Goal: Transaction & Acquisition: Purchase product/service

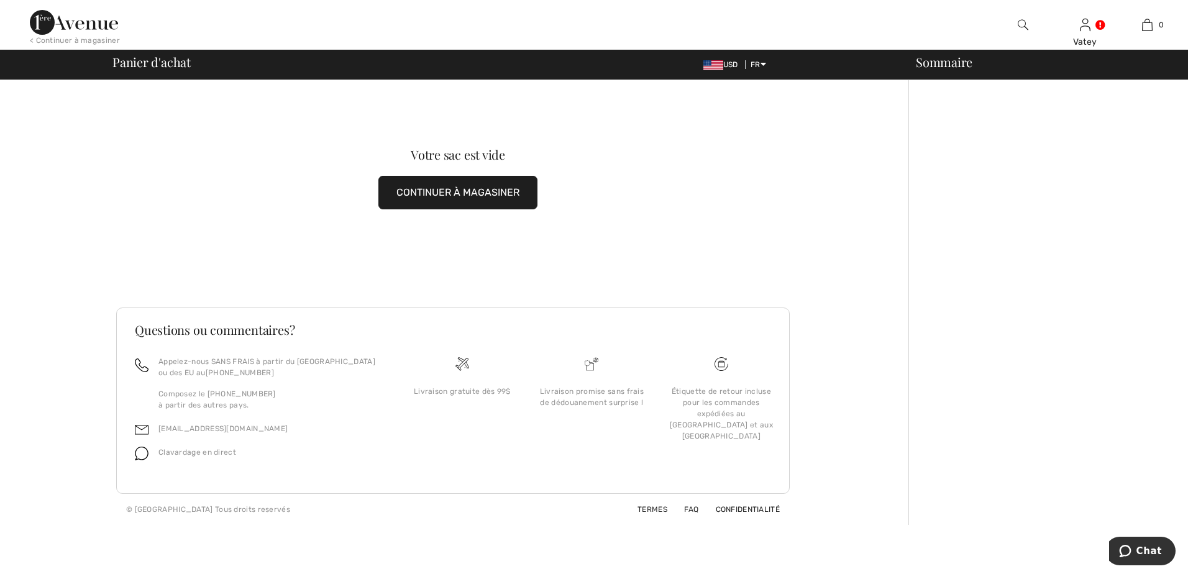
click at [497, 194] on button "CONTINUER À MAGASINER" at bounding box center [457, 193] width 159 height 34
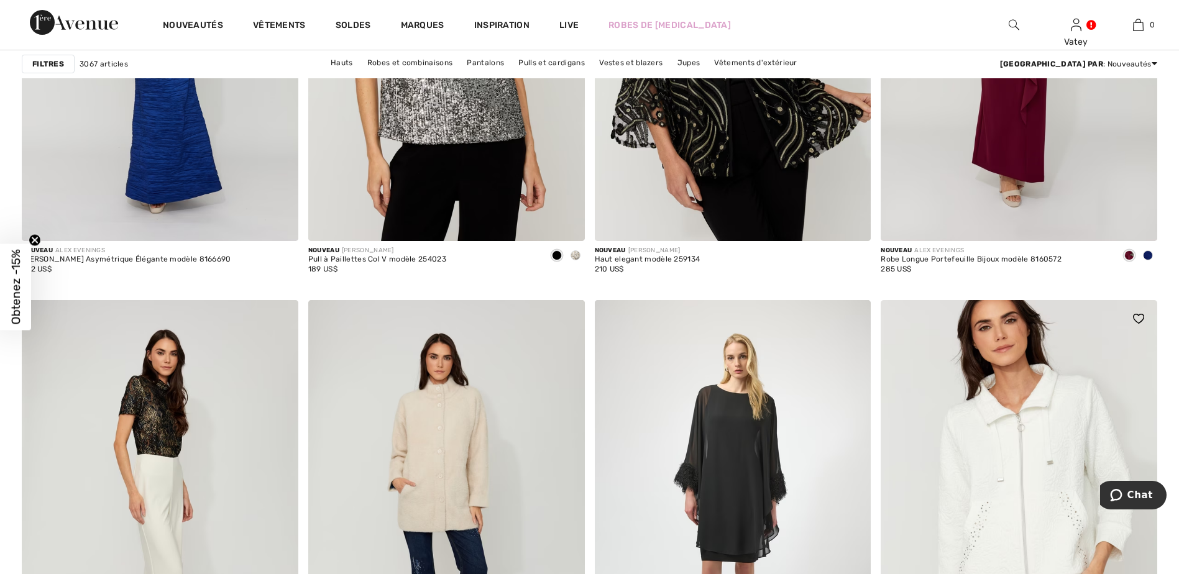
scroll to position [2485, 0]
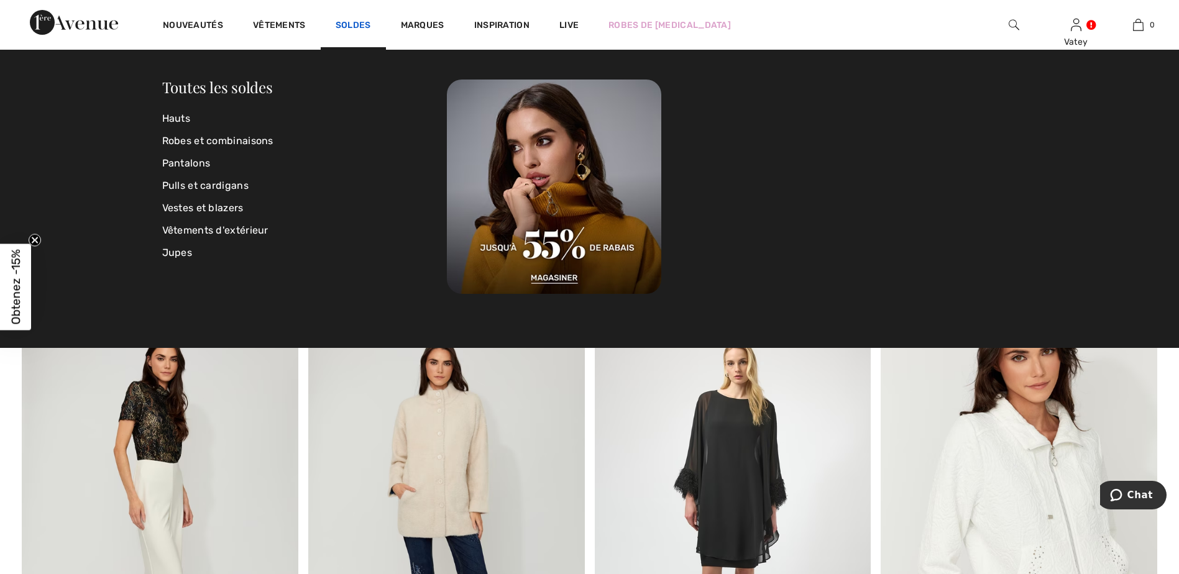
click at [347, 25] on link "Soldes" at bounding box center [353, 26] width 35 height 13
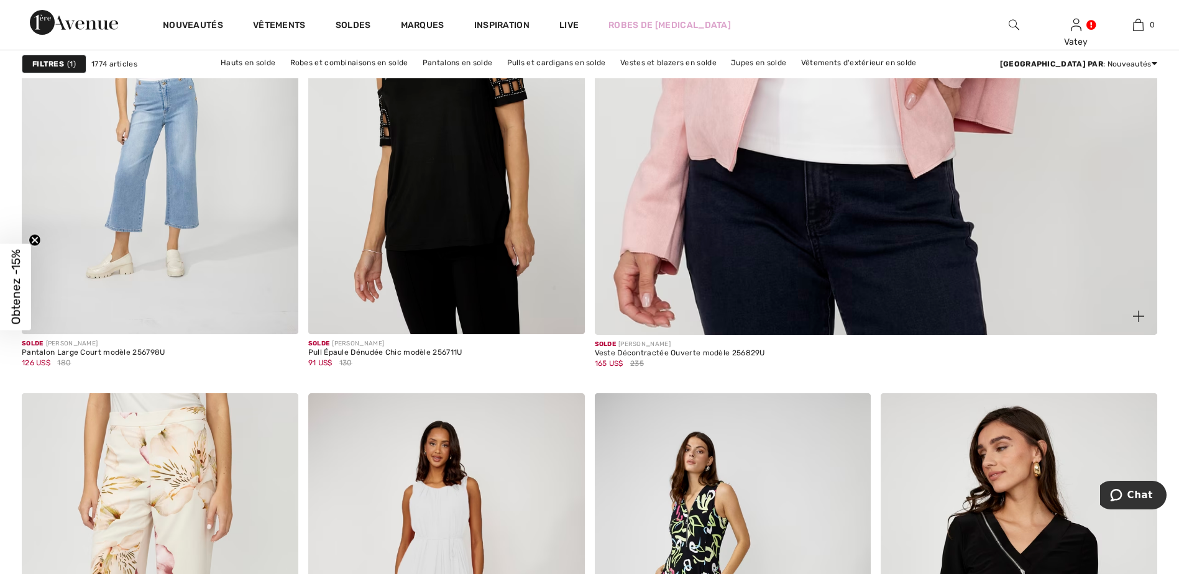
scroll to position [414, 0]
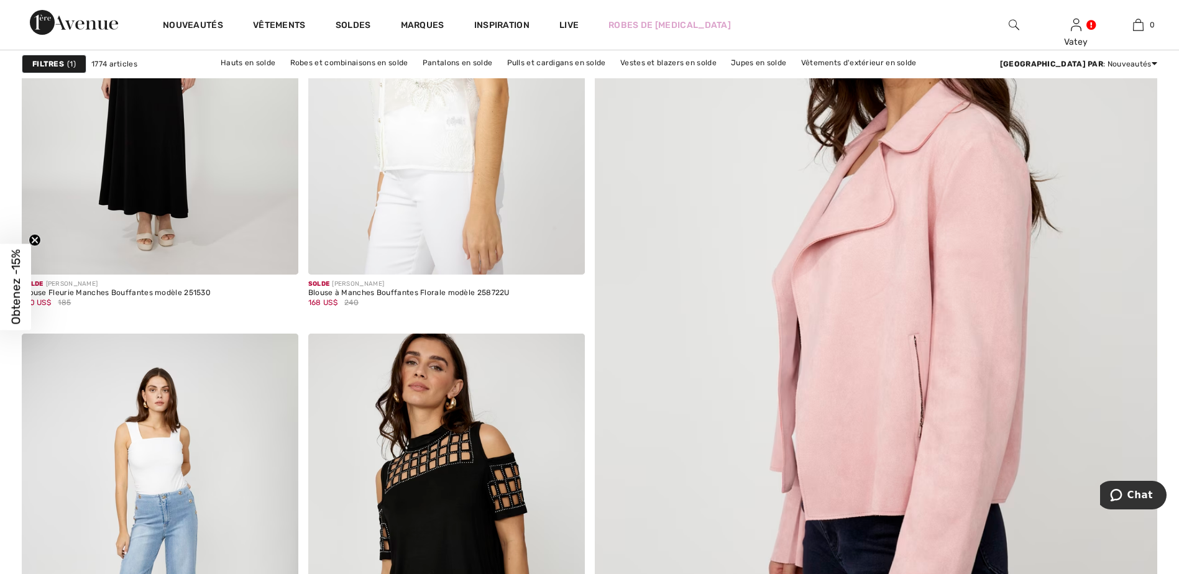
click at [943, 316] on img at bounding box center [875, 366] width 675 height 1013
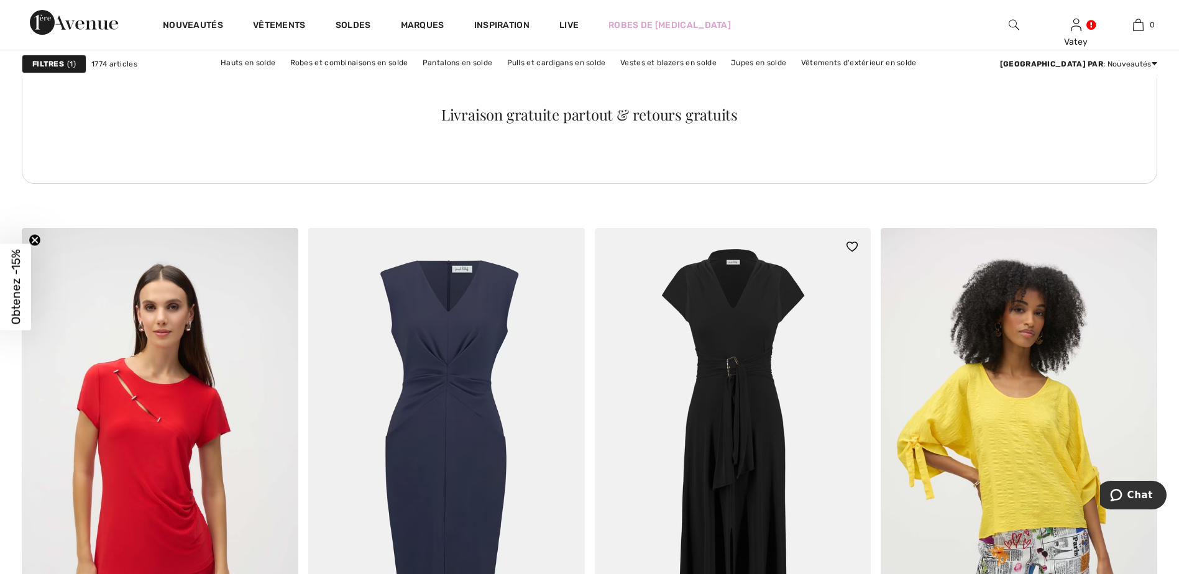
scroll to position [5385, 0]
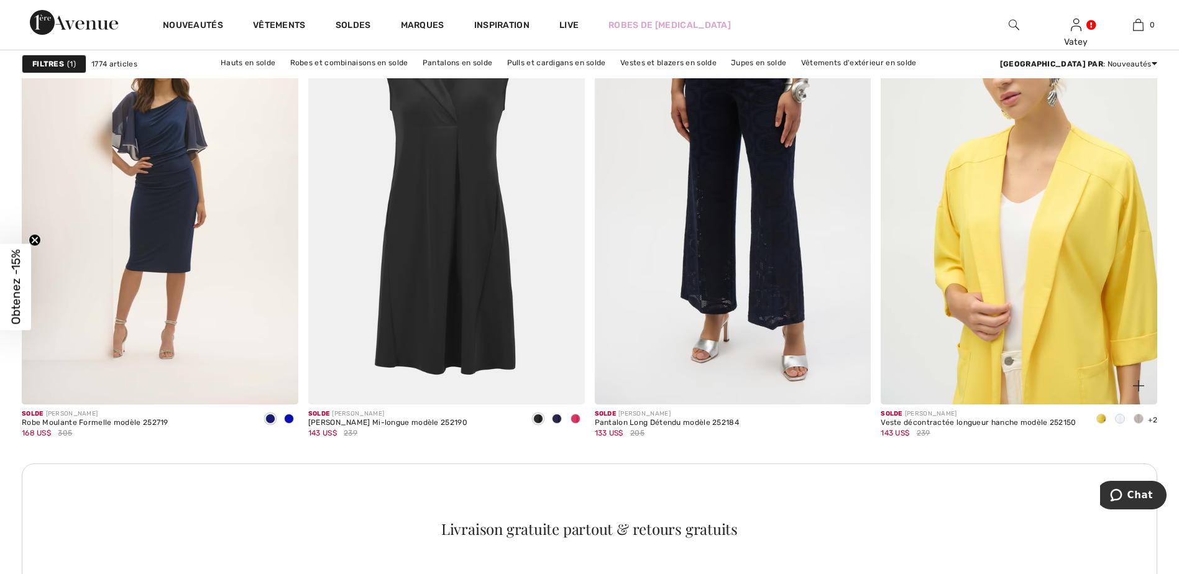
click at [1044, 290] on img at bounding box center [1018, 197] width 276 height 414
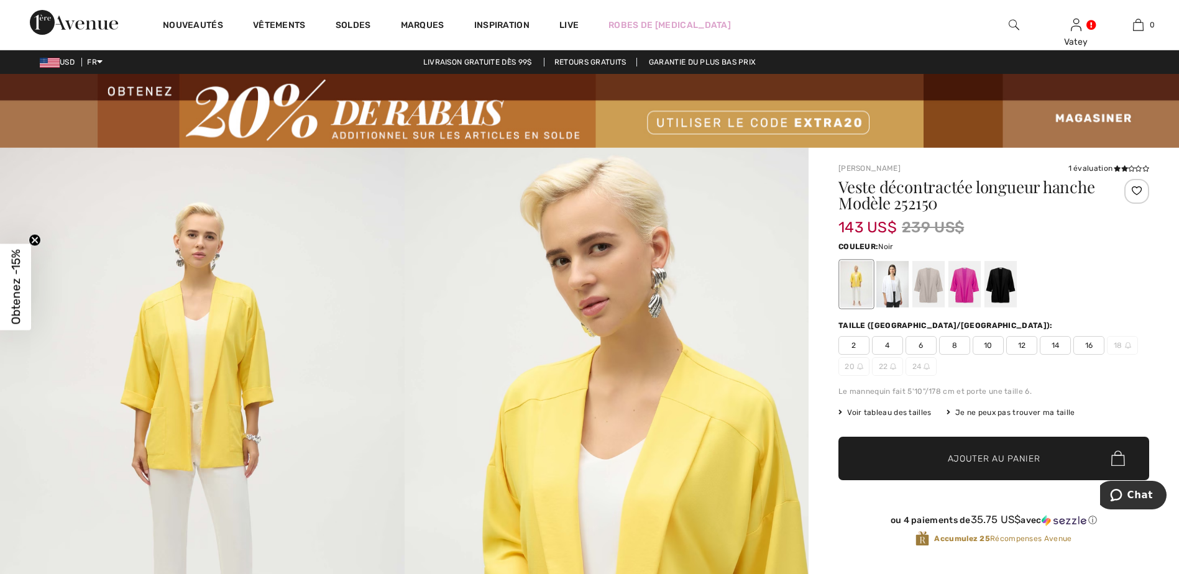
click at [1005, 293] on div at bounding box center [1000, 284] width 32 height 47
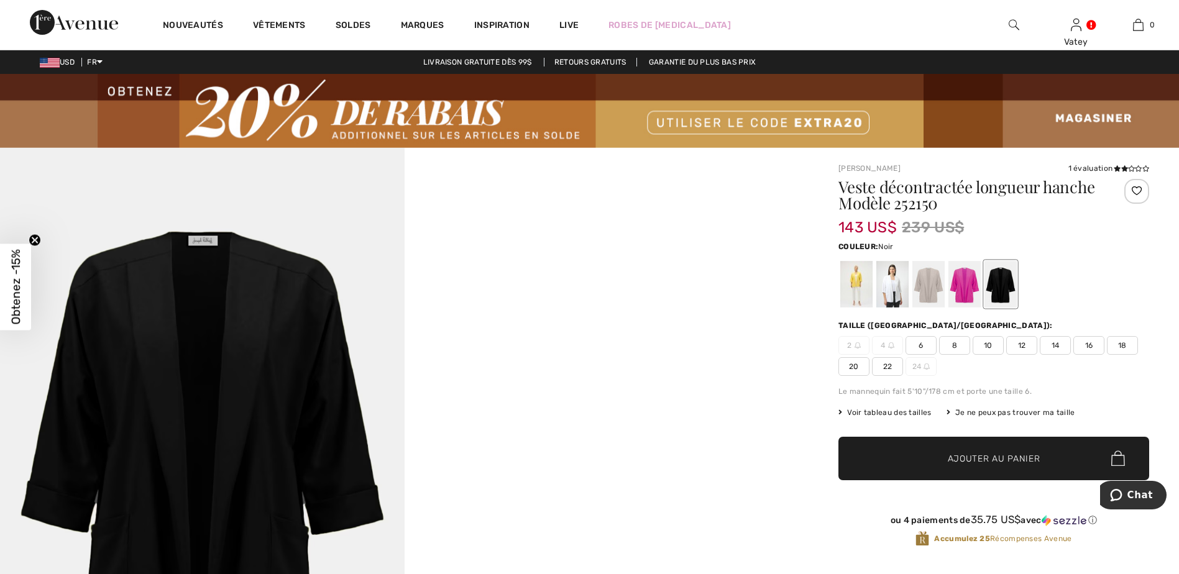
click at [956, 350] on span "8" at bounding box center [954, 345] width 31 height 19
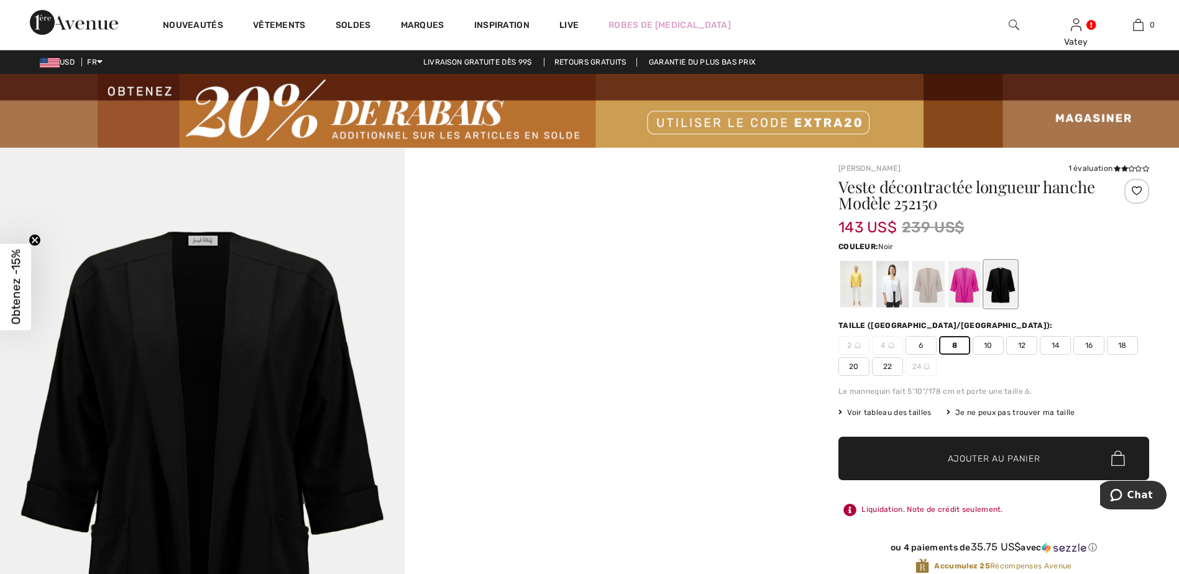
click at [1007, 460] on span "Ajouter au panier" at bounding box center [994, 458] width 93 height 13
click at [892, 274] on div at bounding box center [892, 284] width 32 height 47
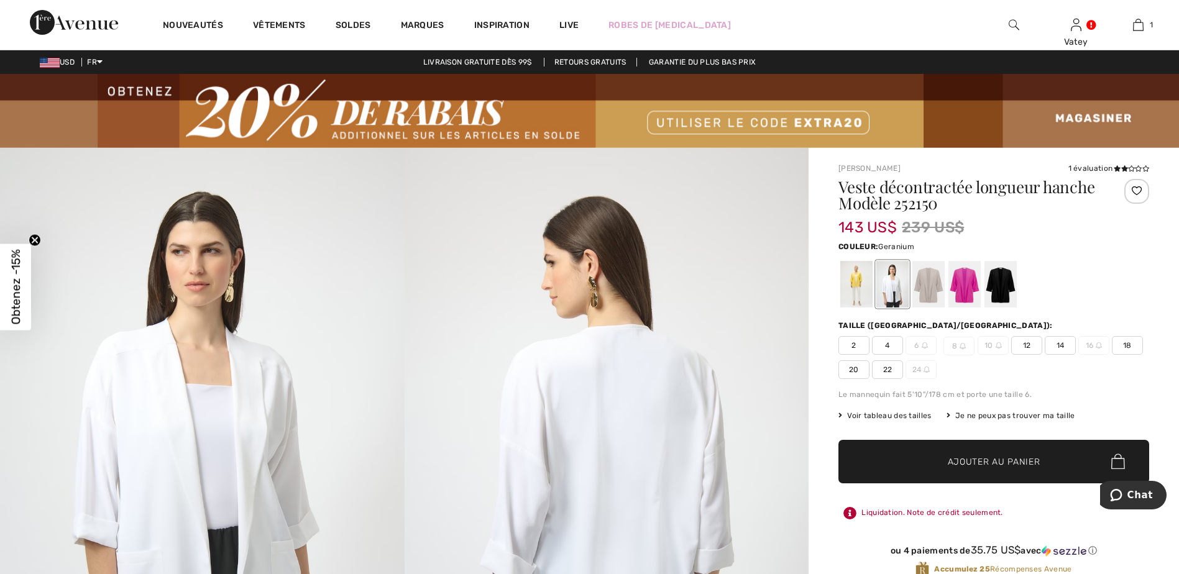
click at [968, 286] on div at bounding box center [964, 284] width 32 height 47
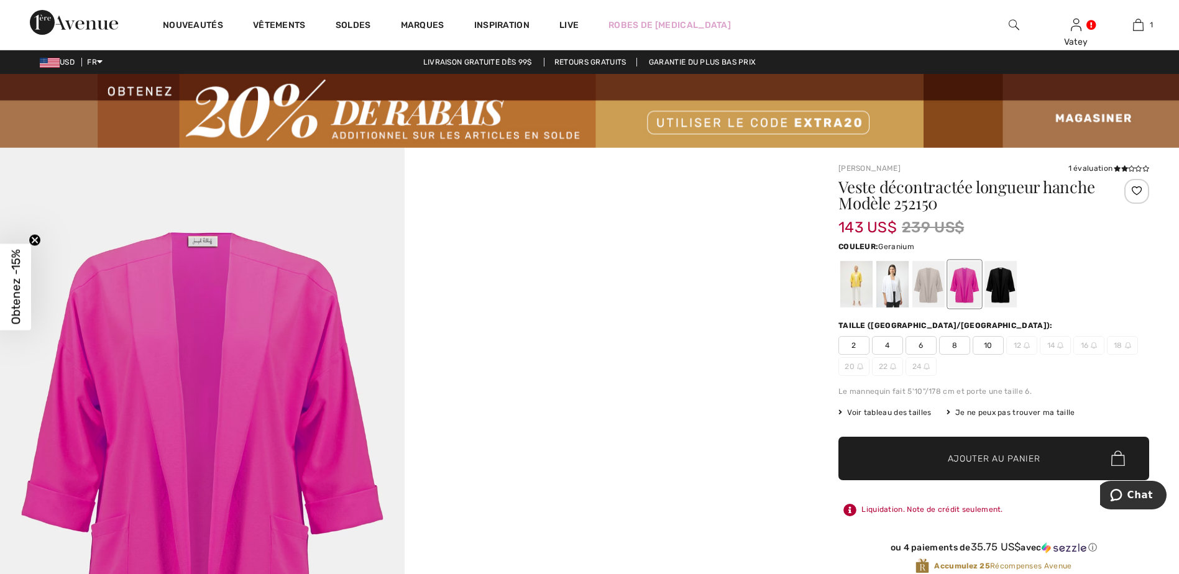
click at [951, 345] on span "8" at bounding box center [954, 345] width 31 height 19
click at [1041, 456] on span "✔ Ajouté au panier Ajouter au panier" at bounding box center [993, 458] width 311 height 43
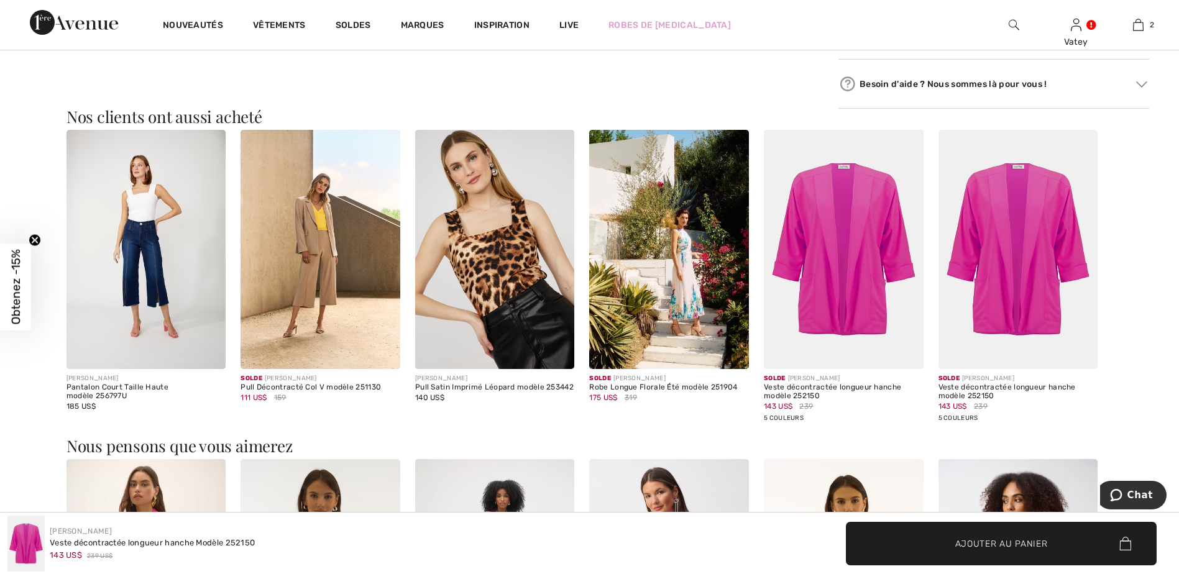
scroll to position [1243, 0]
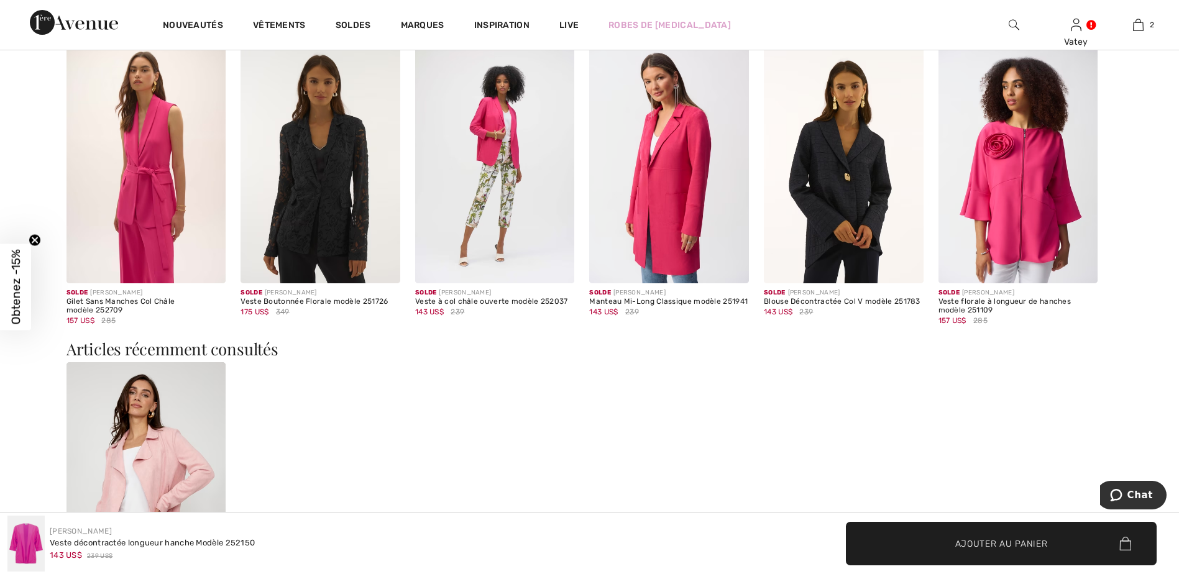
click at [1039, 250] on img at bounding box center [1018, 164] width 160 height 239
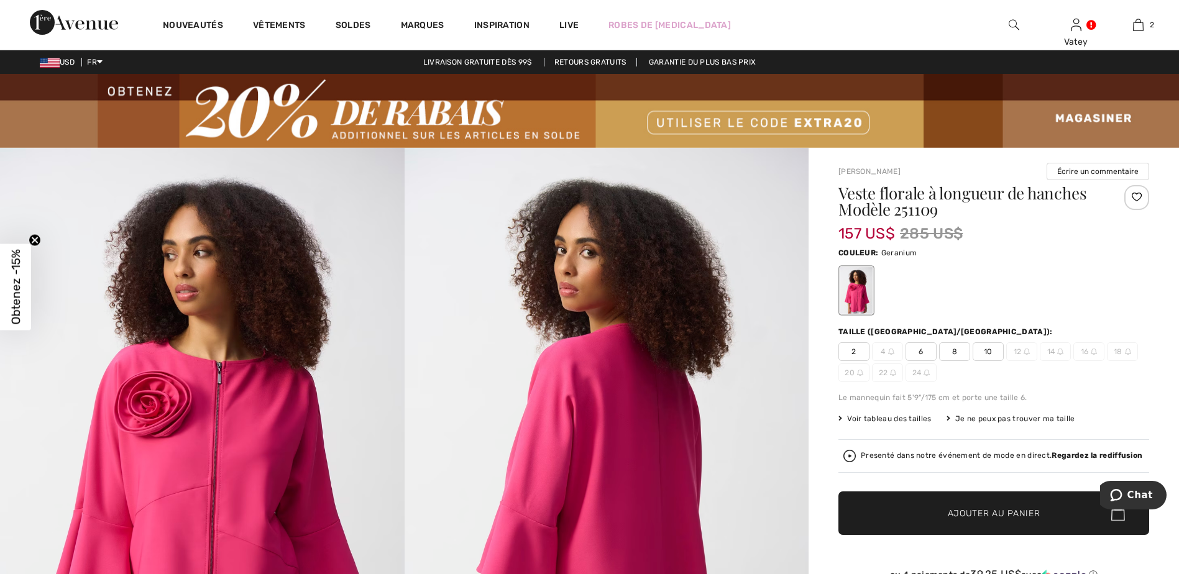
click at [954, 352] on span "8" at bounding box center [954, 351] width 31 height 19
click at [1044, 512] on span "✔ Ajouté au panier Ajouter au panier" at bounding box center [993, 512] width 311 height 43
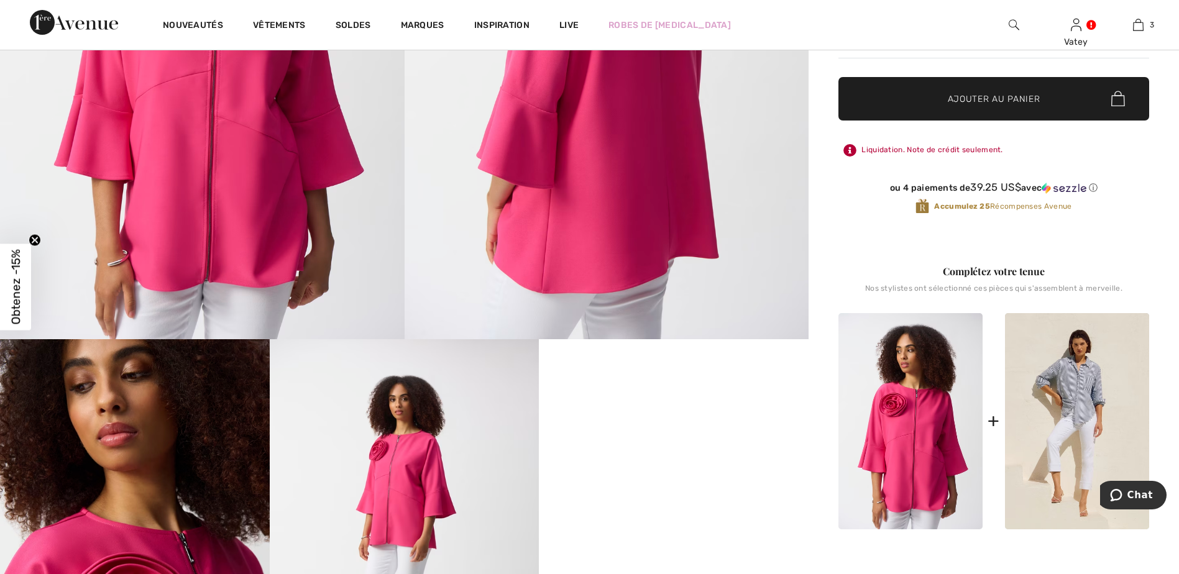
scroll to position [828, 0]
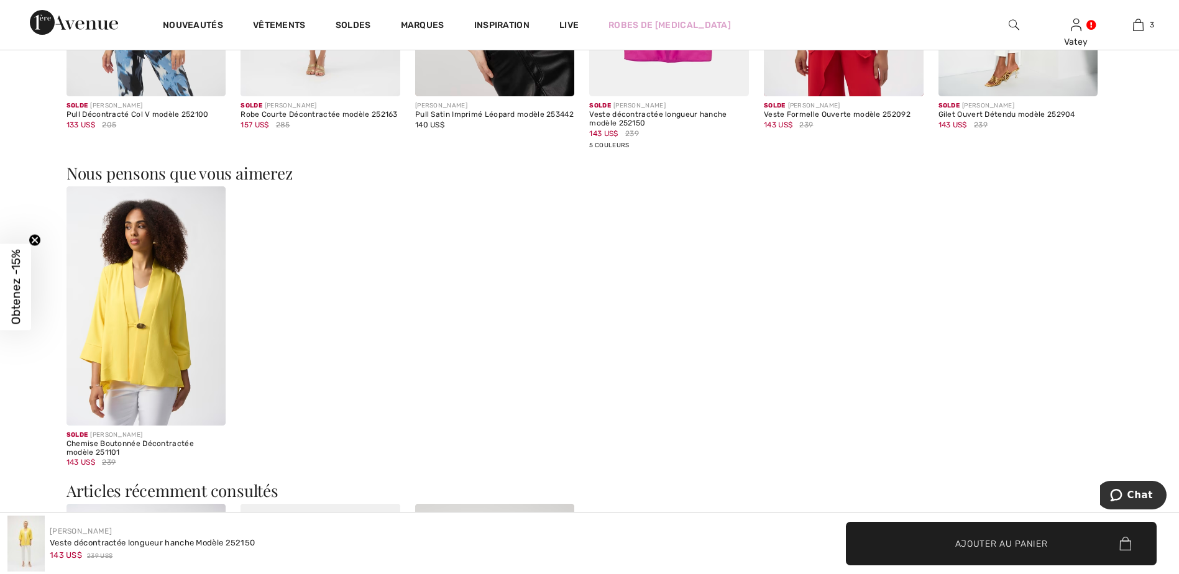
scroll to position [1139, 0]
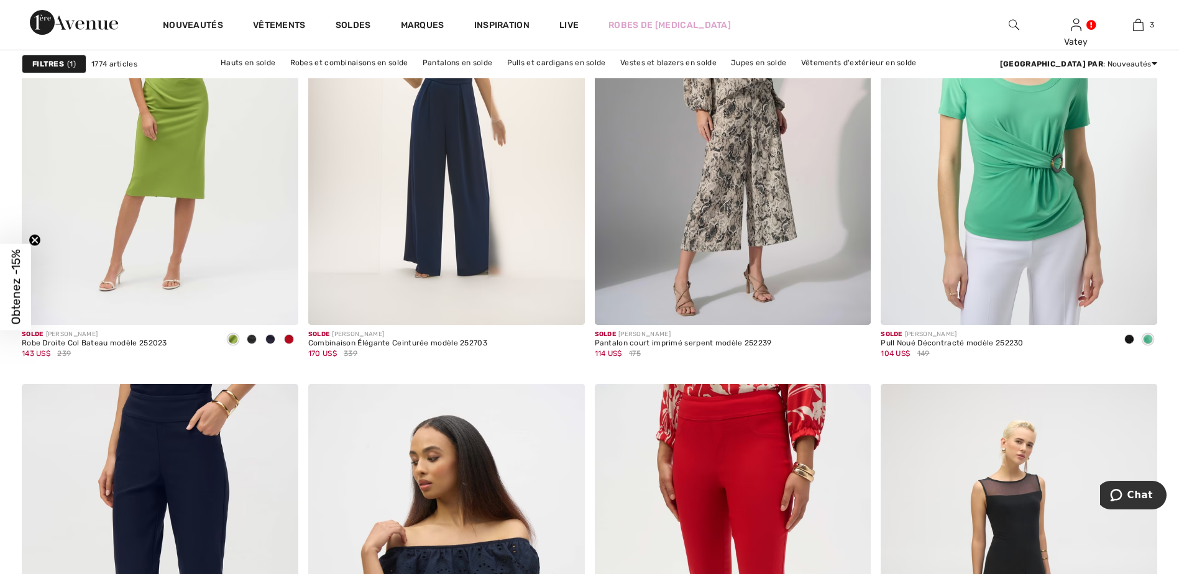
scroll to position [7004, 0]
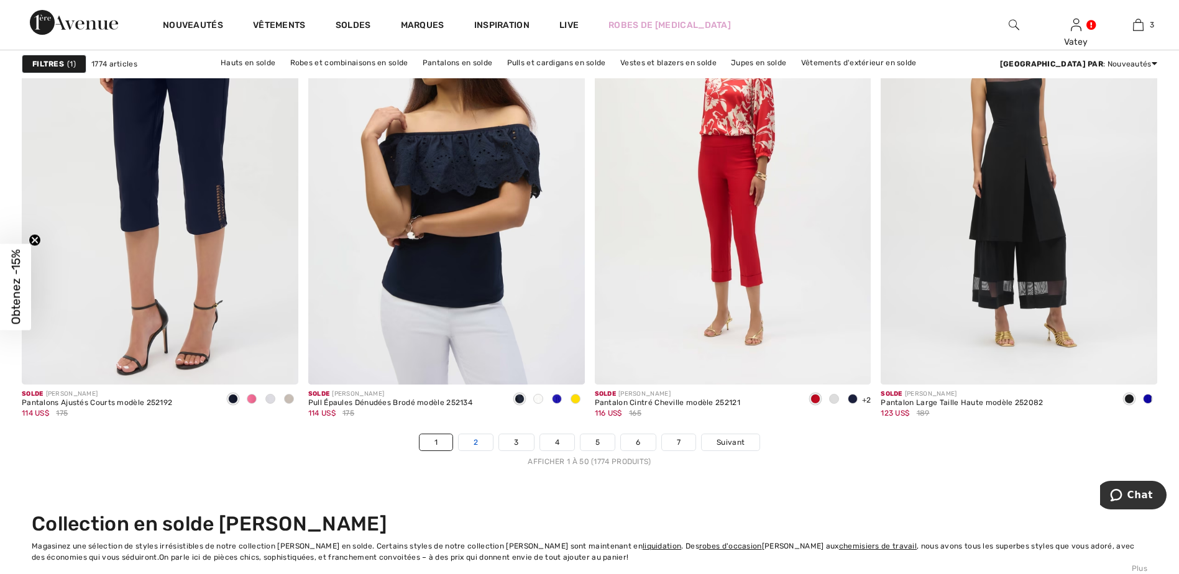
click at [476, 445] on link "2" at bounding box center [476, 442] width 34 height 16
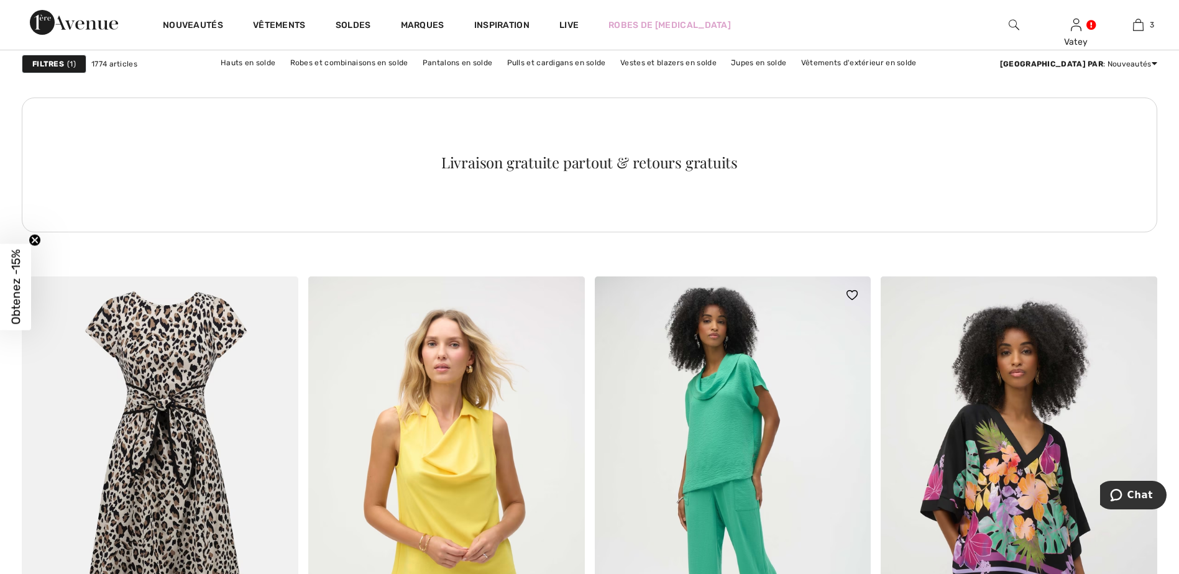
scroll to position [2485, 0]
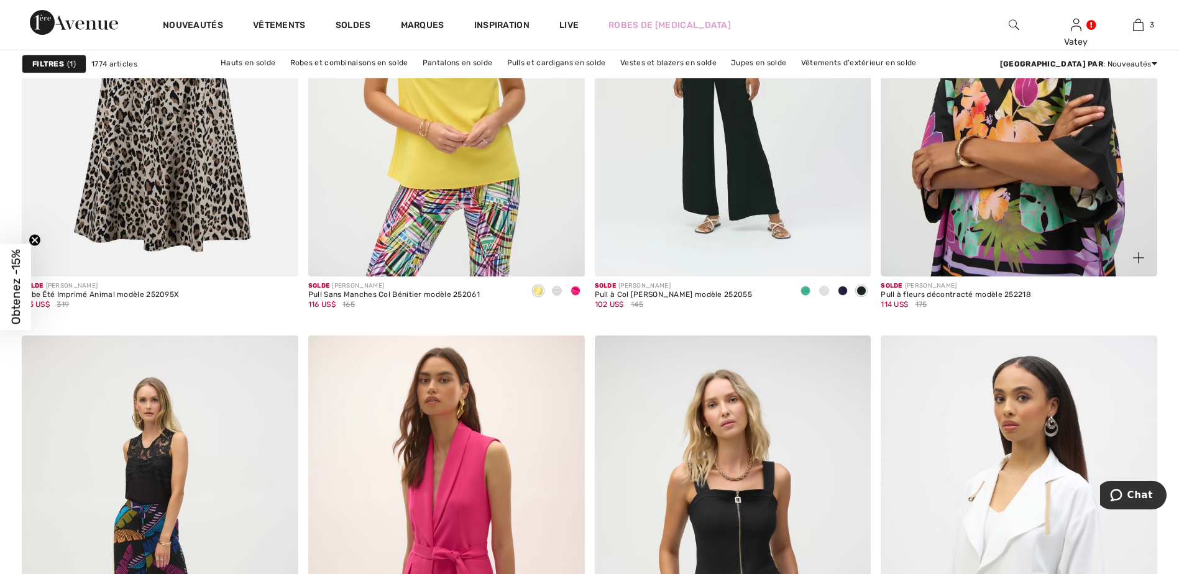
click at [996, 219] on img at bounding box center [1018, 69] width 276 height 414
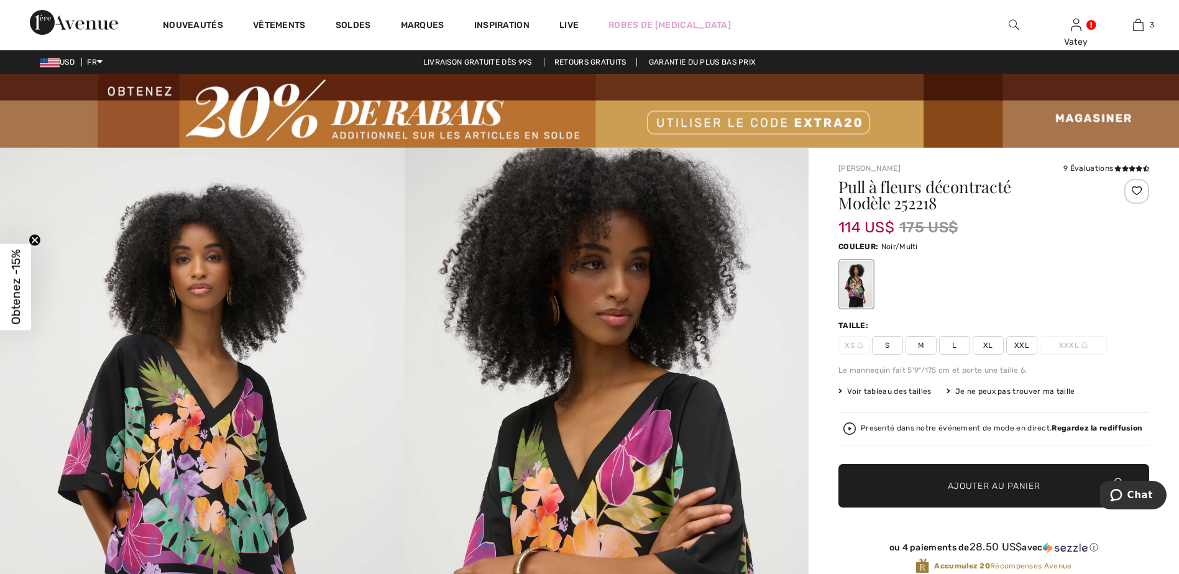
click at [891, 342] on span "S" at bounding box center [887, 345] width 31 height 19
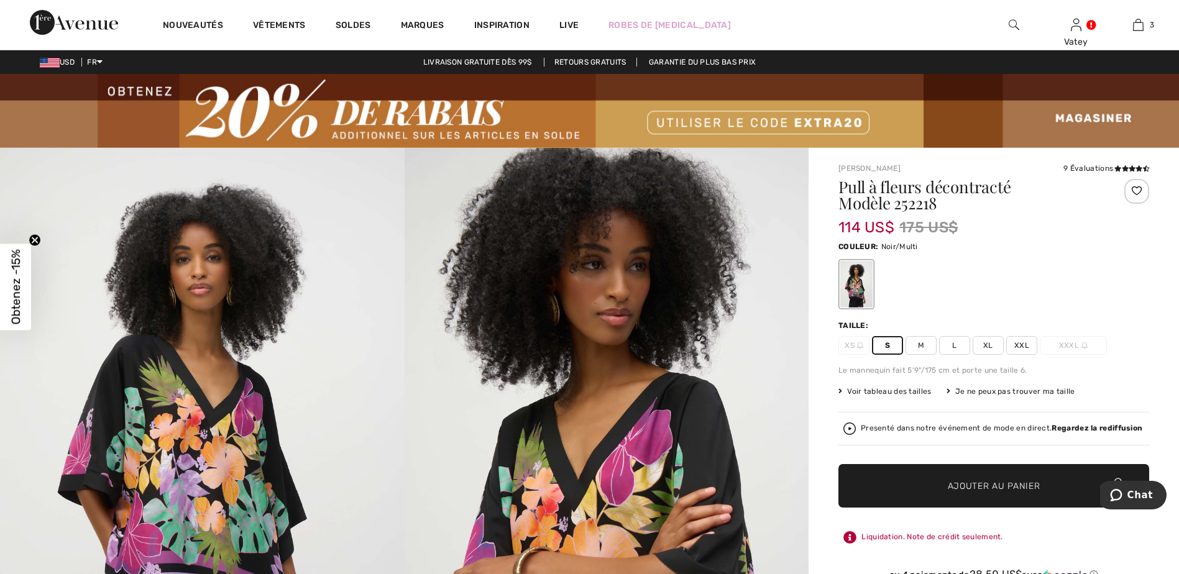
drag, startPoint x: 1041, startPoint y: 489, endPoint x: 999, endPoint y: 489, distance: 42.3
click at [1041, 489] on span "✔ Ajouté au panier Ajouter au panier" at bounding box center [993, 485] width 311 height 43
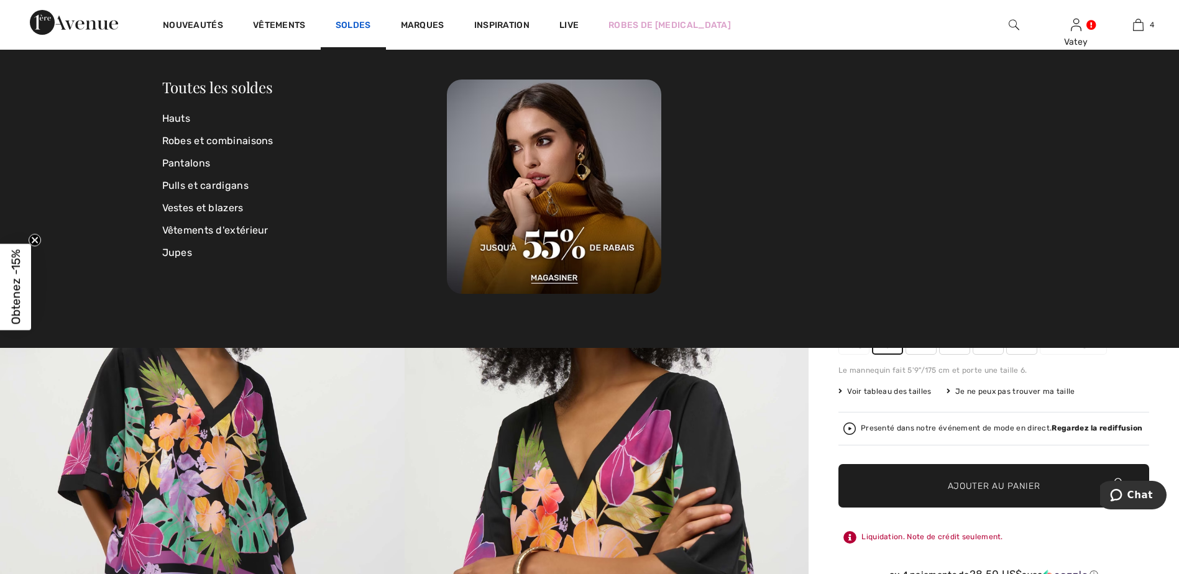
click at [355, 24] on link "Soldes" at bounding box center [353, 26] width 35 height 13
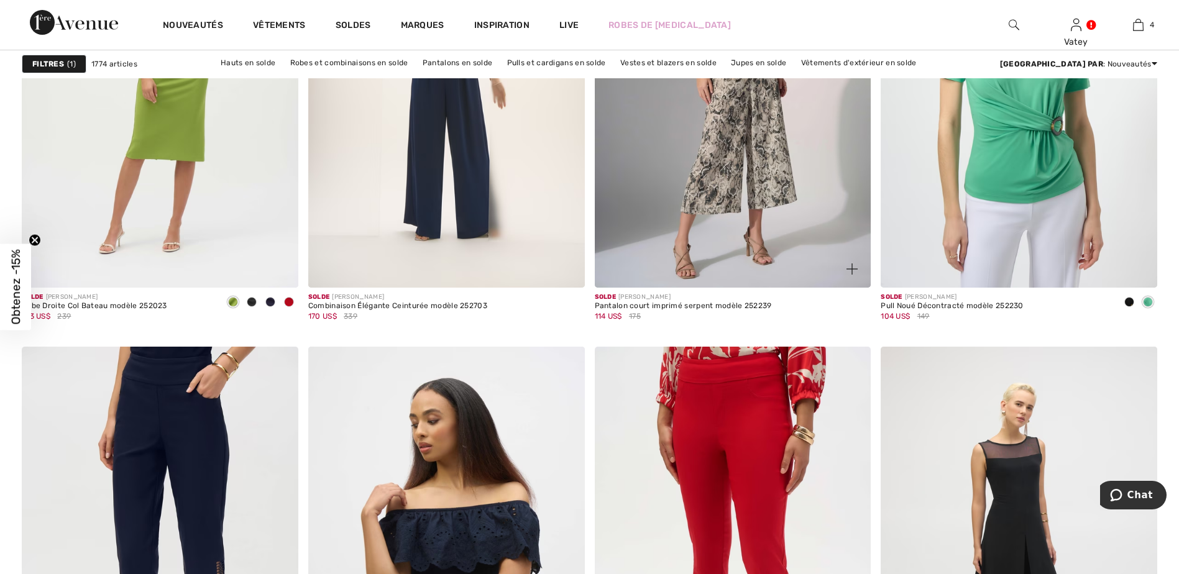
scroll to position [7042, 0]
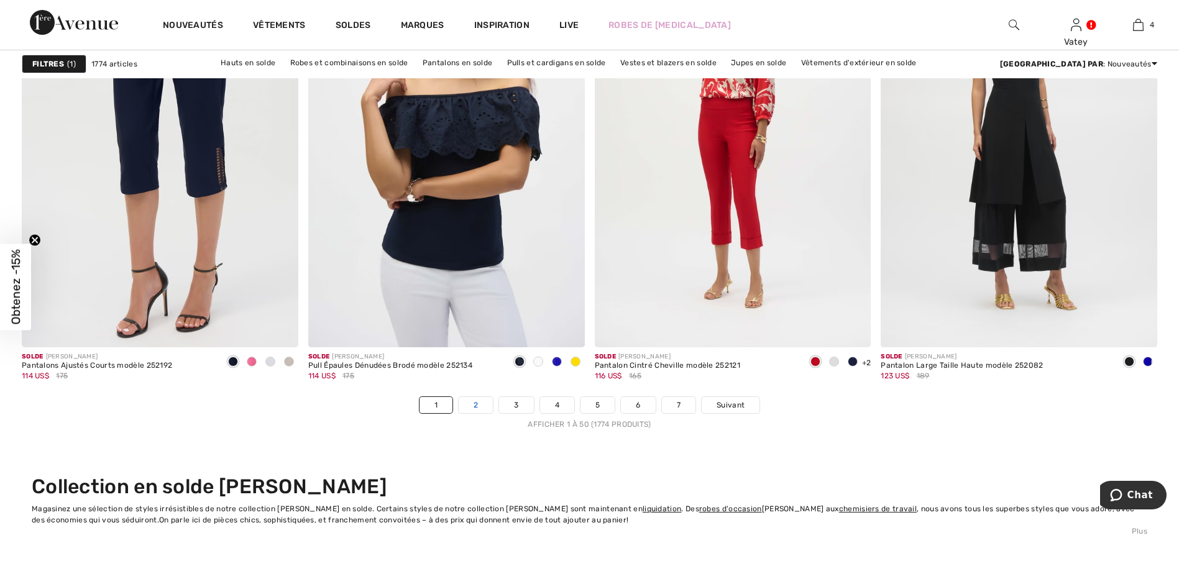
click at [477, 408] on link "2" at bounding box center [476, 405] width 34 height 16
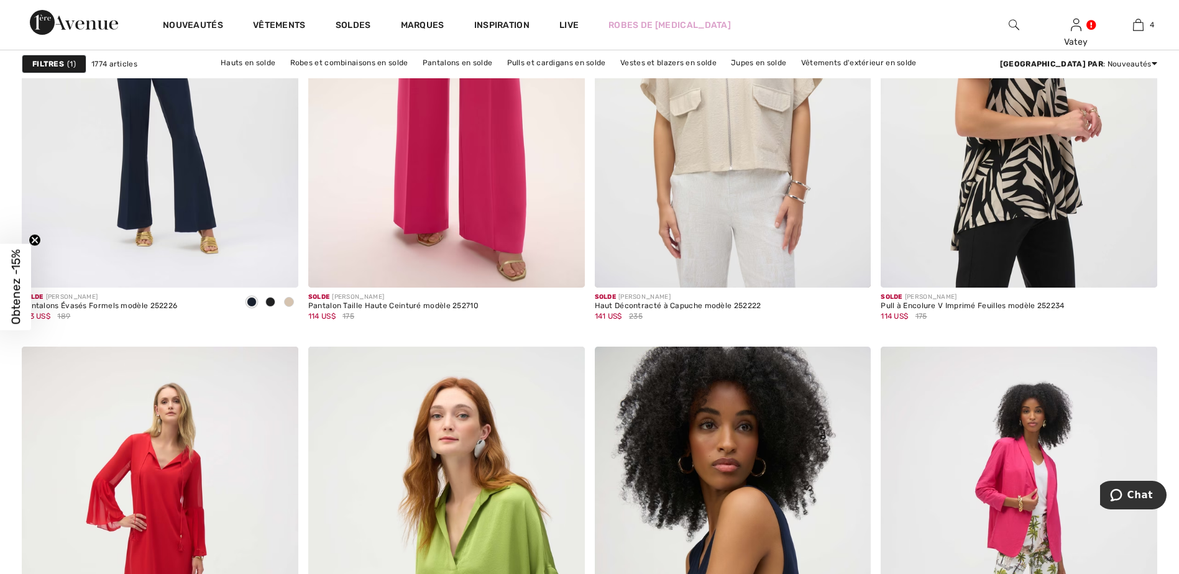
scroll to position [7042, 0]
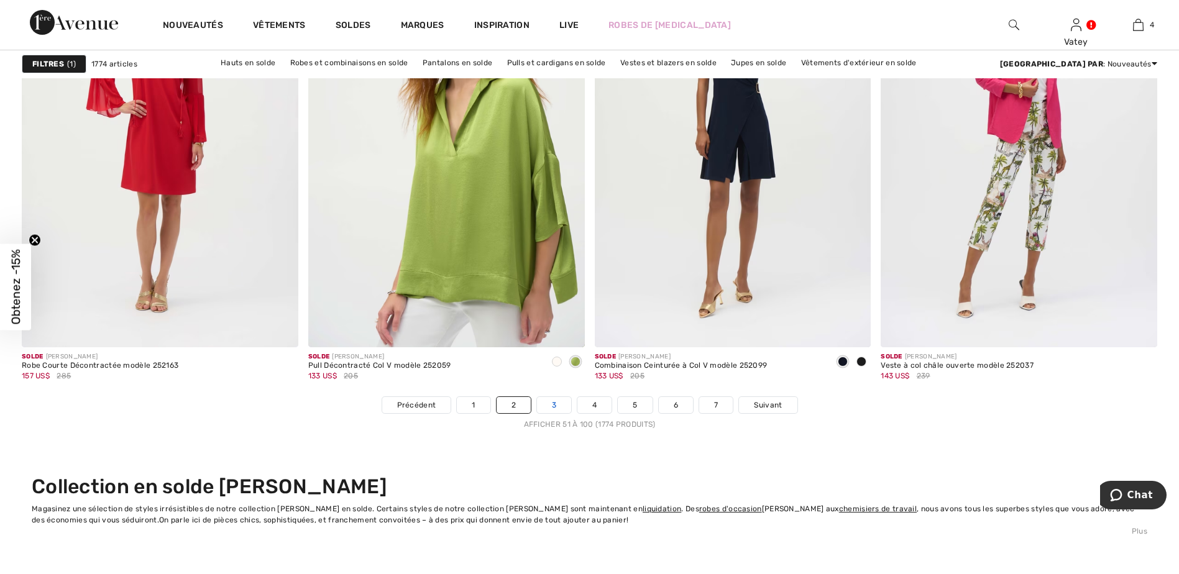
click at [559, 405] on link "3" at bounding box center [554, 405] width 34 height 16
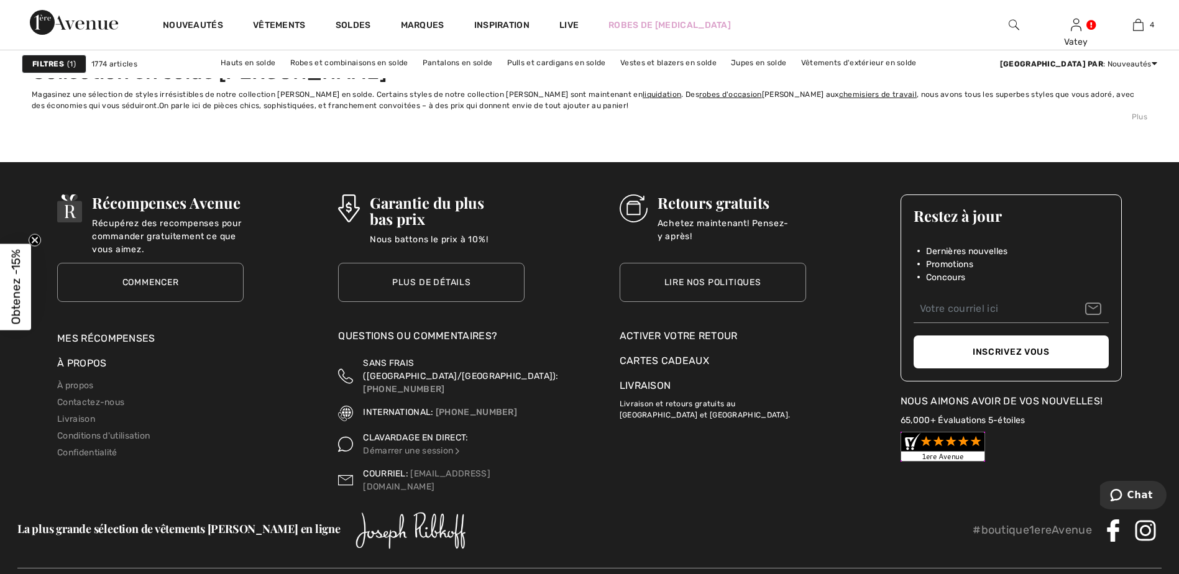
scroll to position [7042, 0]
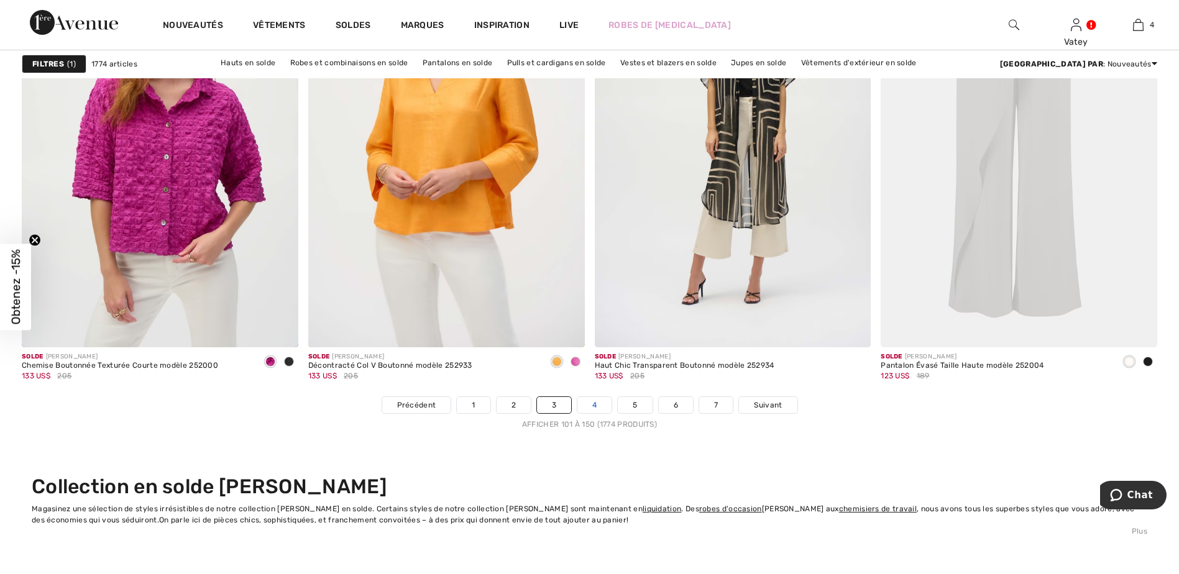
click at [593, 408] on link "4" at bounding box center [594, 405] width 34 height 16
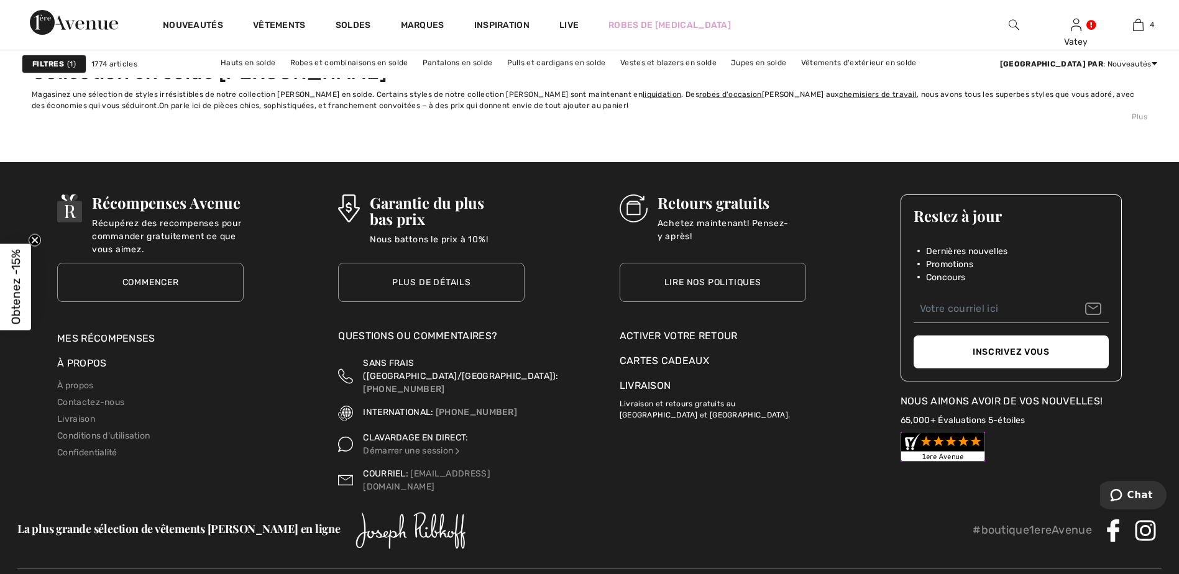
scroll to position [7042, 0]
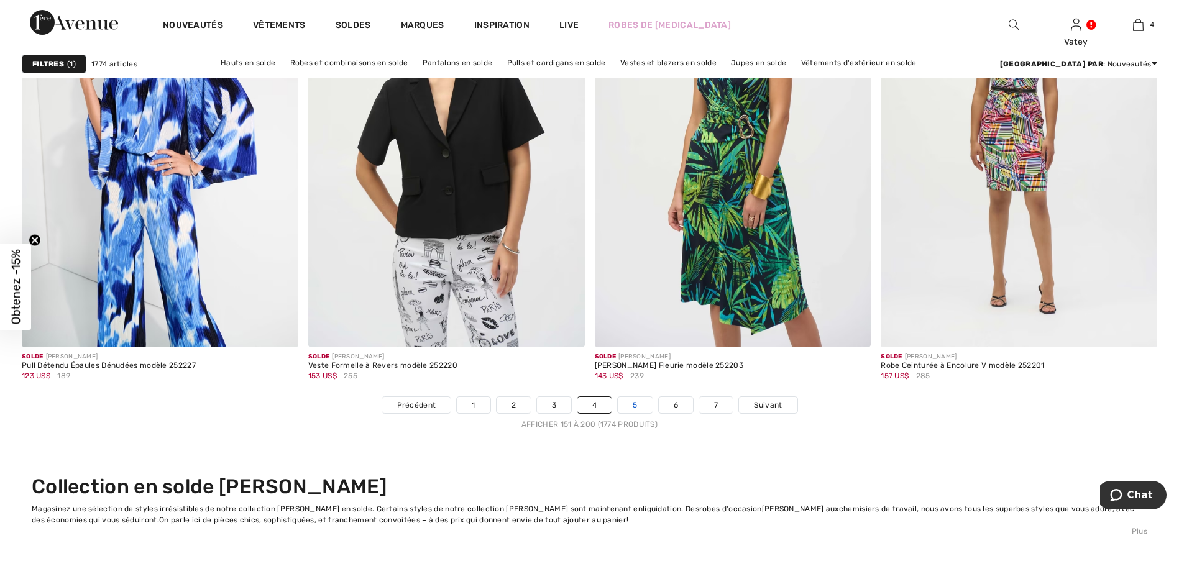
click at [631, 402] on link "5" at bounding box center [635, 405] width 34 height 16
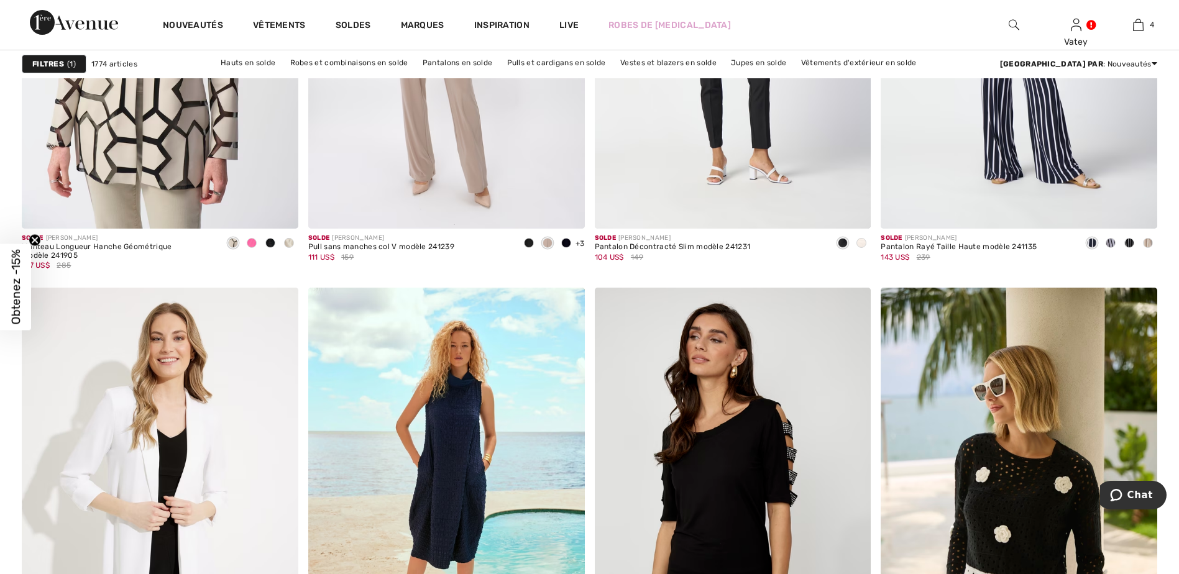
scroll to position [5799, 0]
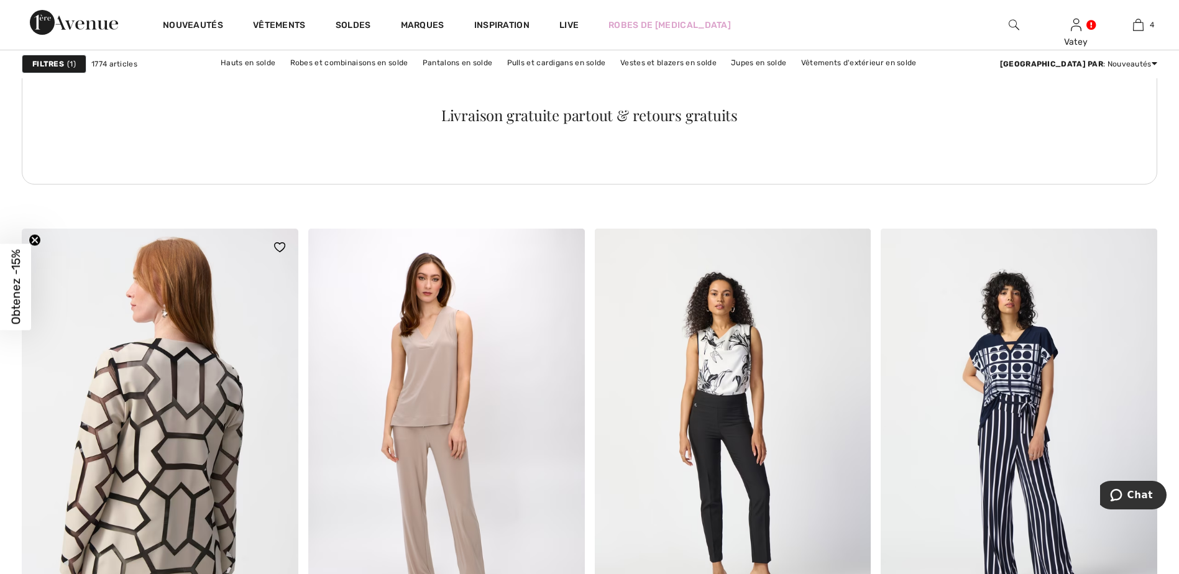
click at [170, 414] on img at bounding box center [160, 436] width 276 height 414
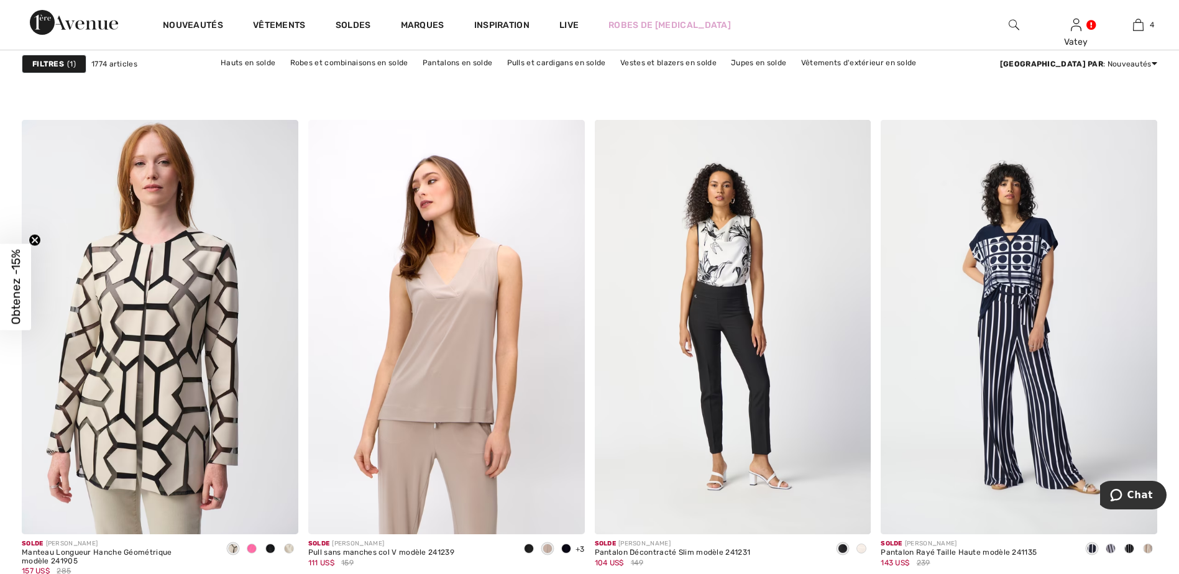
scroll to position [6213, 0]
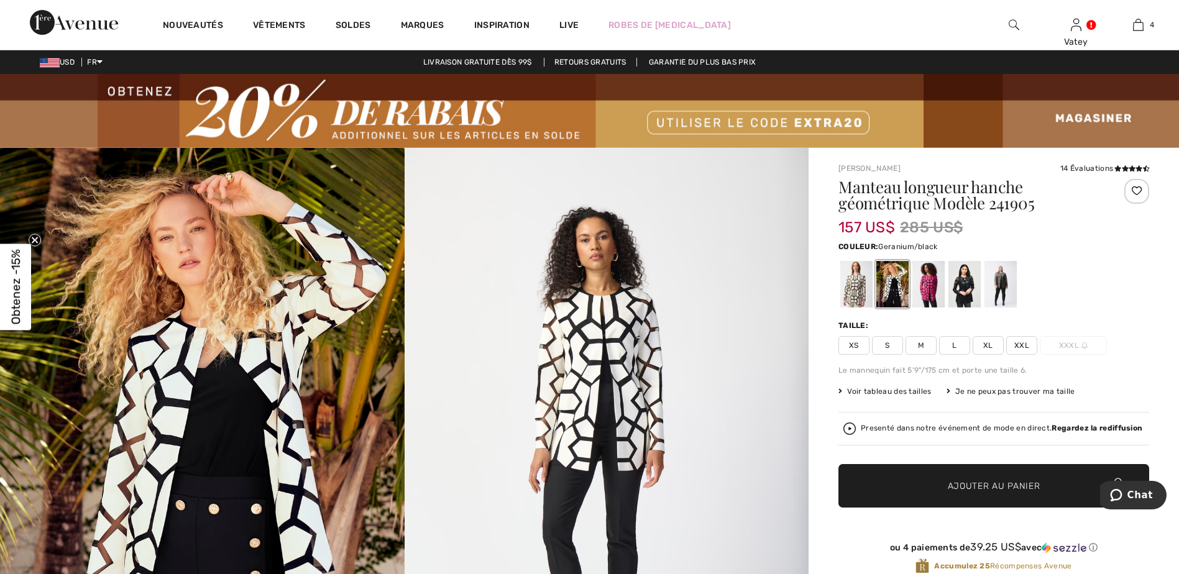
click at [924, 290] on div at bounding box center [928, 284] width 32 height 47
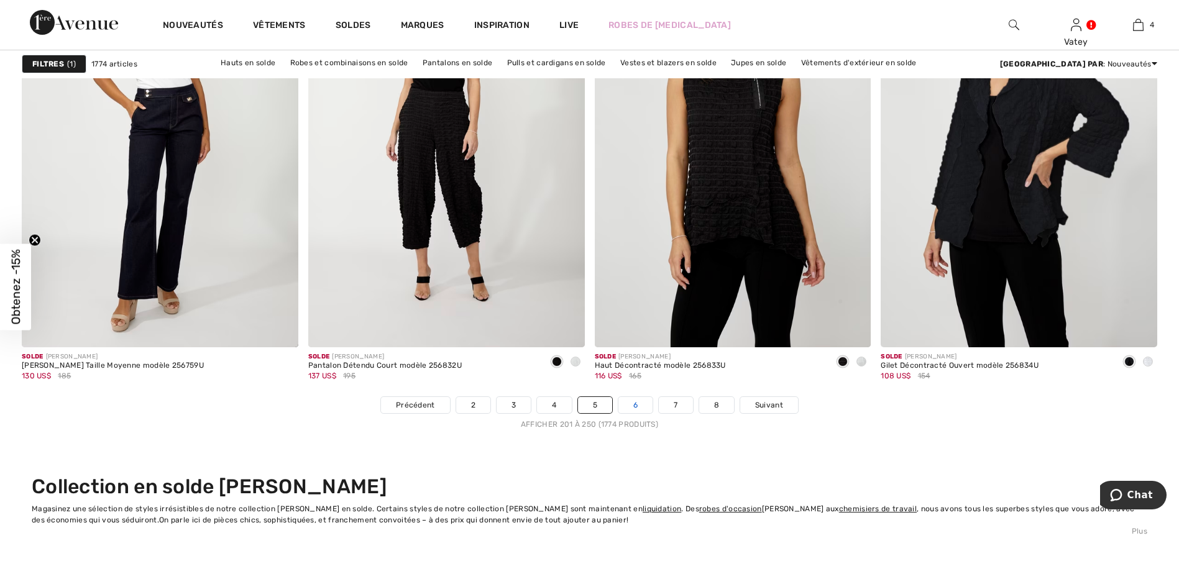
click at [634, 406] on link "6" at bounding box center [635, 405] width 34 height 16
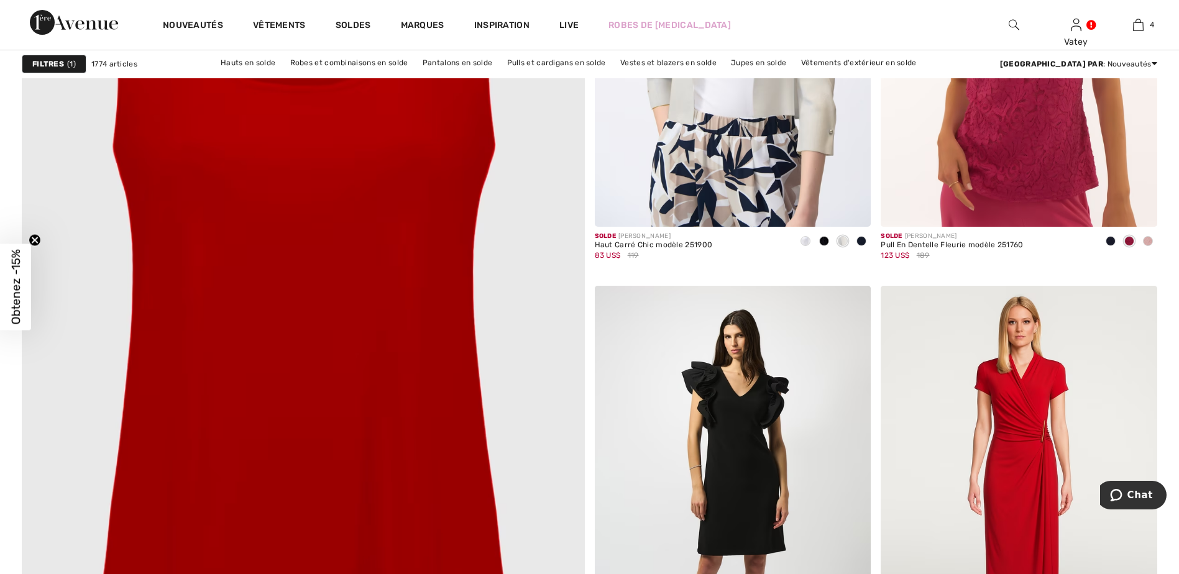
scroll to position [3728, 0]
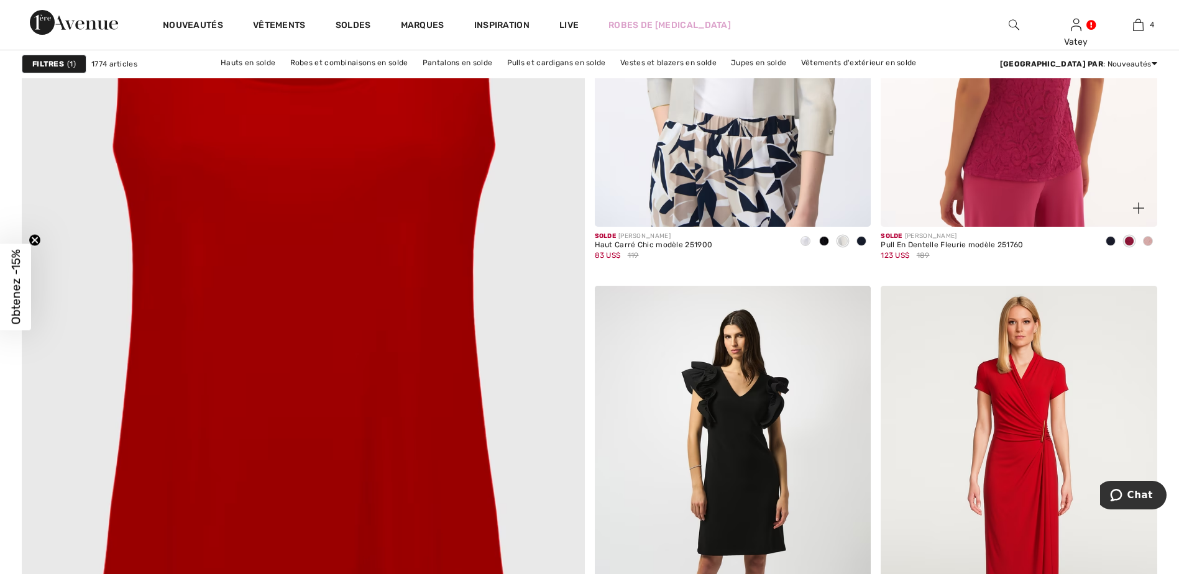
click at [1047, 131] on img at bounding box center [1018, 19] width 276 height 414
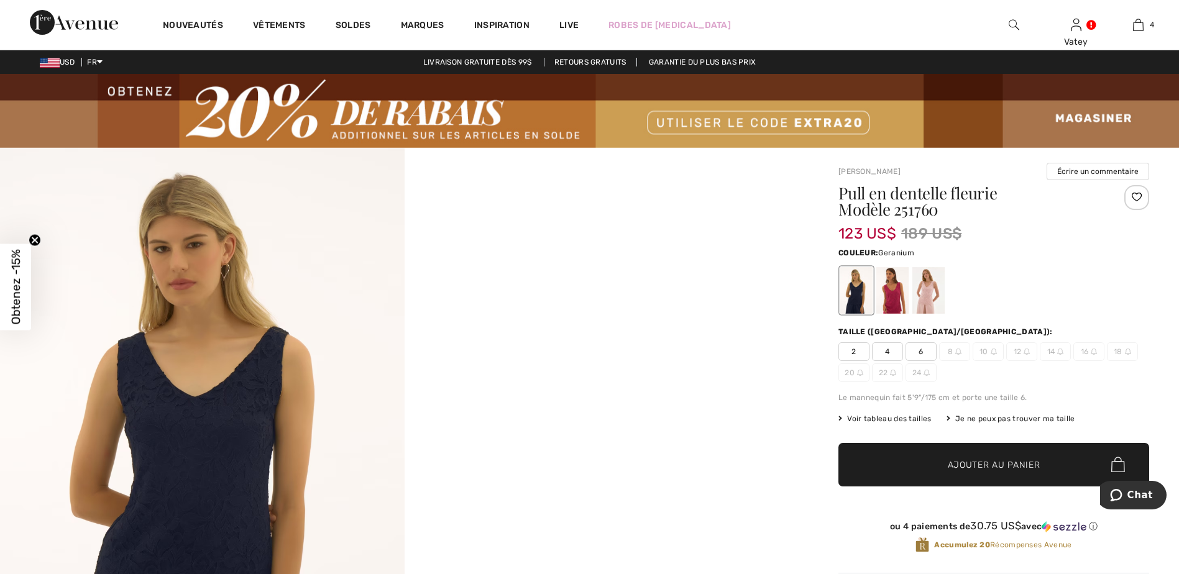
click at [893, 292] on div at bounding box center [892, 290] width 32 height 47
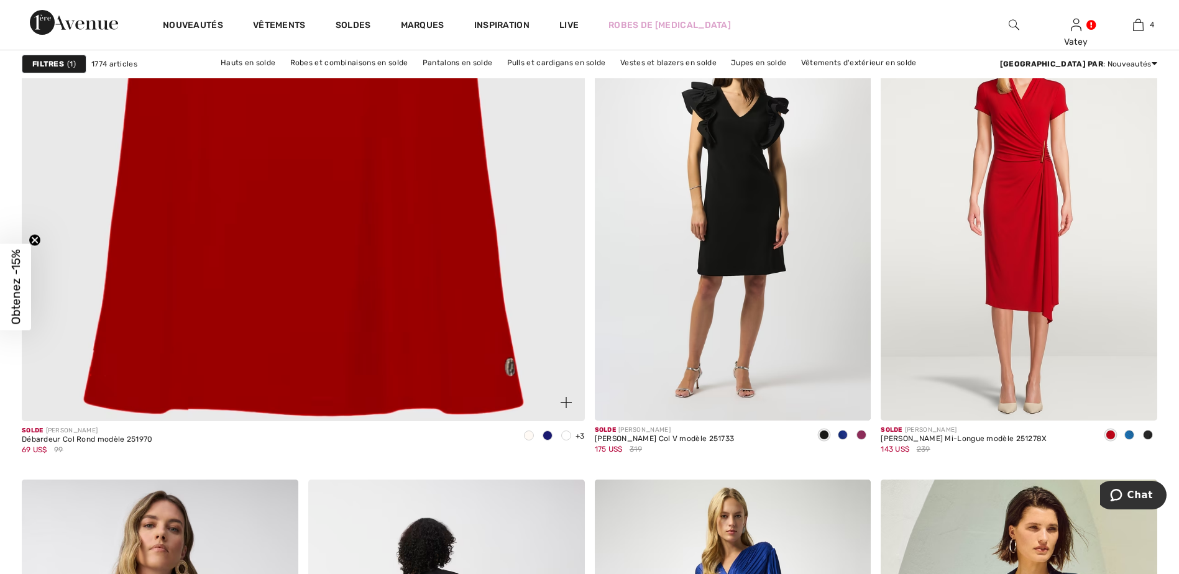
scroll to position [4142, 0]
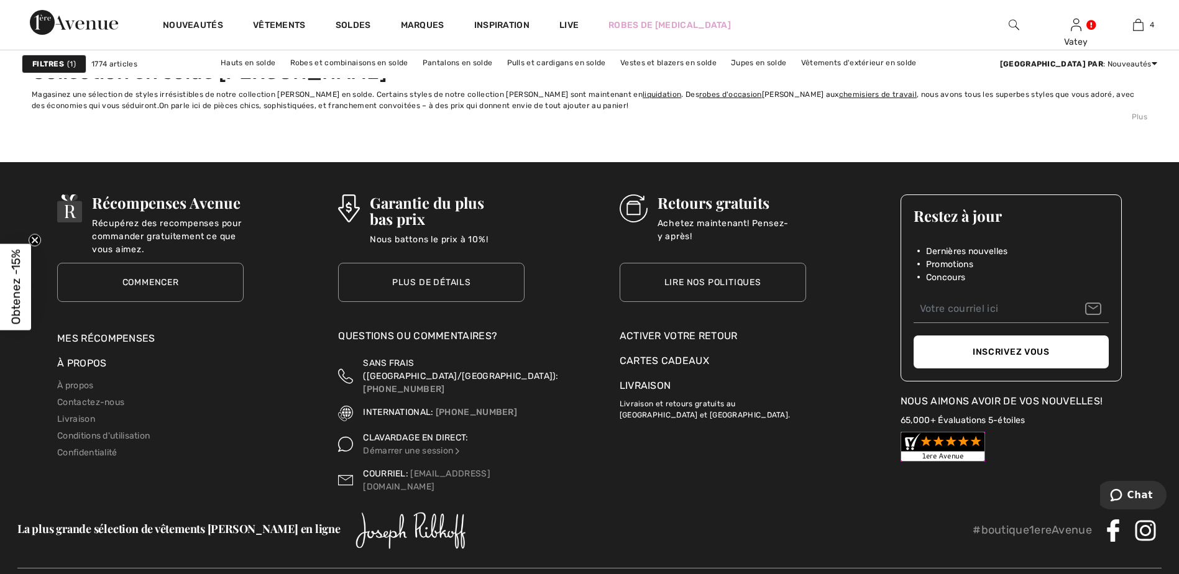
scroll to position [7042, 0]
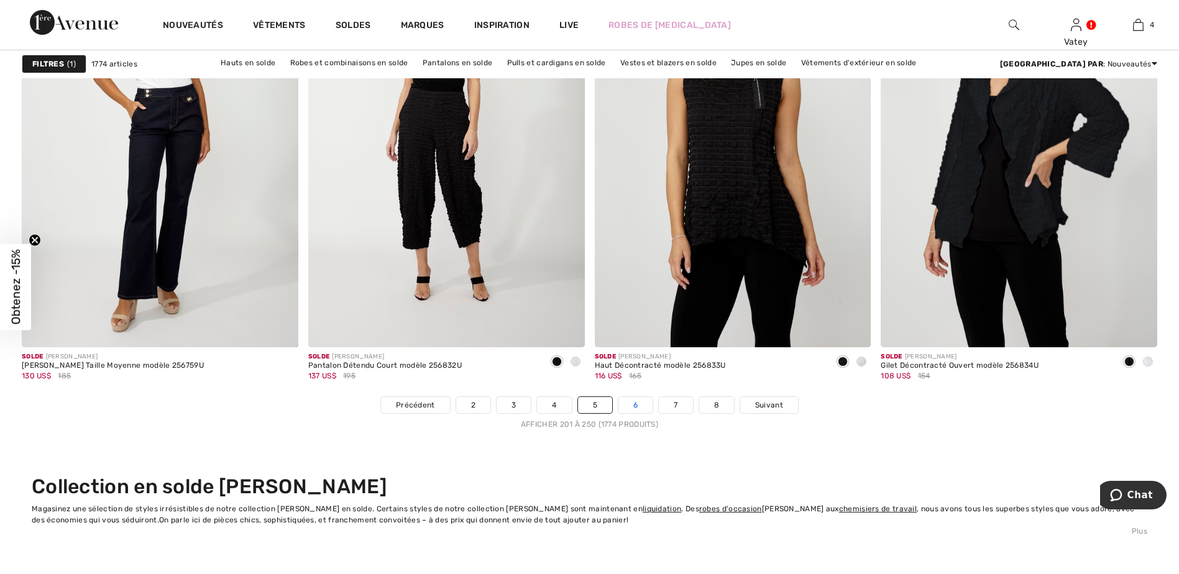
click at [635, 401] on link "6" at bounding box center [635, 405] width 34 height 16
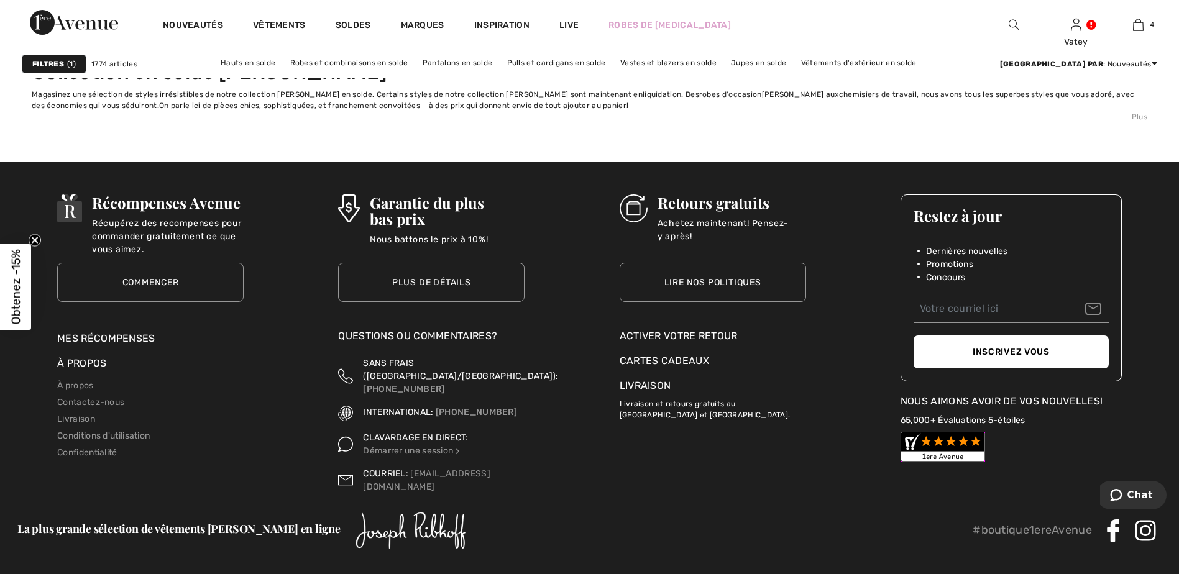
scroll to position [7042, 0]
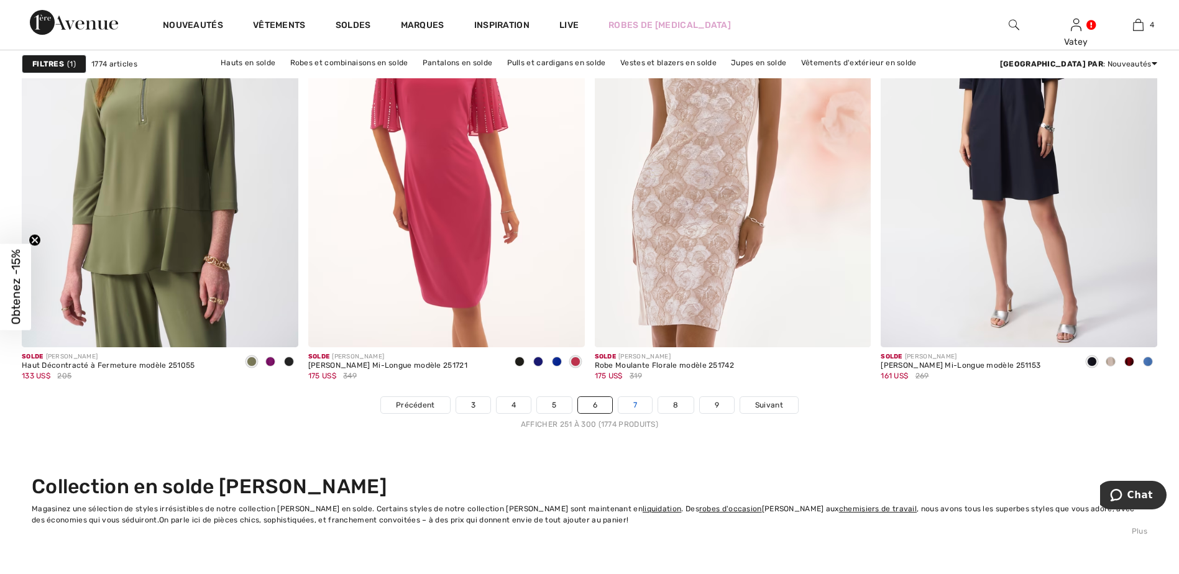
click at [641, 405] on link "7" at bounding box center [635, 405] width 34 height 16
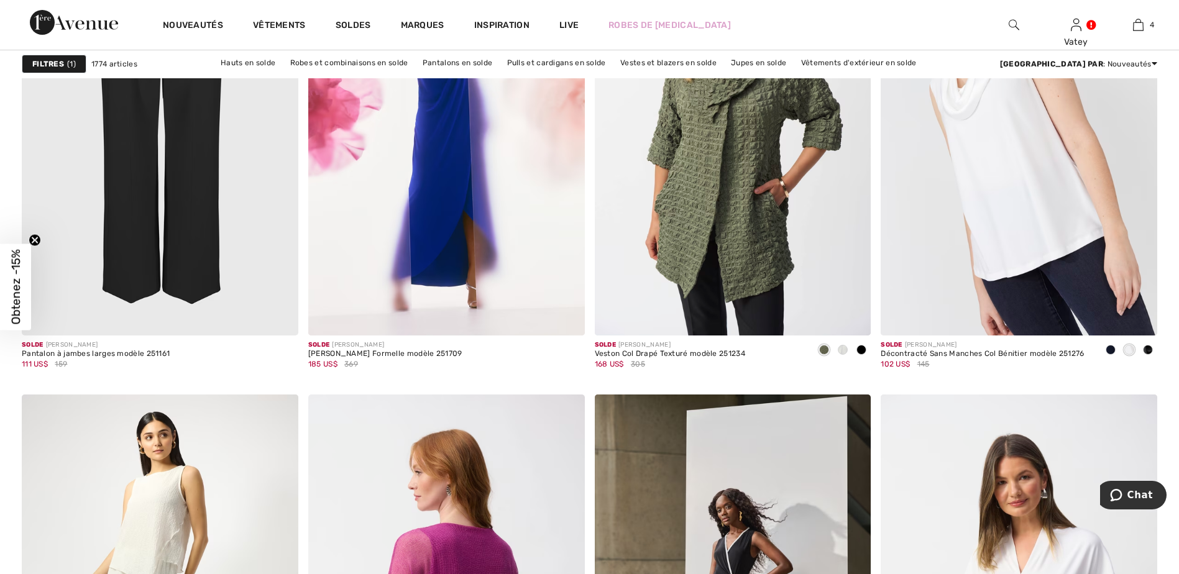
scroll to position [3314, 0]
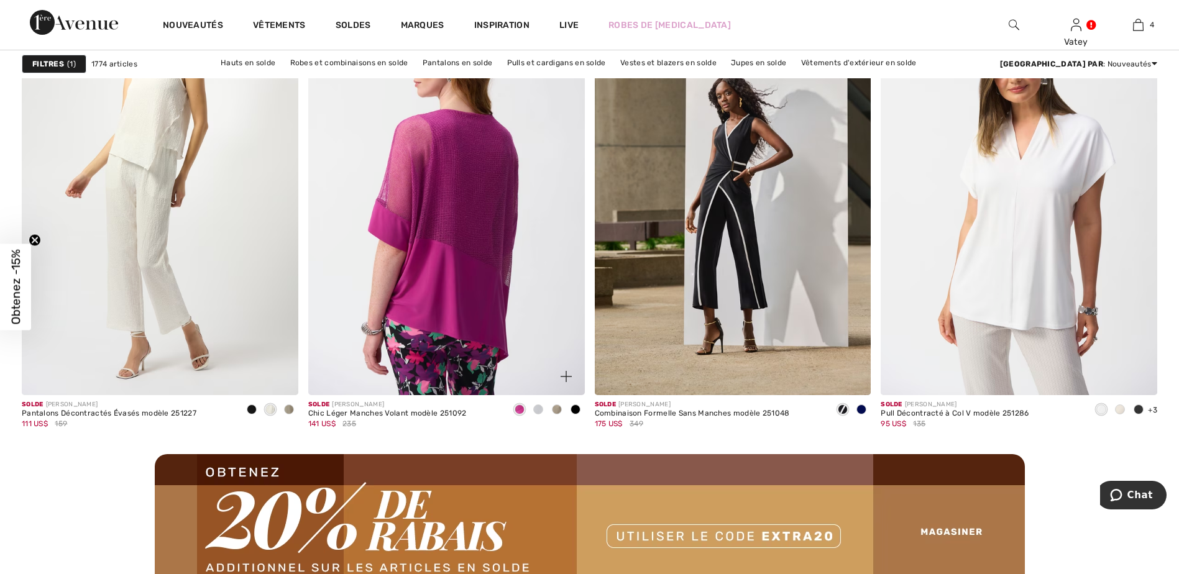
click at [463, 311] on img at bounding box center [446, 188] width 276 height 414
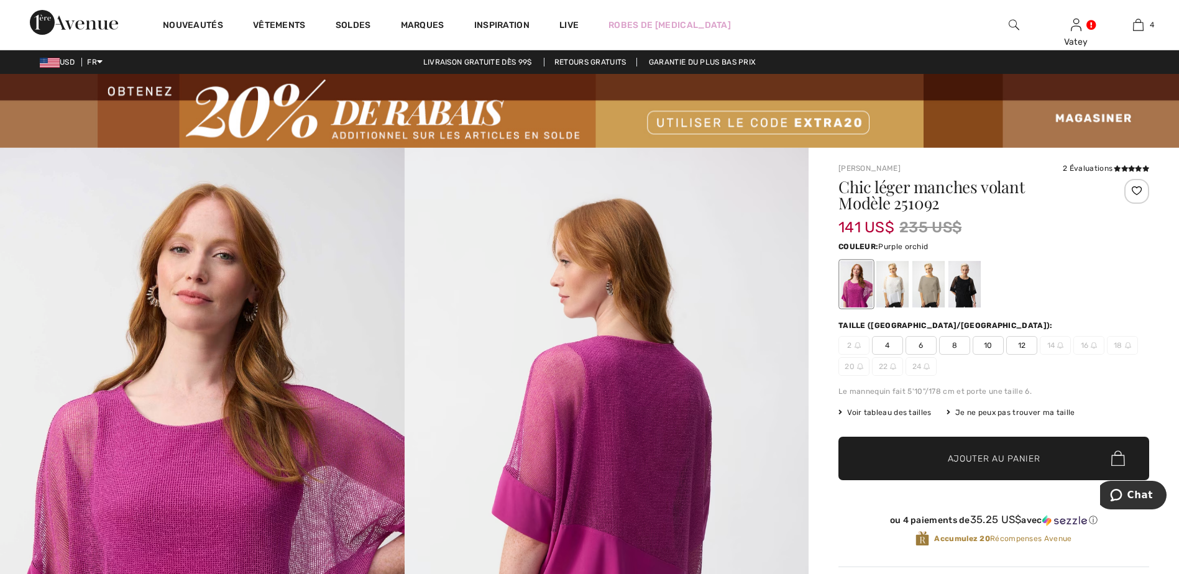
scroll to position [414, 0]
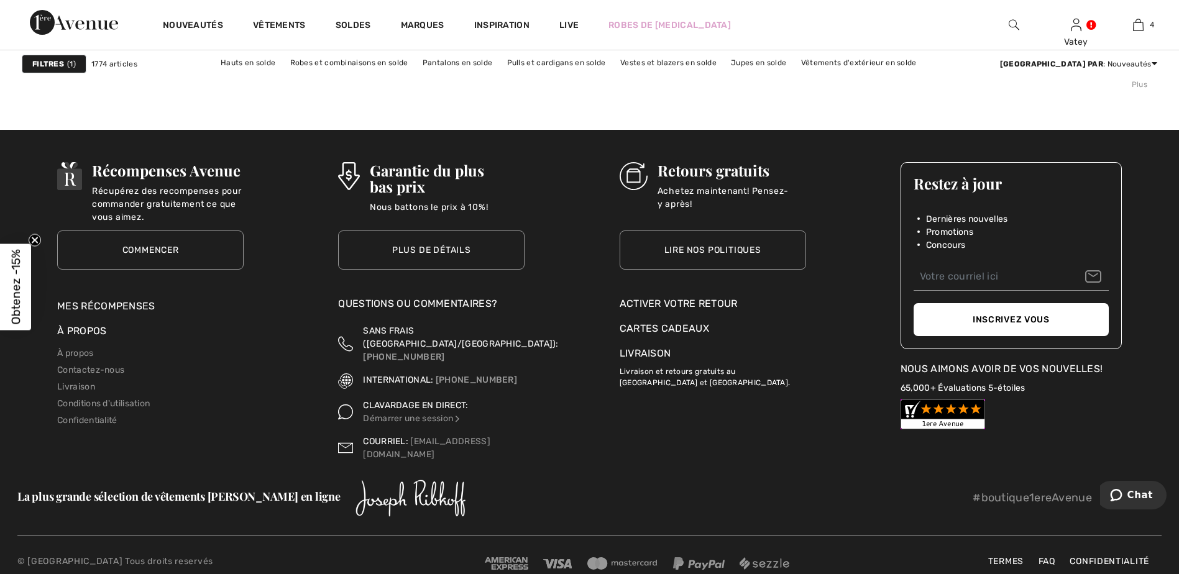
scroll to position [7074, 0]
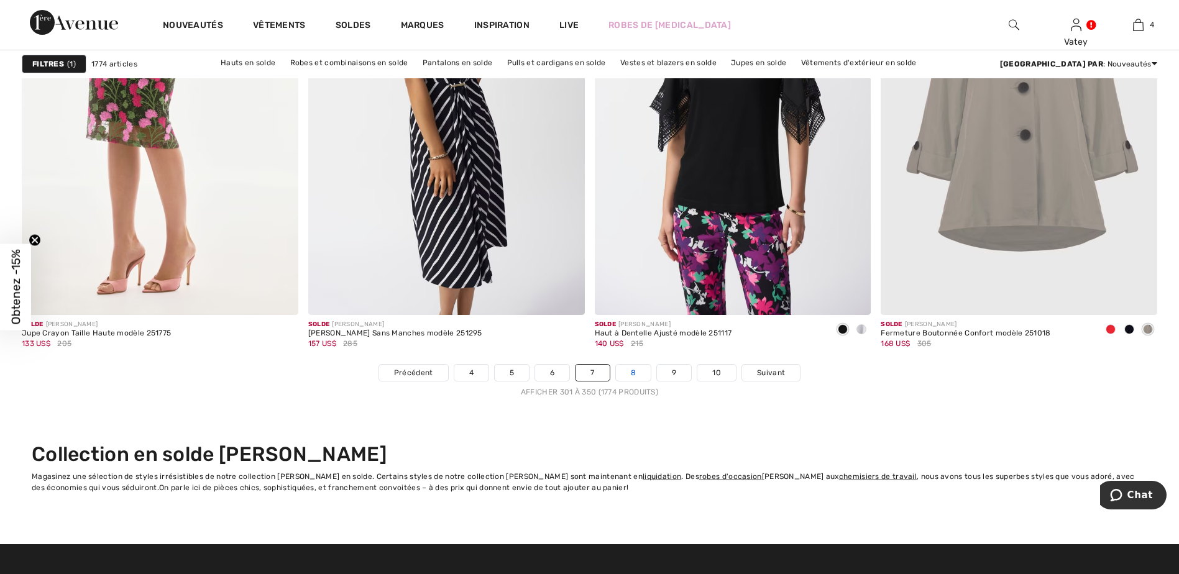
click at [628, 373] on link "8" at bounding box center [633, 373] width 35 height 16
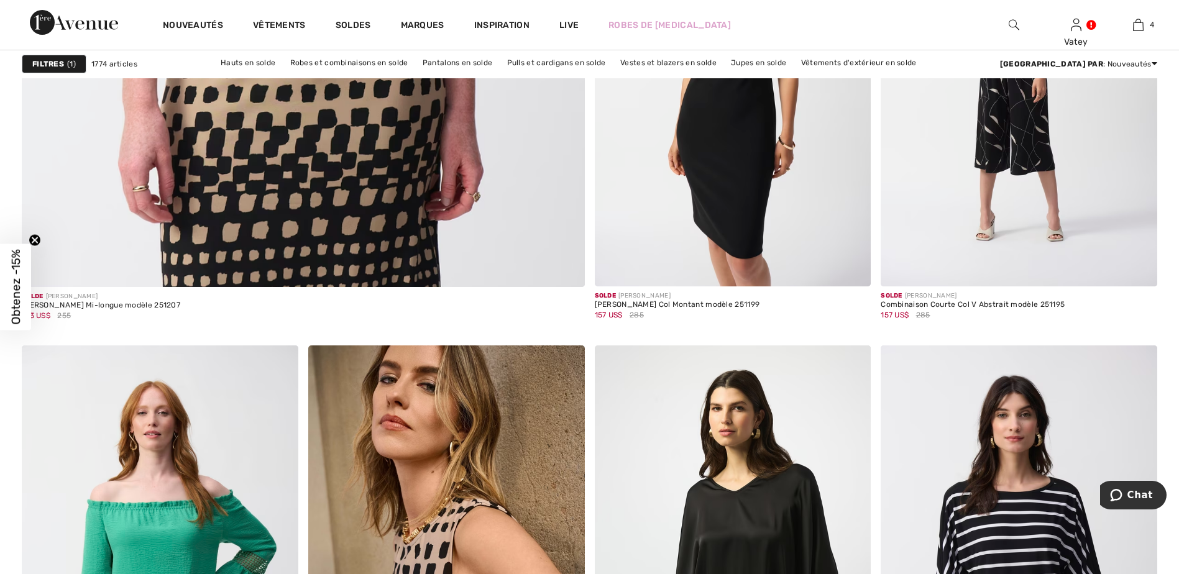
scroll to position [4971, 0]
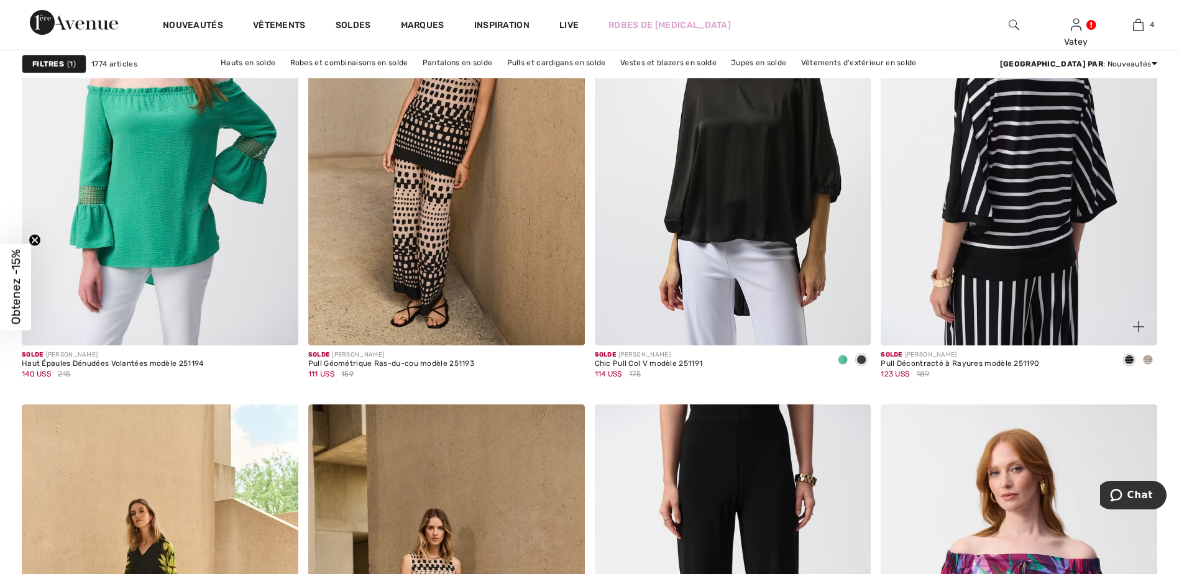
click at [994, 261] on img at bounding box center [1018, 138] width 276 height 414
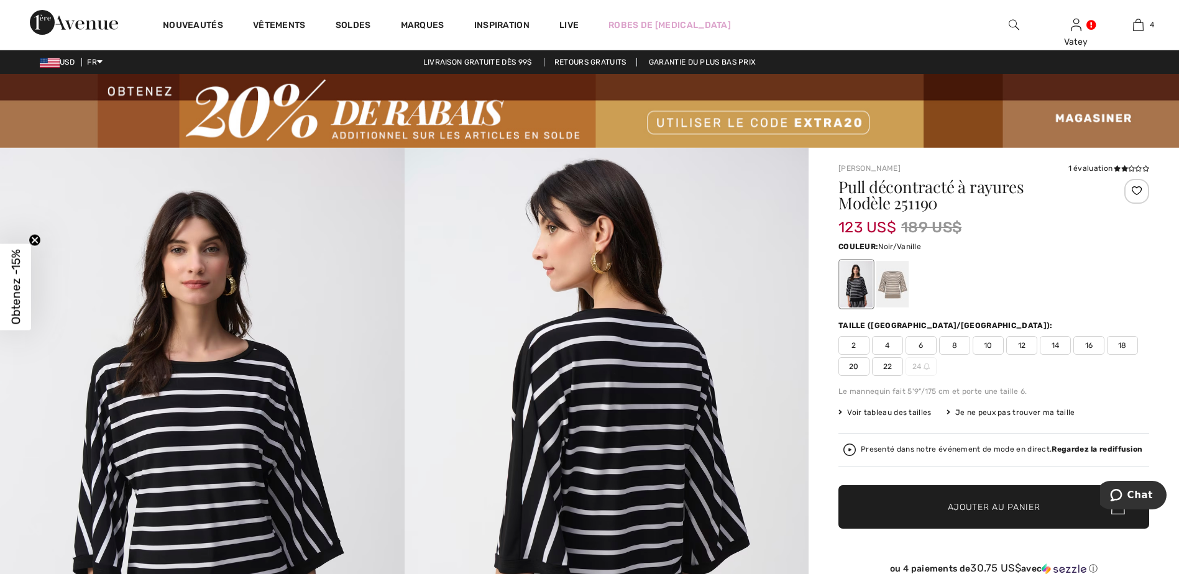
click at [921, 348] on span "6" at bounding box center [920, 345] width 31 height 19
click at [995, 498] on span "✔ Ajouté au panier Ajouter au panier" at bounding box center [993, 506] width 311 height 43
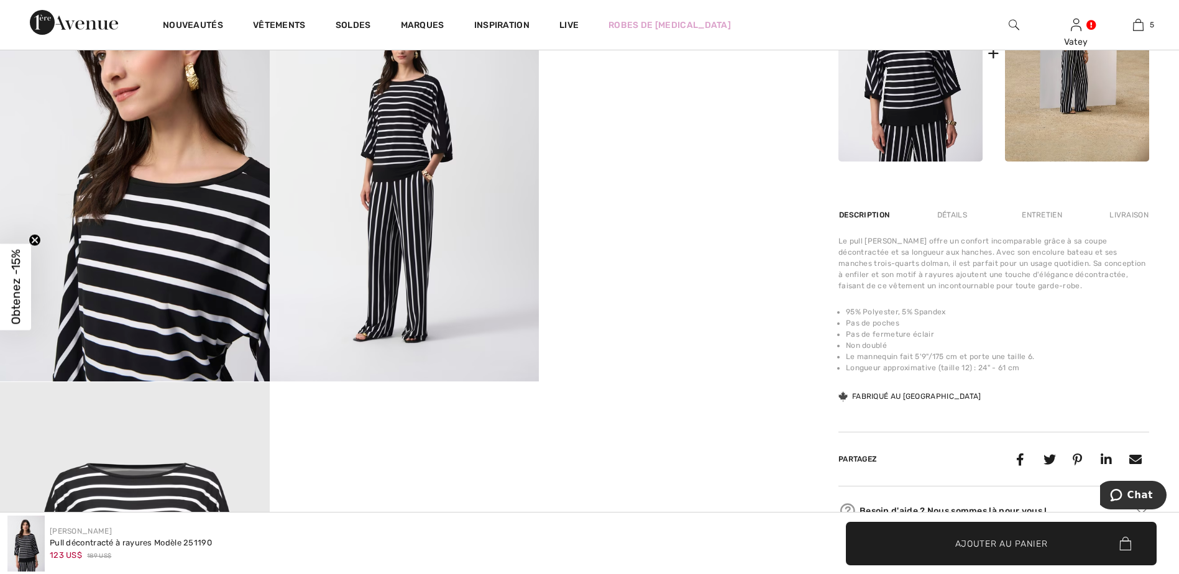
scroll to position [414, 0]
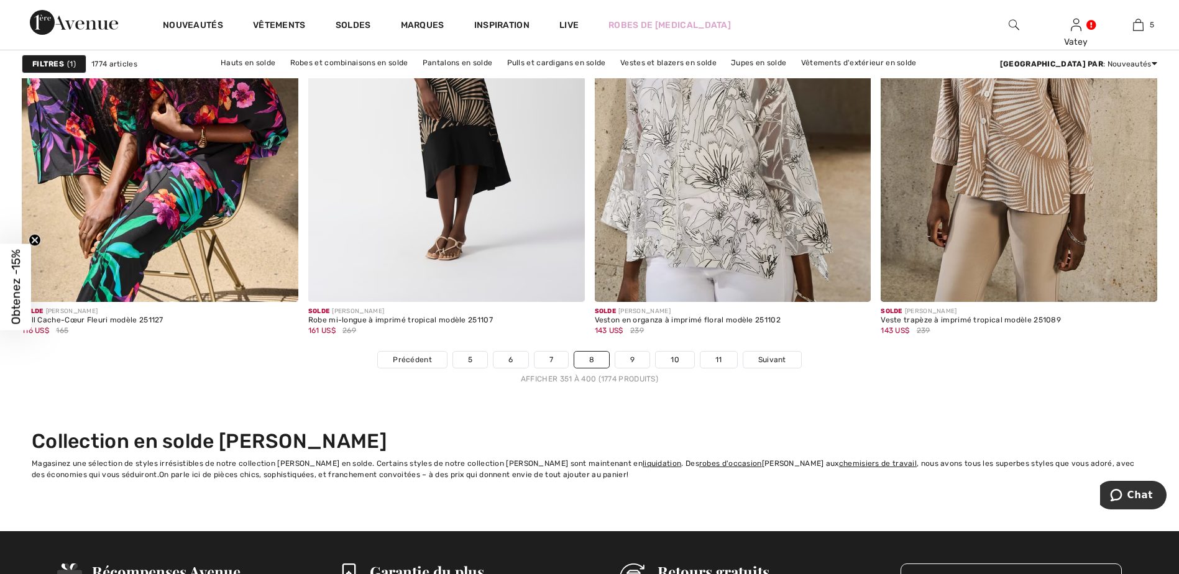
scroll to position [7042, 0]
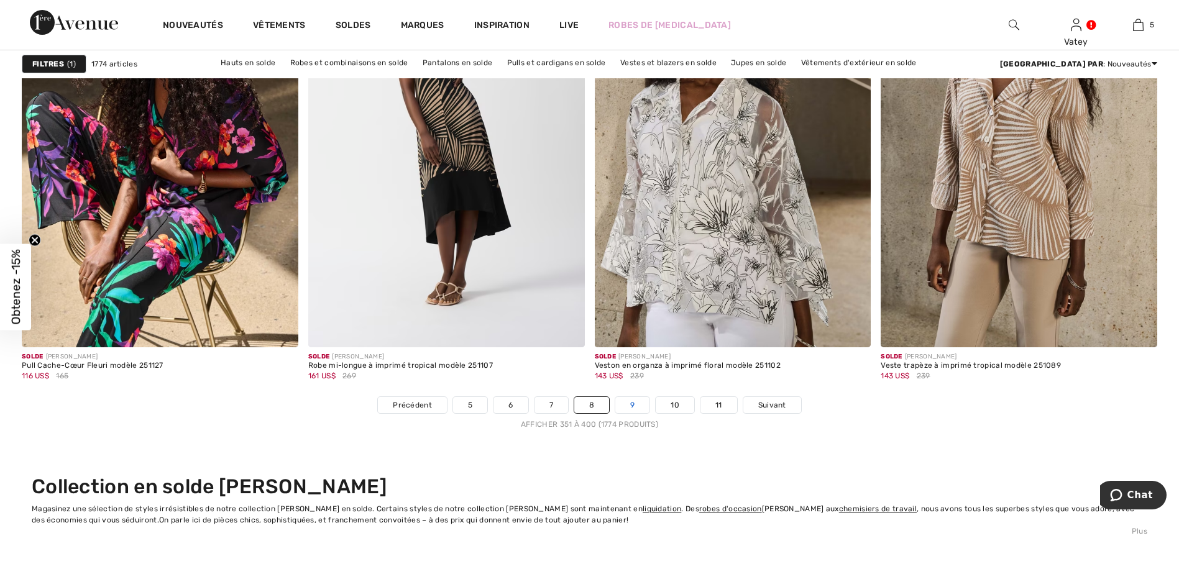
click at [633, 404] on link "9" at bounding box center [632, 405] width 34 height 16
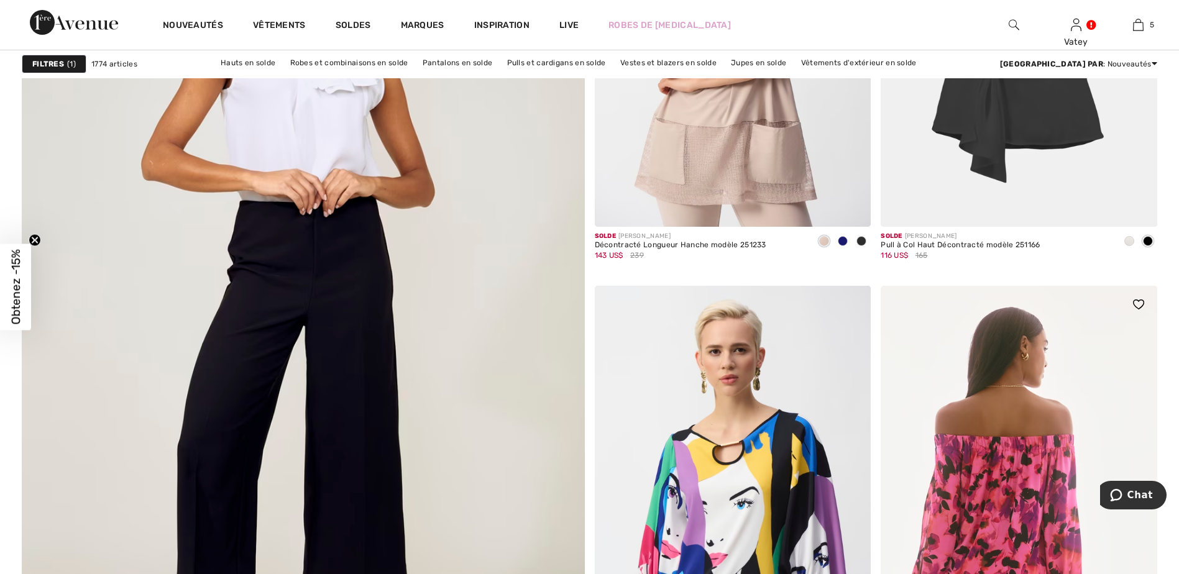
scroll to position [4556, 0]
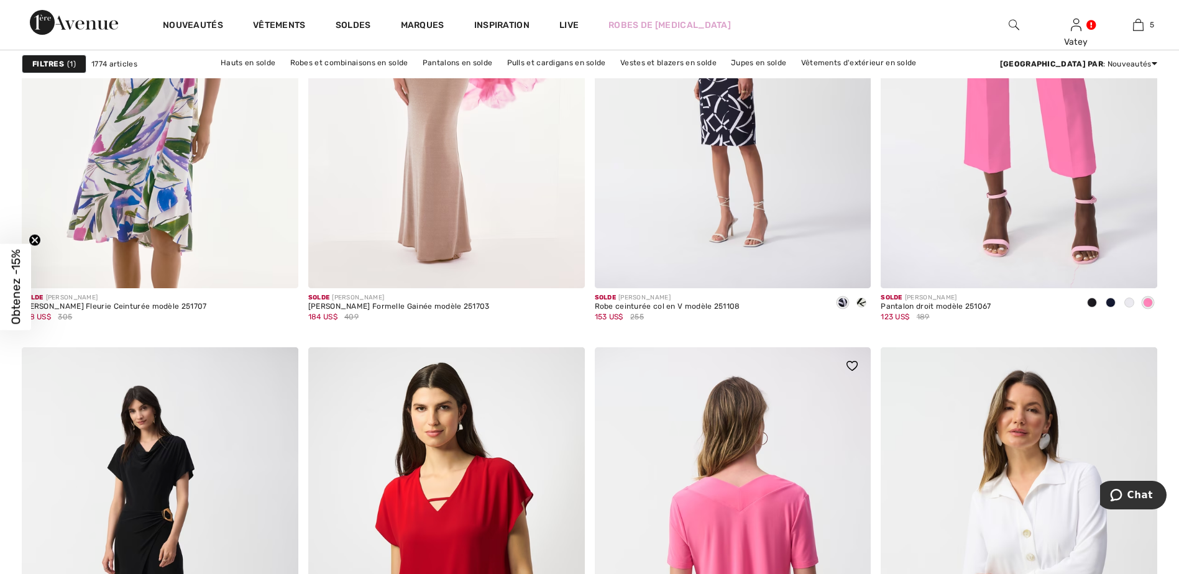
scroll to position [7042, 0]
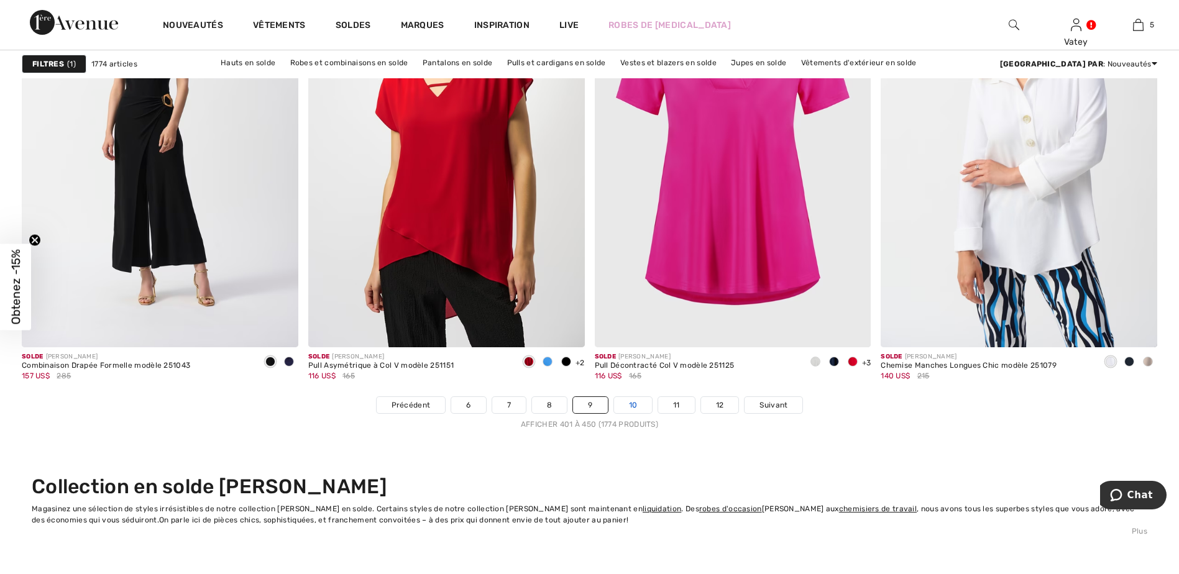
click at [646, 408] on link "10" at bounding box center [633, 405] width 39 height 16
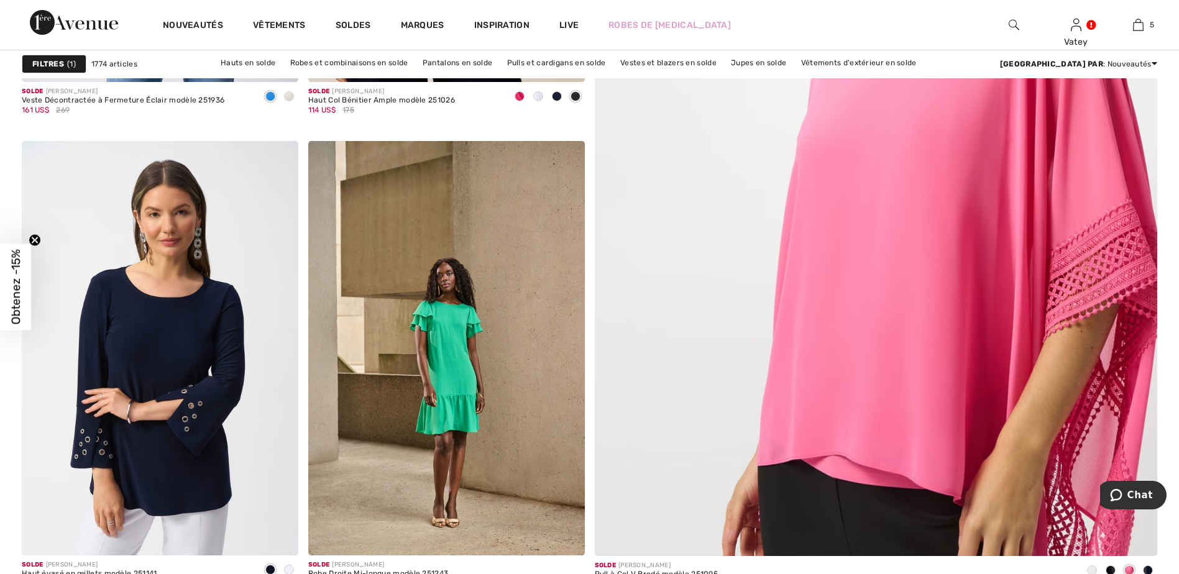
scroll to position [726, 0]
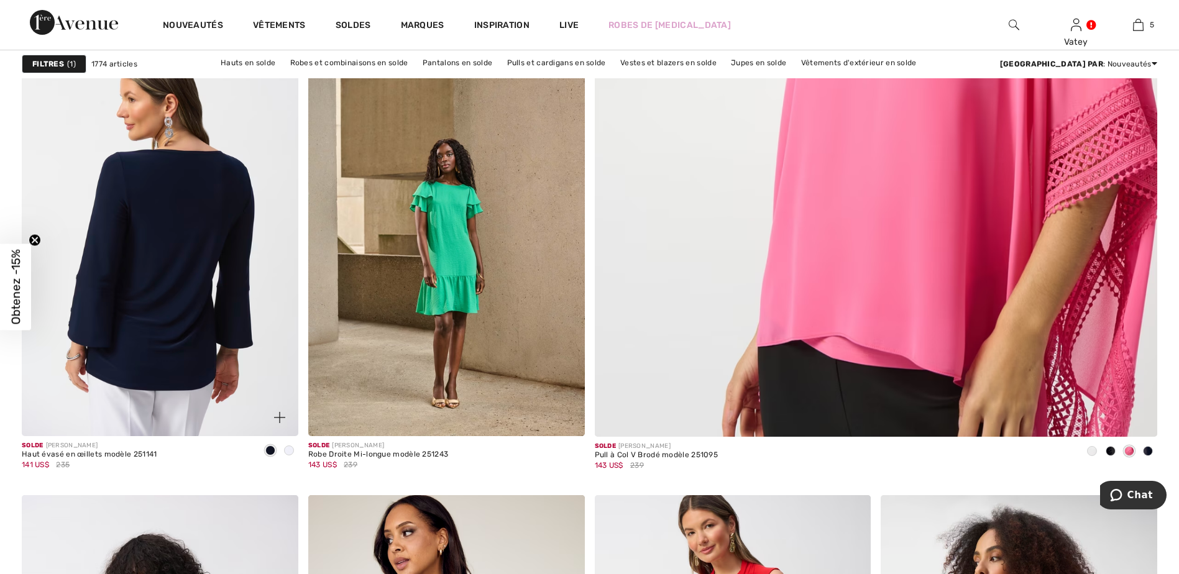
click at [226, 178] on img at bounding box center [160, 229] width 276 height 414
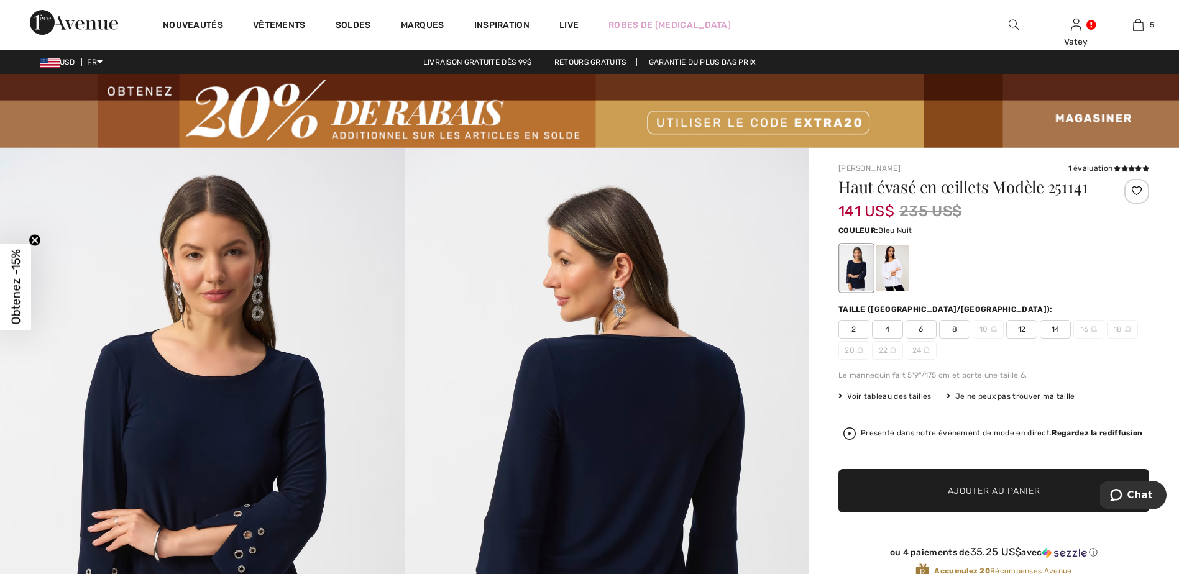
click at [954, 332] on span "8" at bounding box center [954, 329] width 31 height 19
drag, startPoint x: 962, startPoint y: 478, endPoint x: 938, endPoint y: 461, distance: 29.8
click at [960, 474] on span "✔ Ajouté au panier Ajouter au panier" at bounding box center [993, 490] width 311 height 43
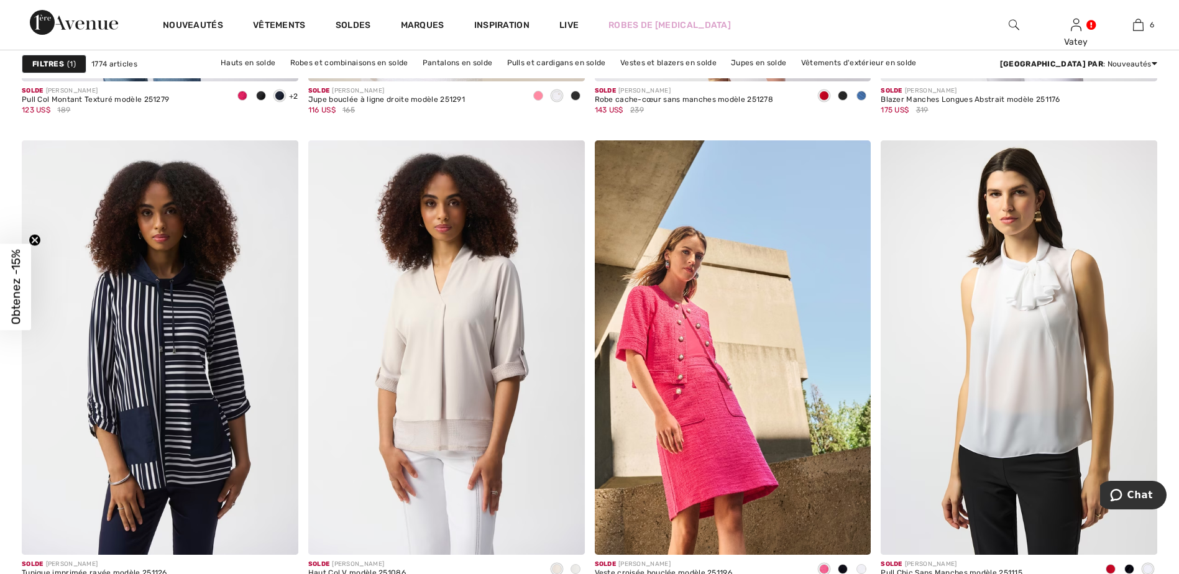
scroll to position [1141, 0]
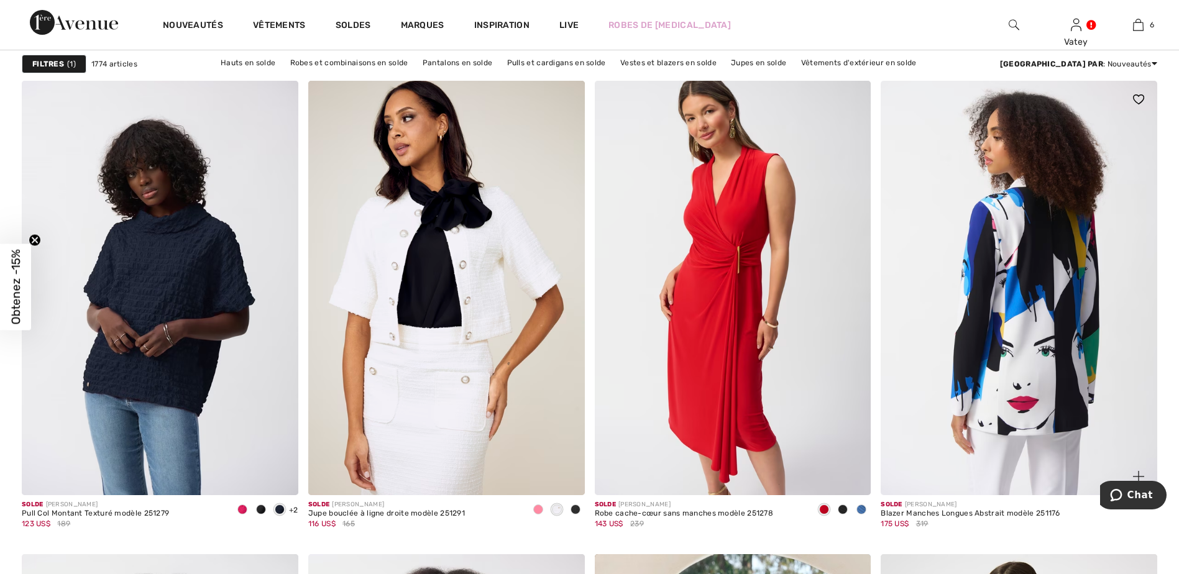
click at [1014, 365] on img at bounding box center [1018, 288] width 276 height 414
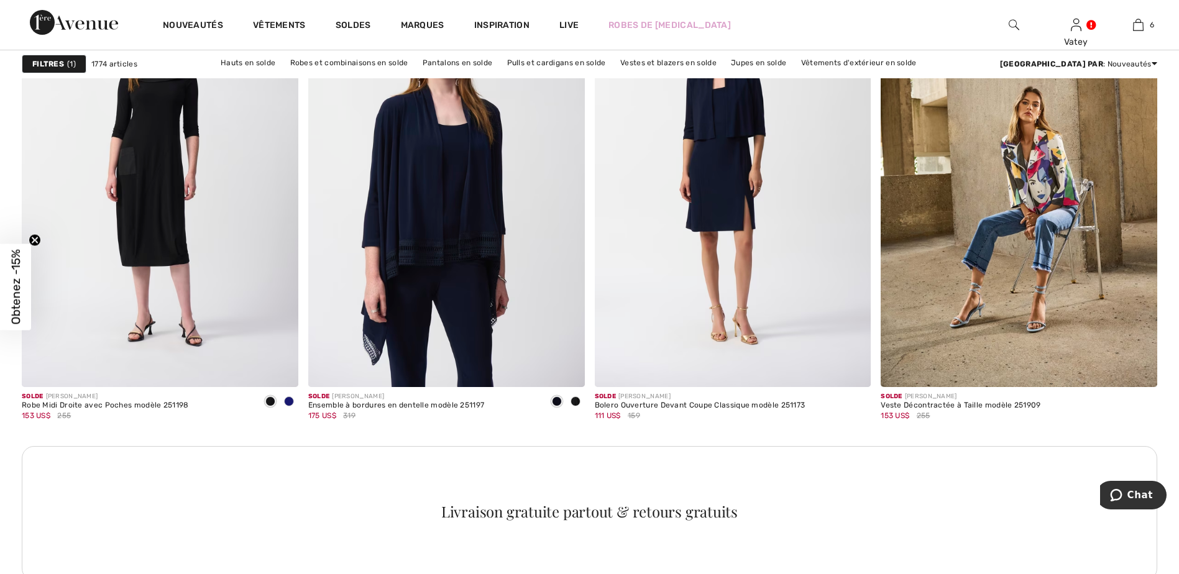
scroll to position [5228, 0]
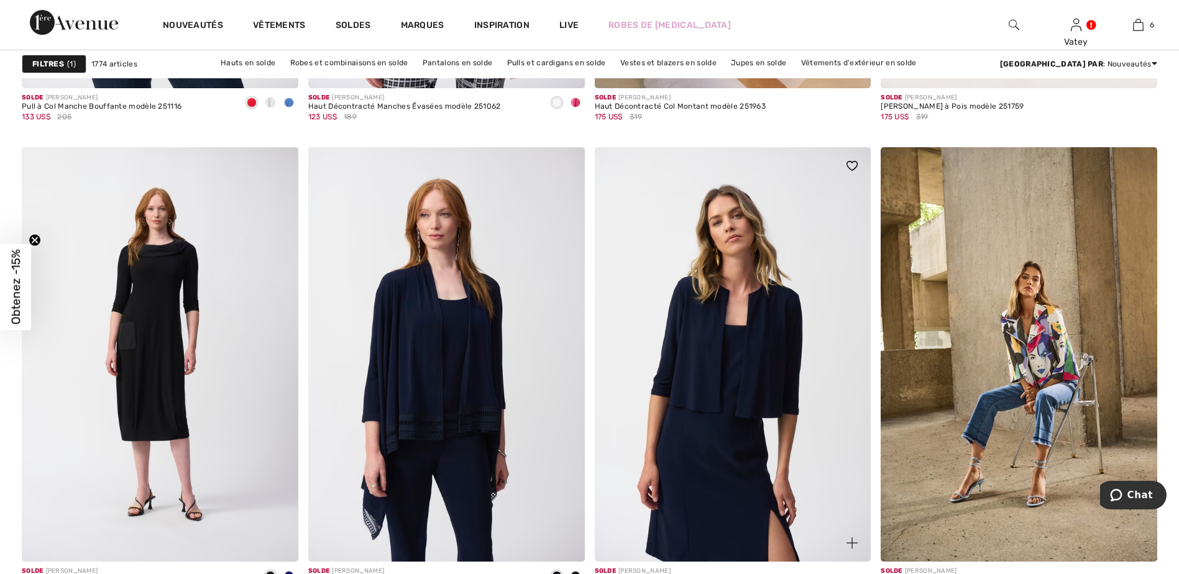
click at [793, 302] on img at bounding box center [733, 354] width 276 height 414
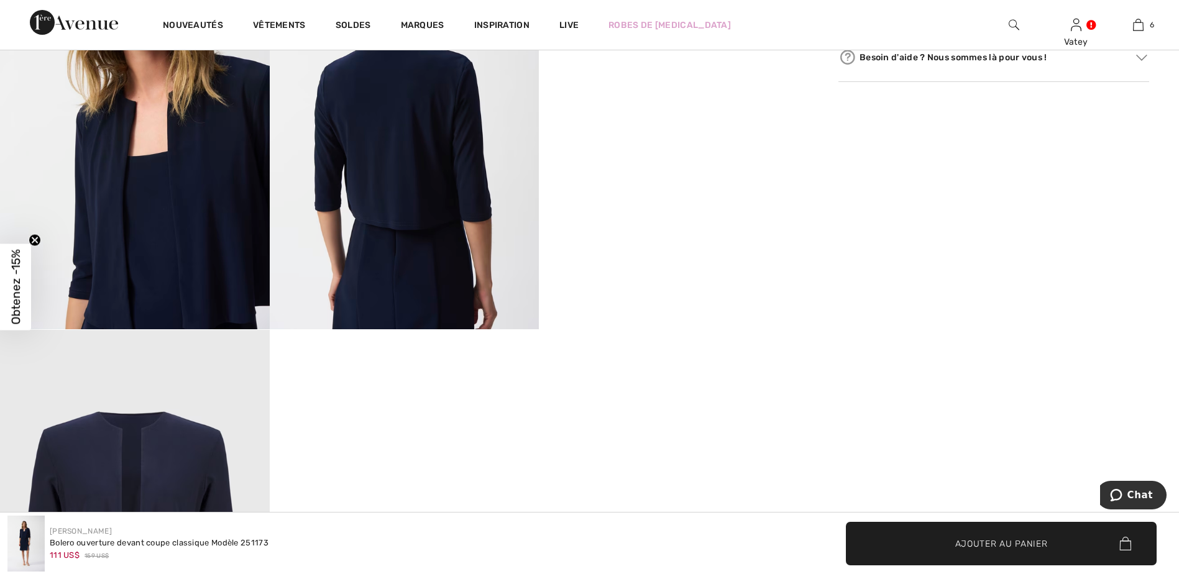
scroll to position [414, 0]
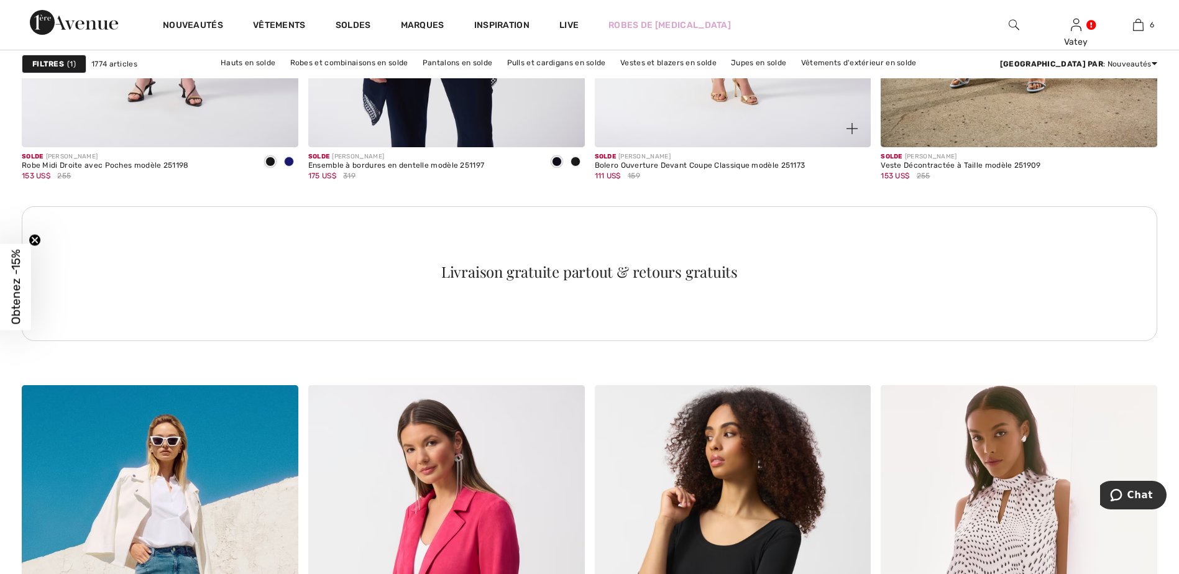
scroll to position [5228, 0]
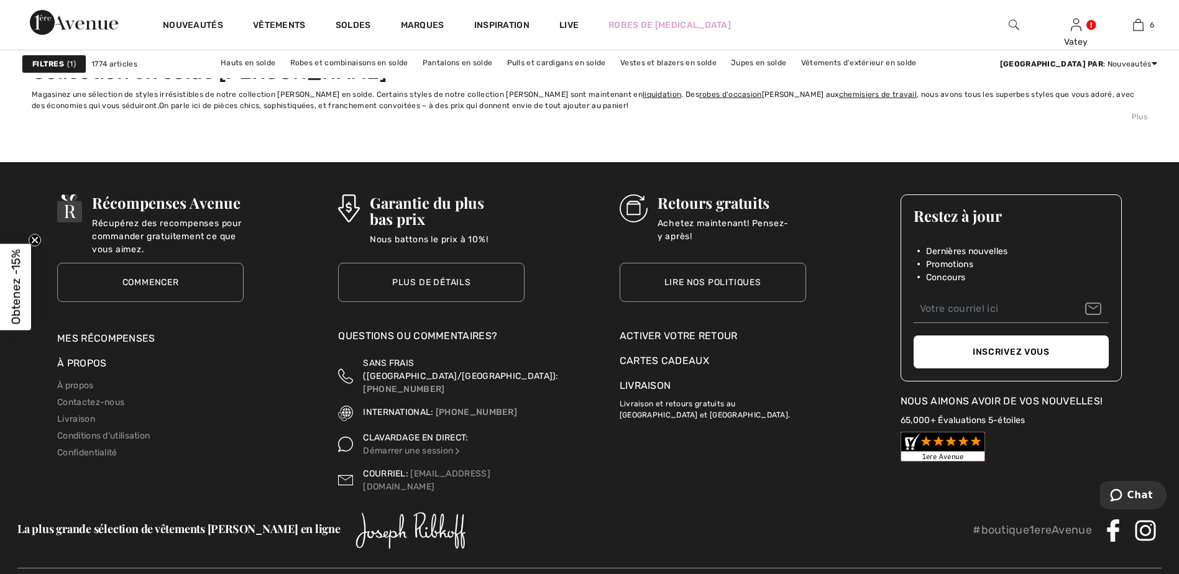
scroll to position [7042, 0]
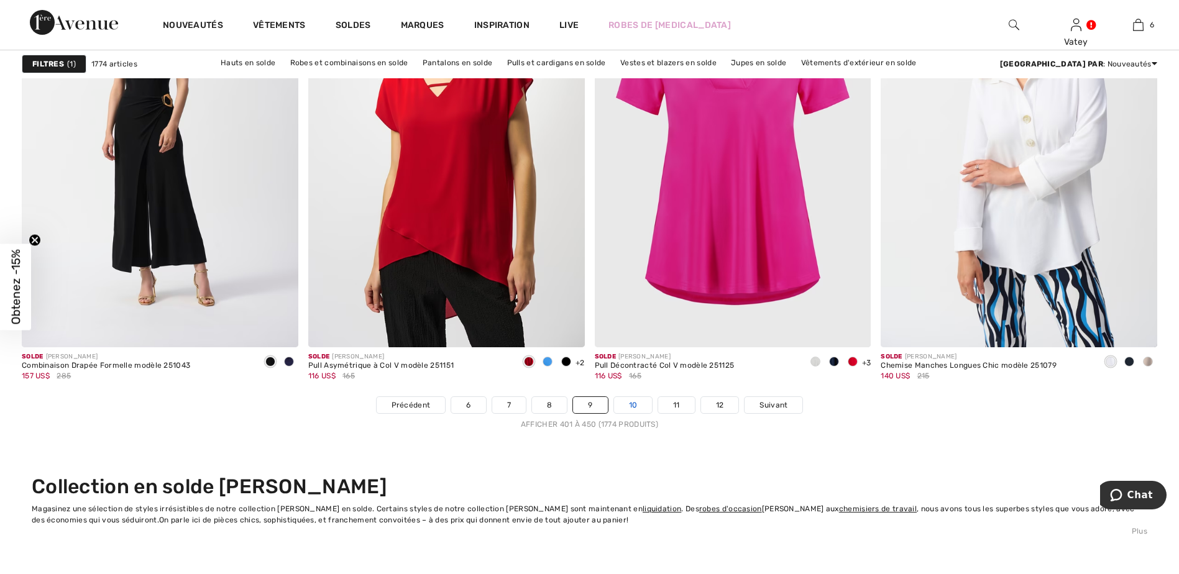
click at [638, 408] on link "10" at bounding box center [633, 405] width 39 height 16
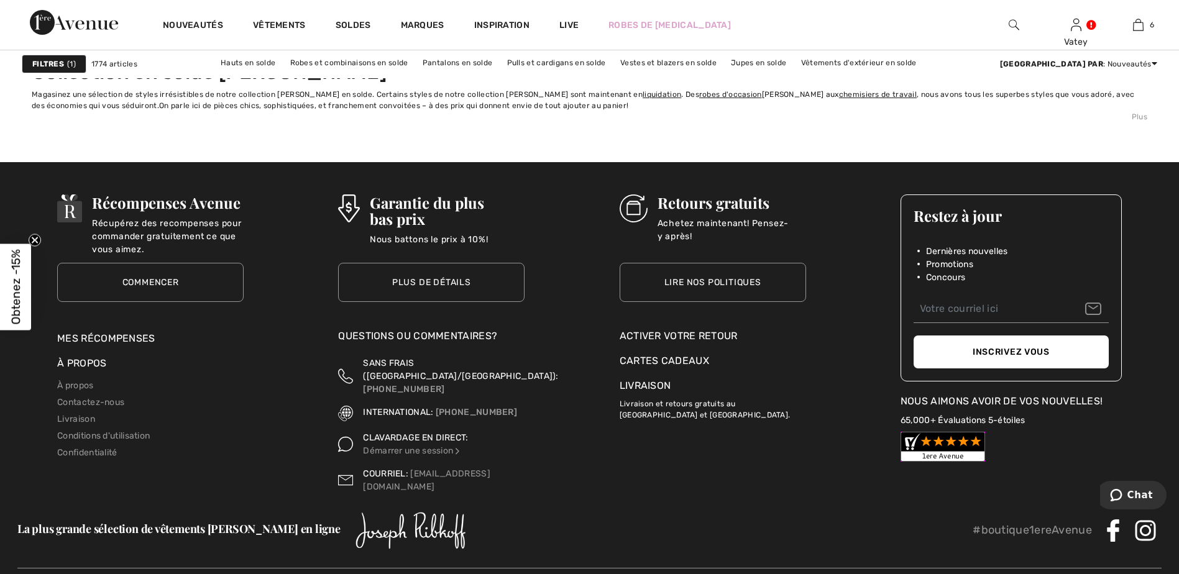
scroll to position [7042, 0]
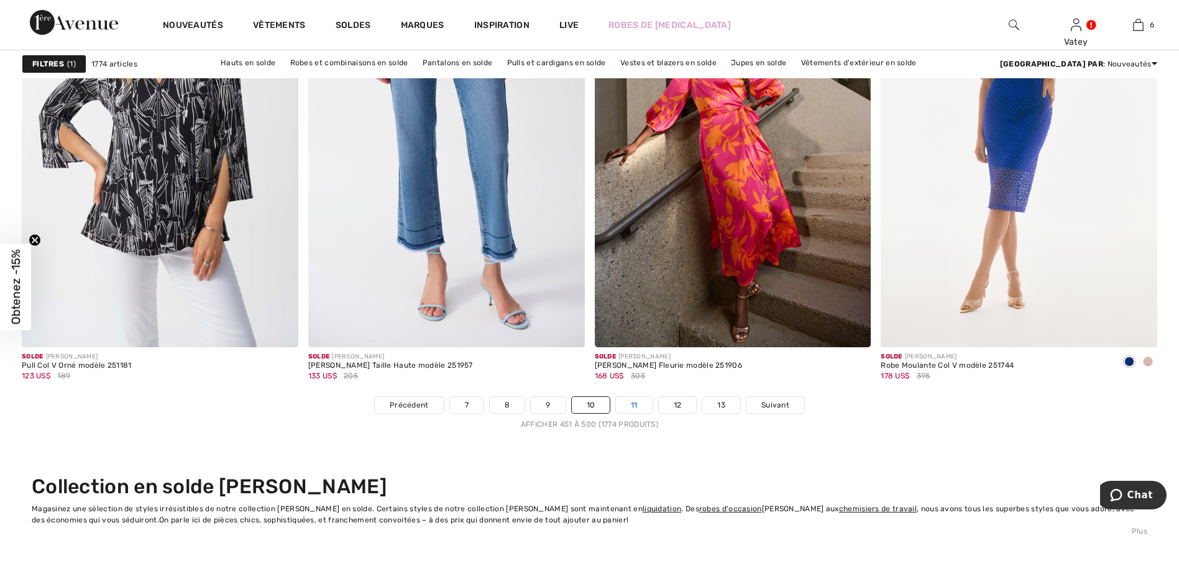
click at [637, 404] on link "11" at bounding box center [634, 405] width 37 height 16
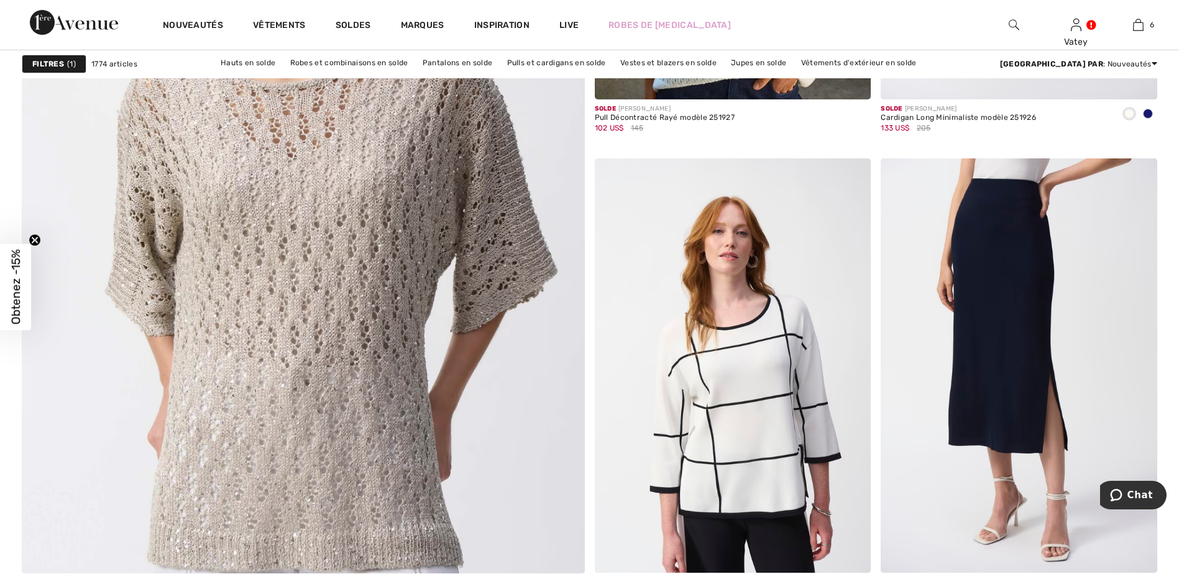
scroll to position [4344, 0]
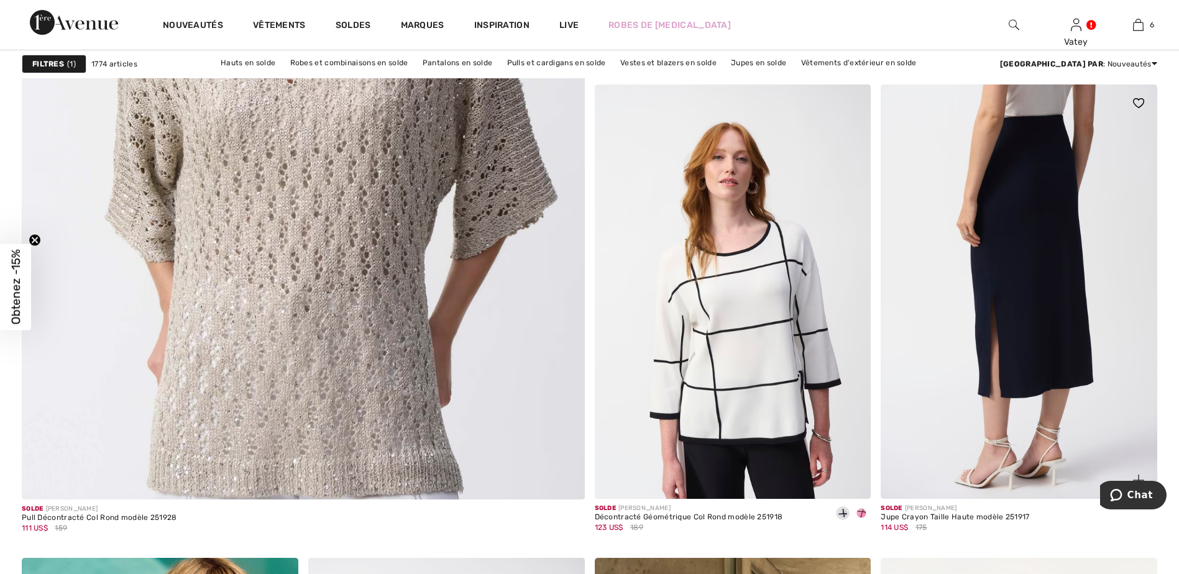
click at [1025, 234] on img at bounding box center [1018, 292] width 276 height 414
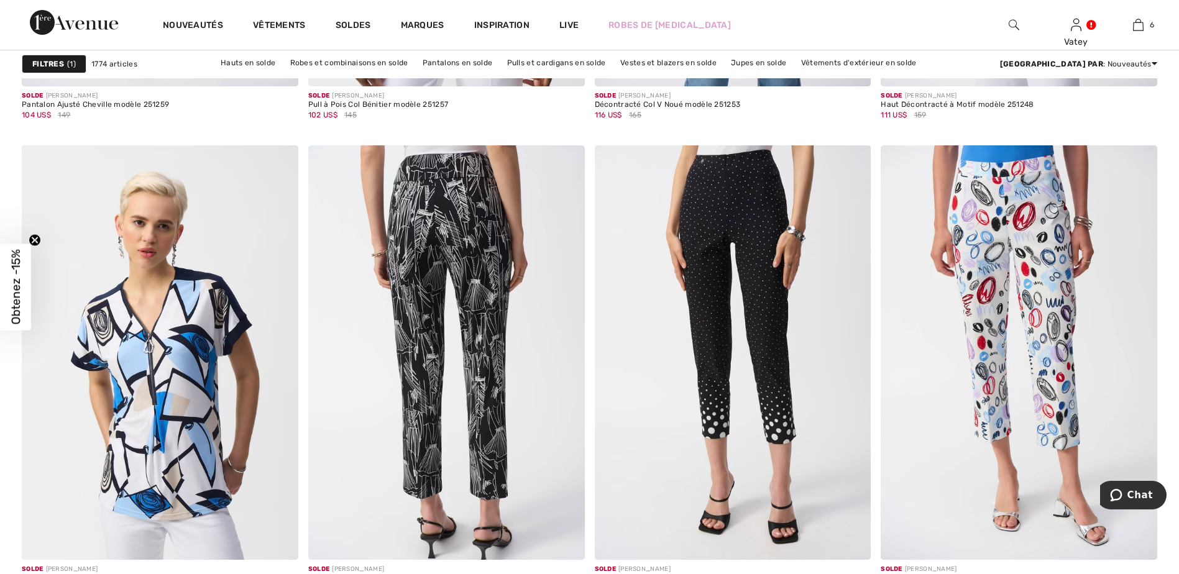
scroll to position [7244, 0]
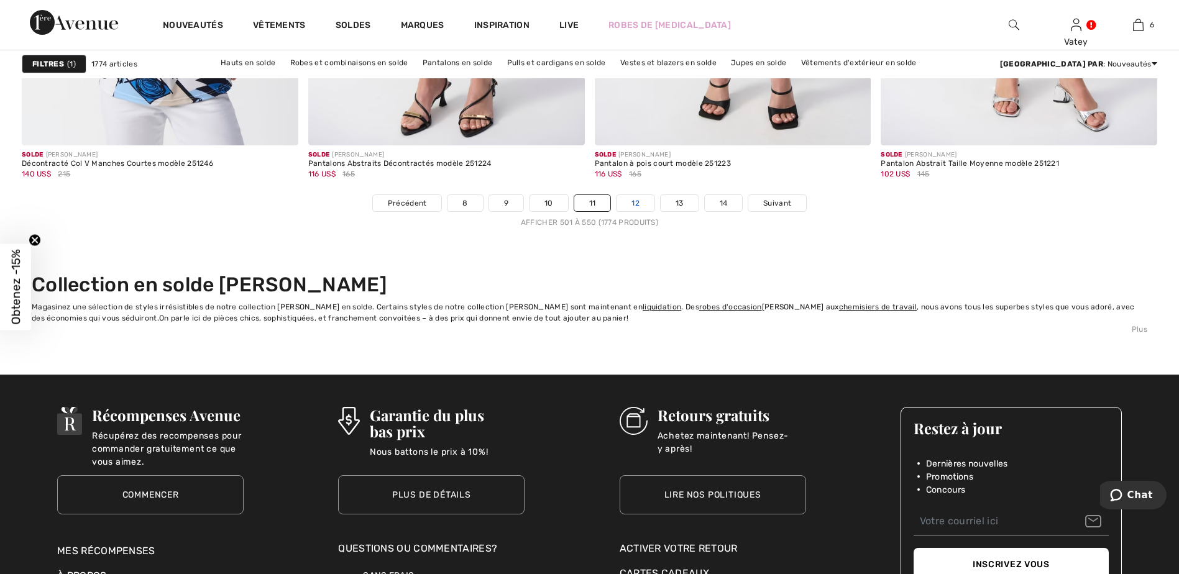
click at [636, 200] on link "12" at bounding box center [635, 203] width 38 height 16
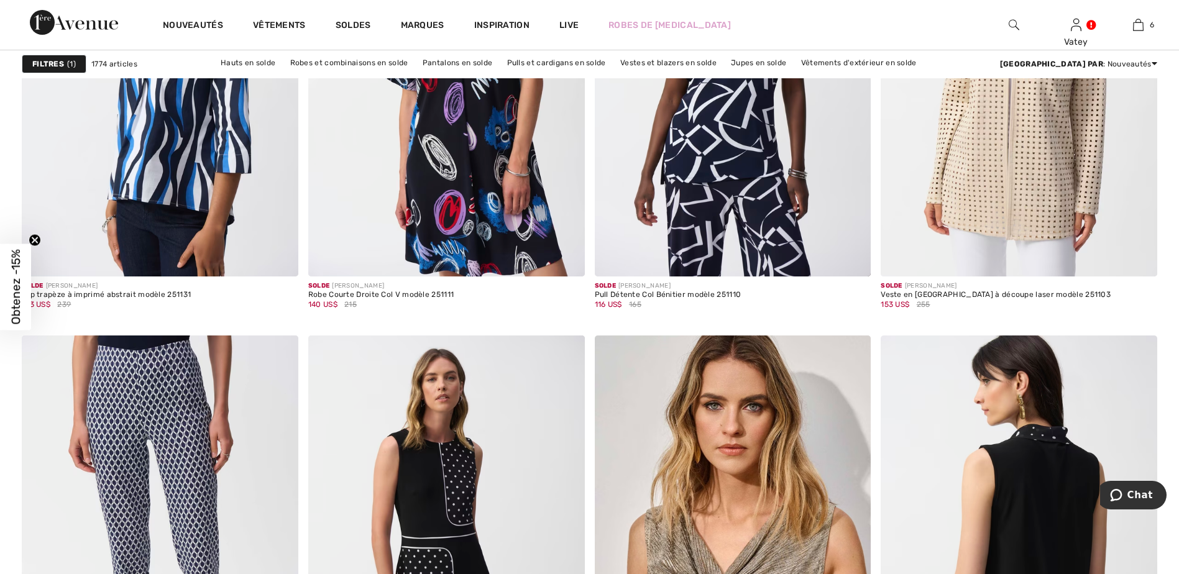
scroll to position [3314, 0]
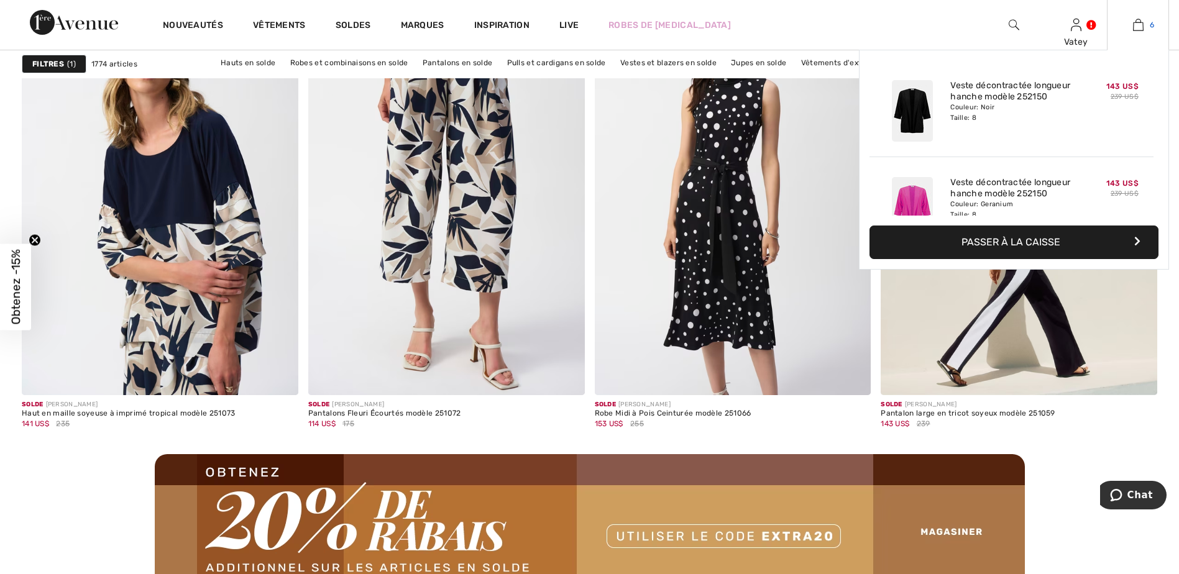
click at [1138, 24] on img at bounding box center [1138, 24] width 11 height 15
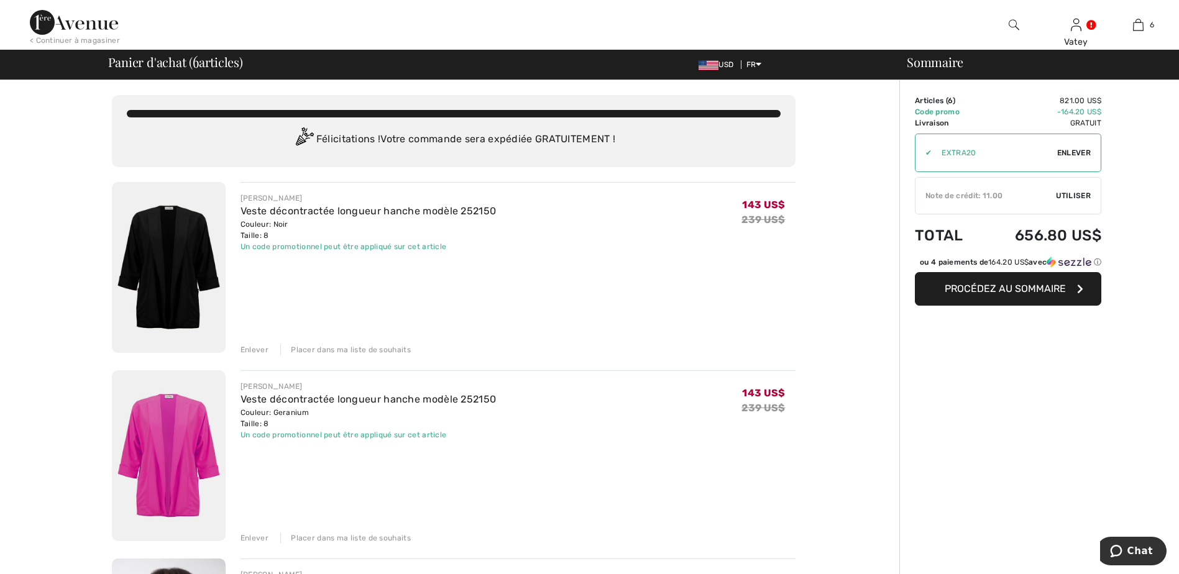
click at [245, 534] on div "Enlever" at bounding box center [254, 537] width 28 height 11
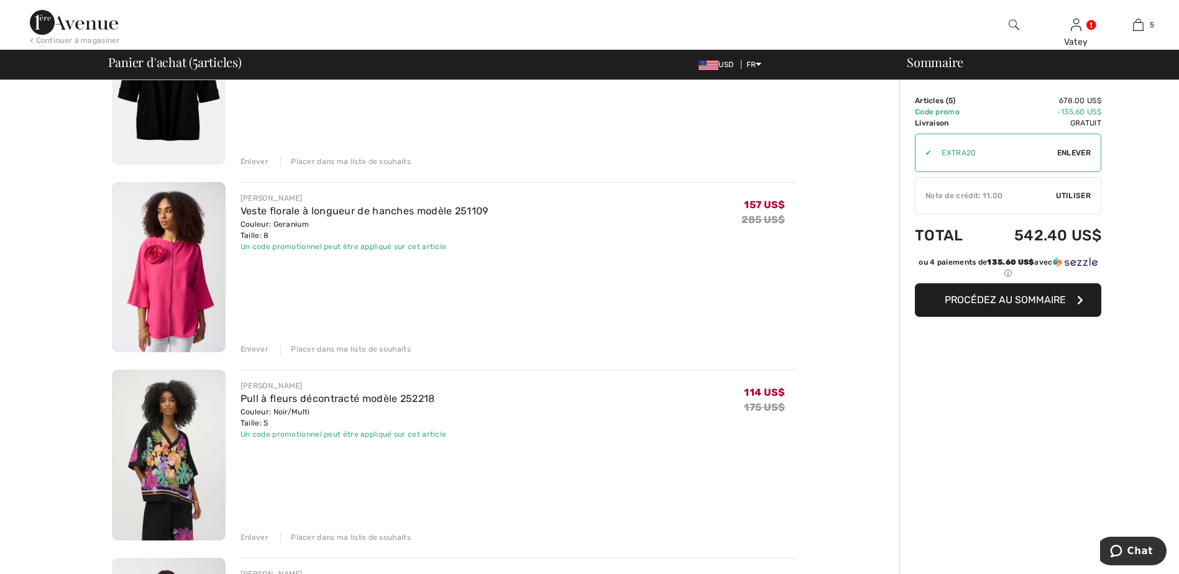
scroll to position [252, 0]
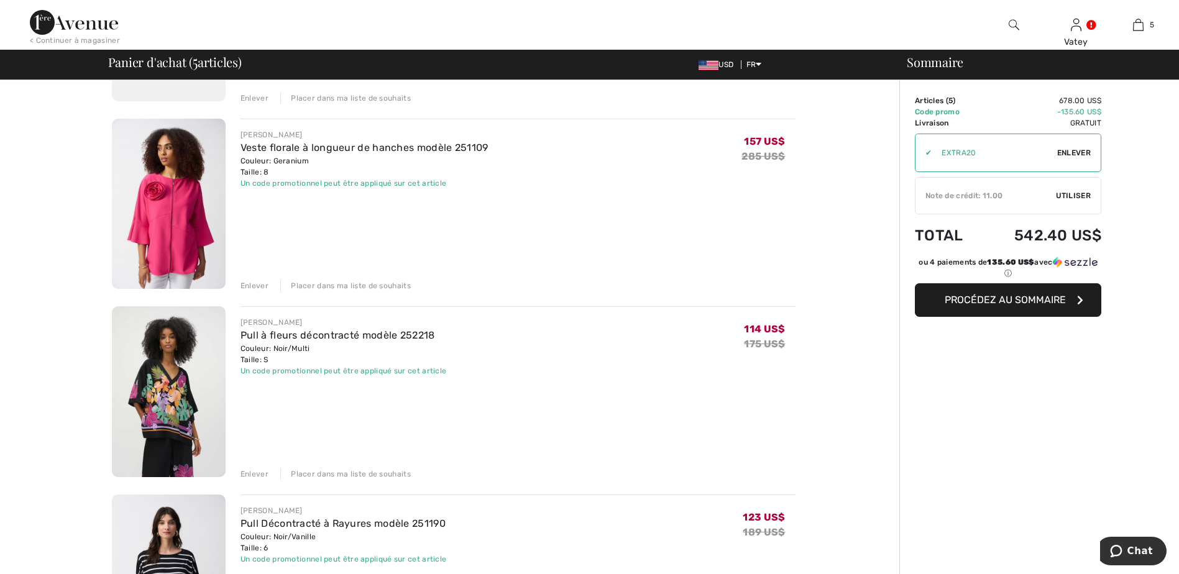
click at [176, 254] on img at bounding box center [169, 204] width 114 height 171
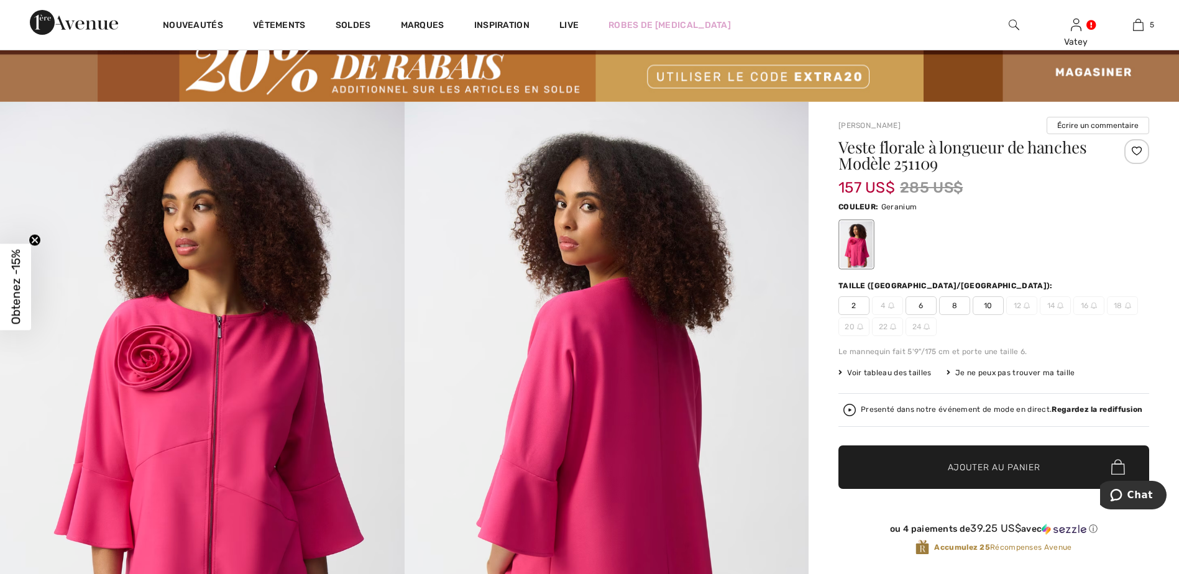
scroll to position [16, 0]
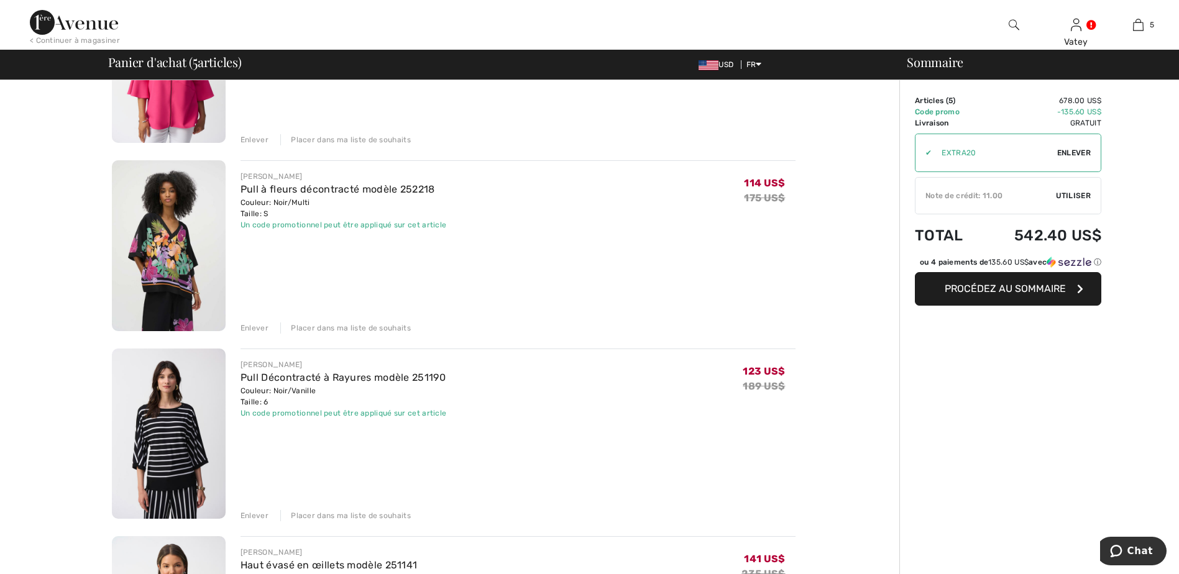
scroll to position [414, 0]
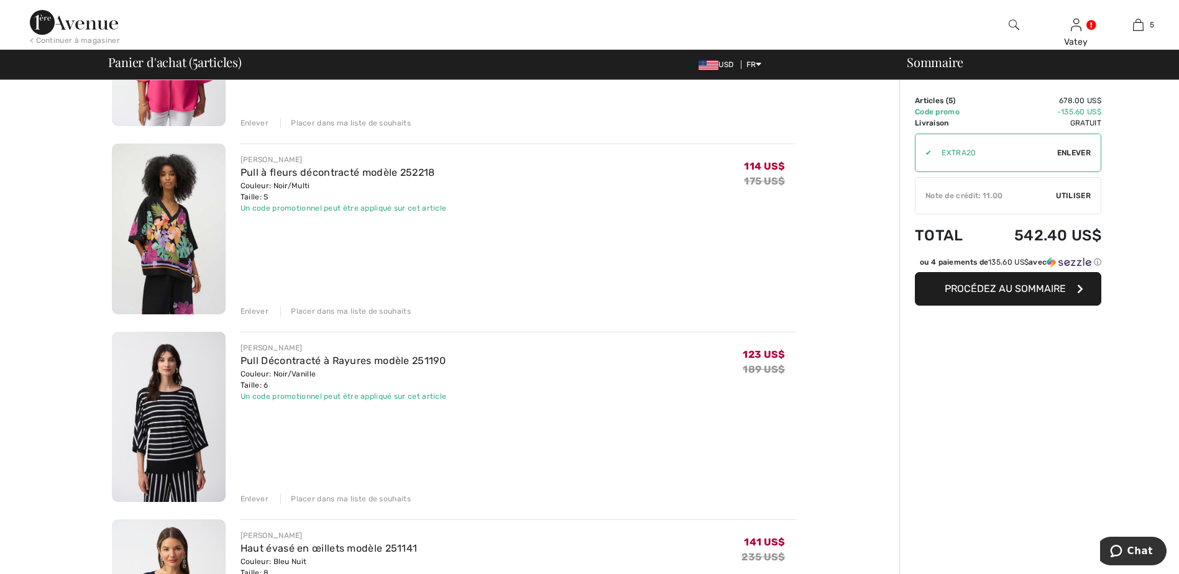
click at [249, 308] on div "Enlever" at bounding box center [254, 311] width 28 height 11
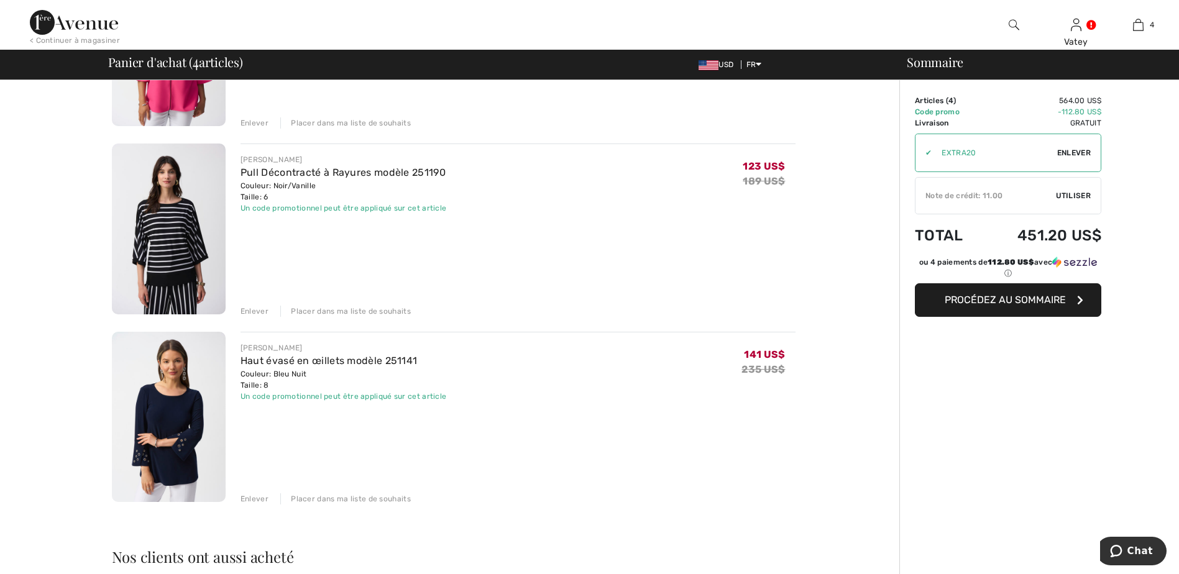
click at [152, 266] on img at bounding box center [169, 229] width 114 height 171
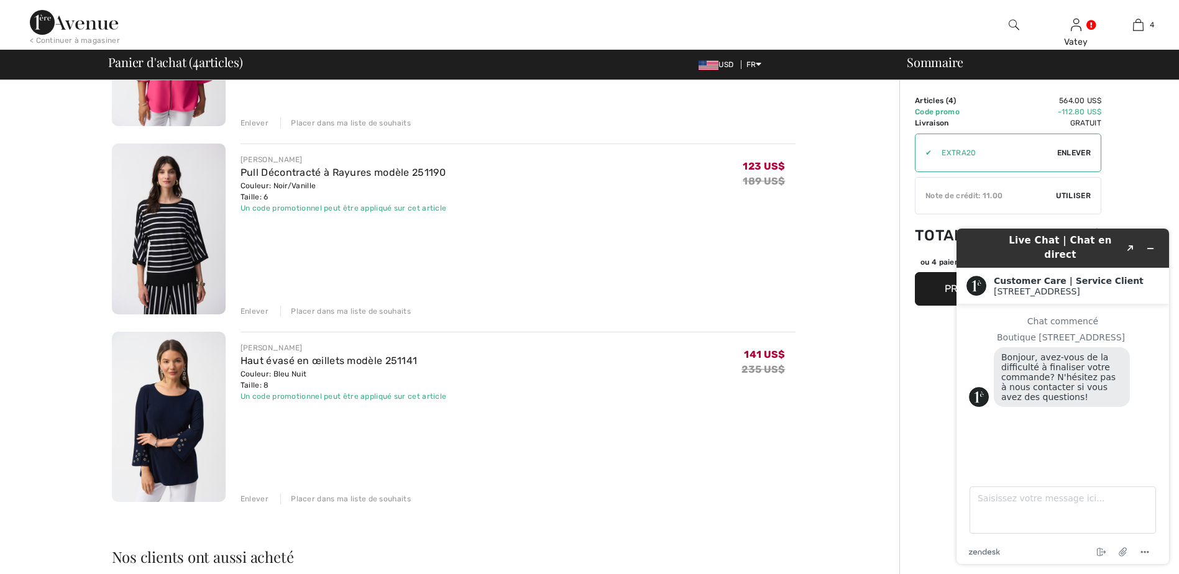
drag, startPoint x: 827, startPoint y: 408, endPoint x: 782, endPoint y: 420, distance: 46.3
click at [821, 404] on div "Vous n'êtes qu'à 0.00 US$ de la LIVRAISON GRATUITE! Continuer à magasiner > Fél…" at bounding box center [453, 355] width 892 height 1378
click at [1146, 244] on icon "Réduire le widget" at bounding box center [1150, 248] width 9 height 9
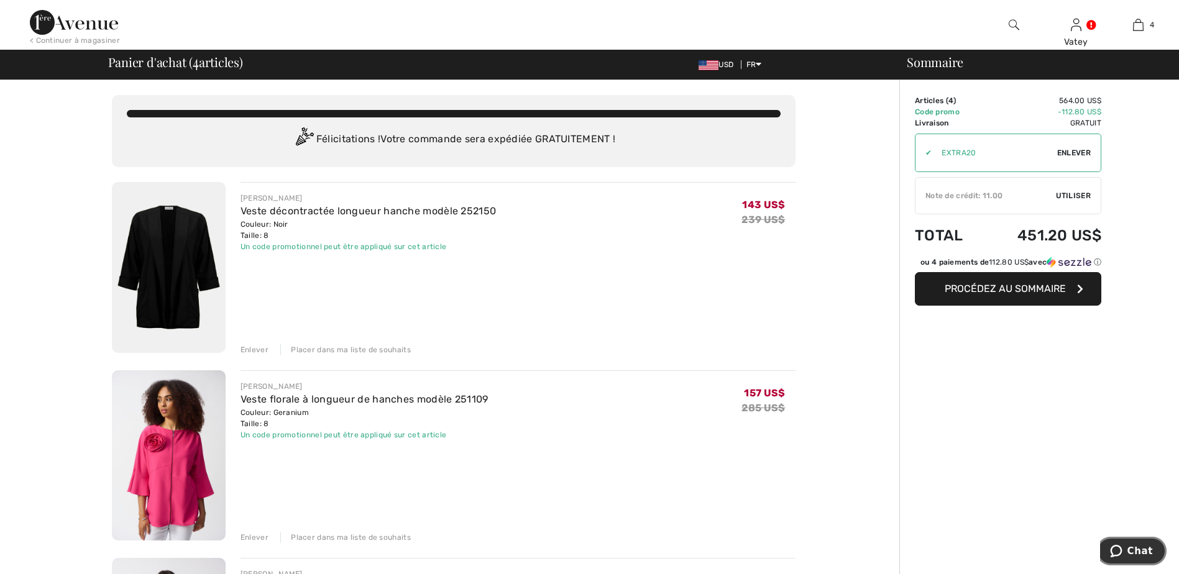
scroll to position [414, 0]
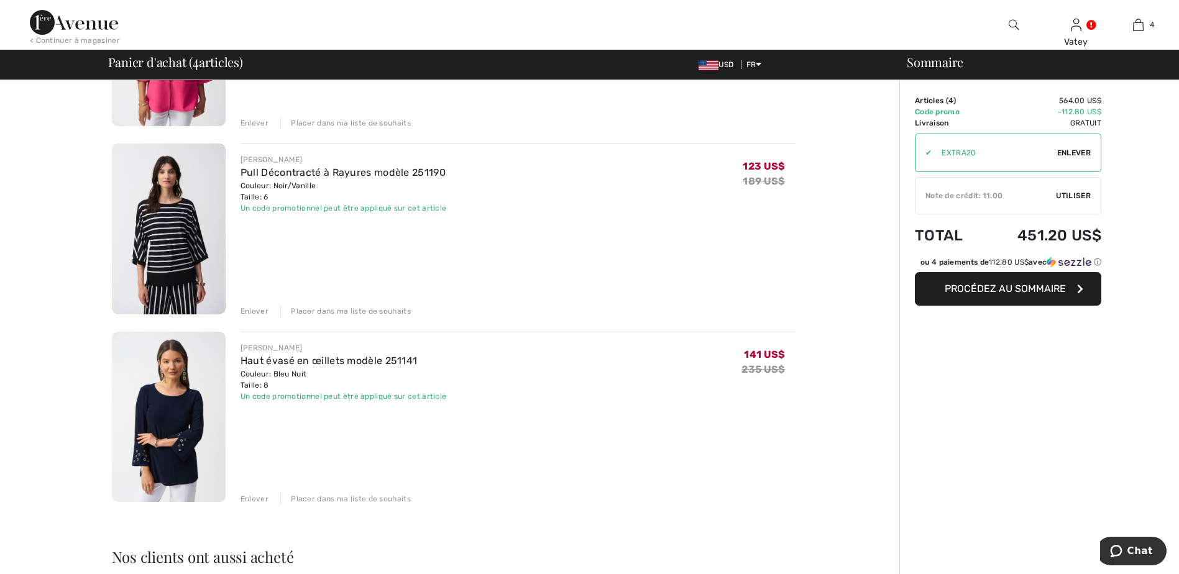
click at [1051, 295] on span "Procédez au sommaire" at bounding box center [1004, 289] width 121 height 12
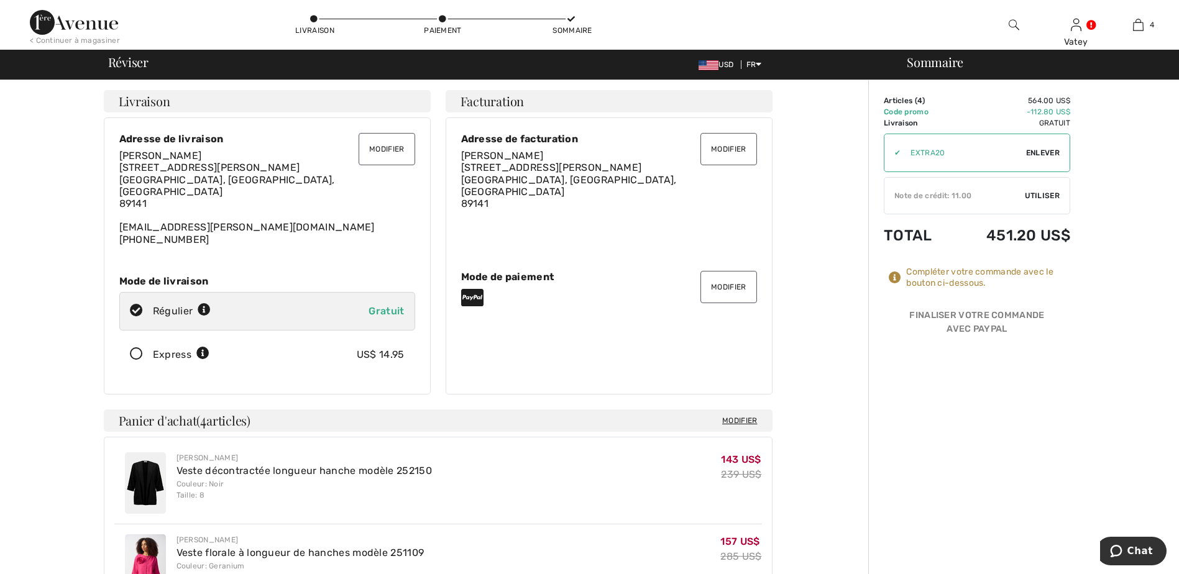
click at [720, 275] on button "Modifier" at bounding box center [728, 287] width 56 height 32
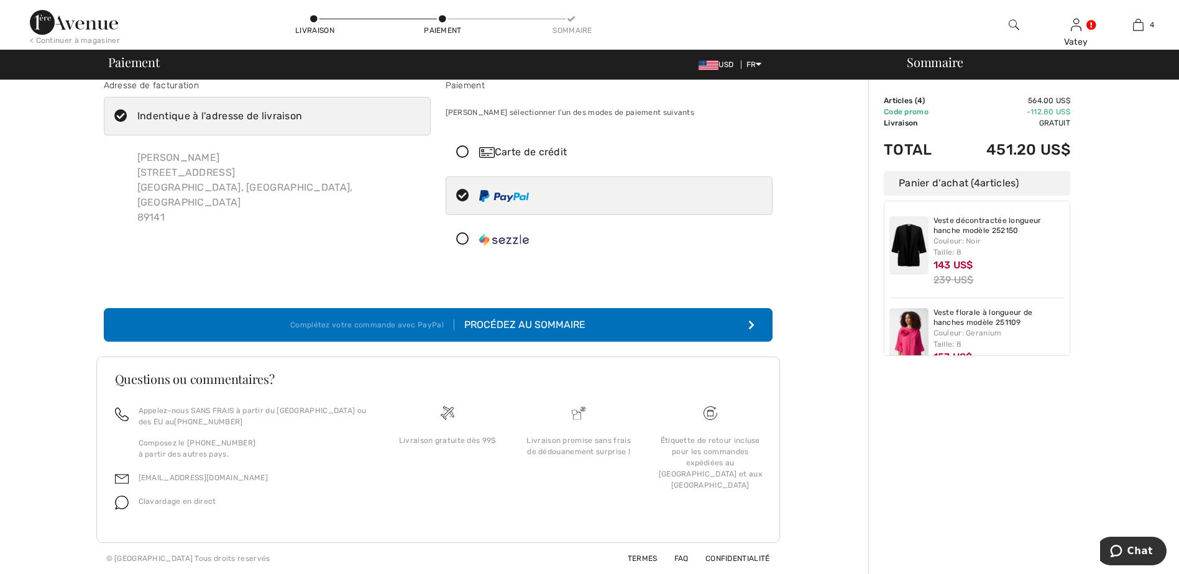
click at [531, 153] on div "Carte de crédit" at bounding box center [621, 152] width 285 height 15
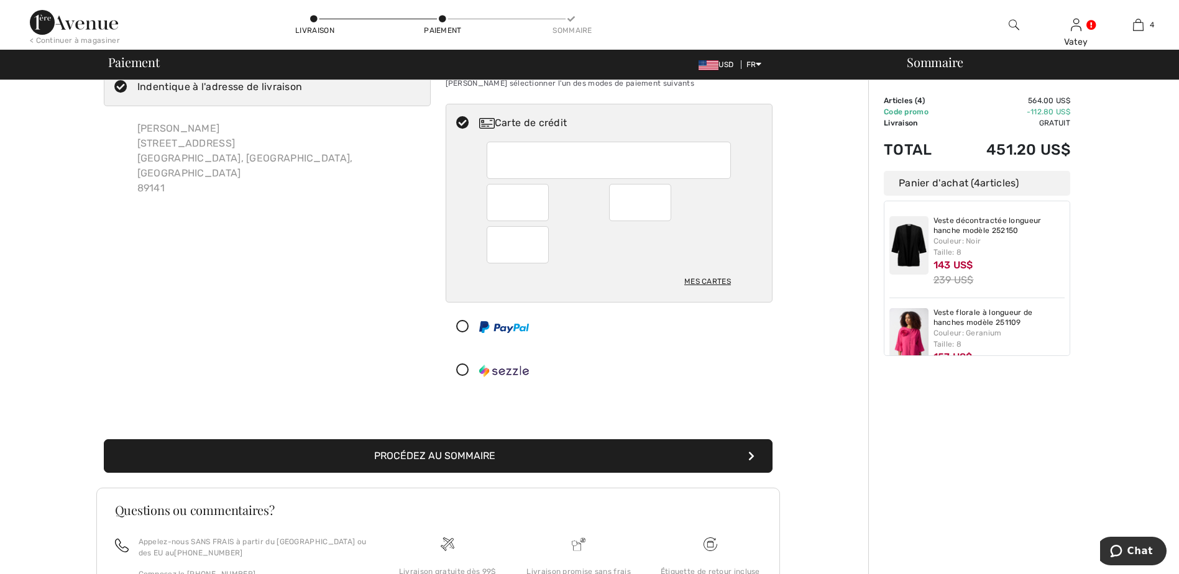
click at [813, 383] on div "Adresse de facturation Indentique à l'adresse de livraison [PERSON_NAME] [STREE…" at bounding box center [437, 370] width 861 height 670
click at [676, 376] on div at bounding box center [604, 370] width 316 height 37
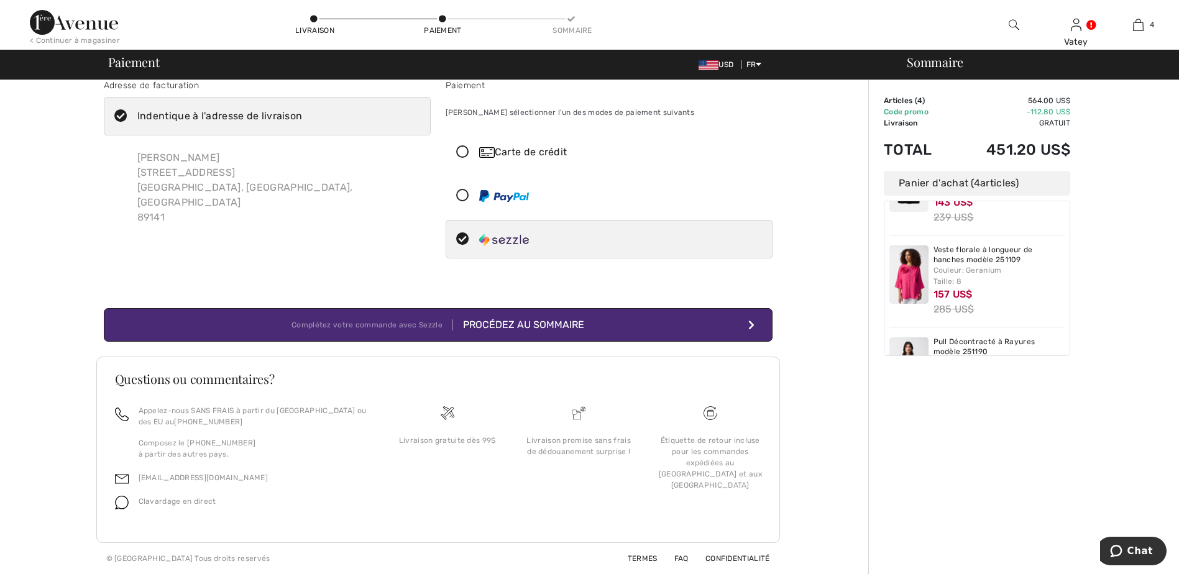
scroll to position [0, 0]
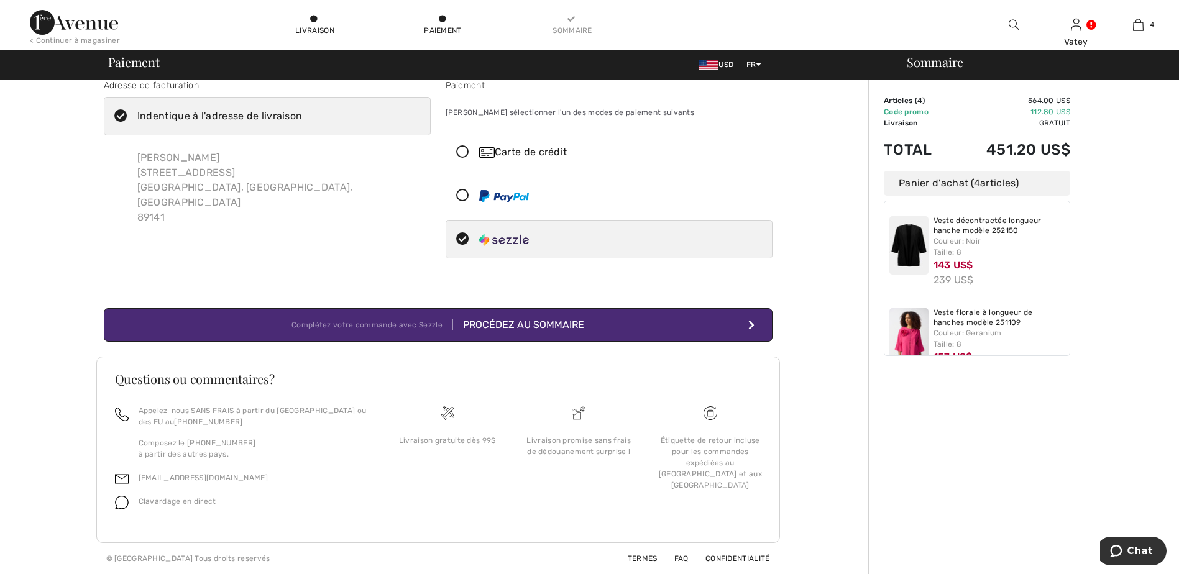
click at [581, 326] on div "Procédez au sommaire" at bounding box center [518, 325] width 131 height 15
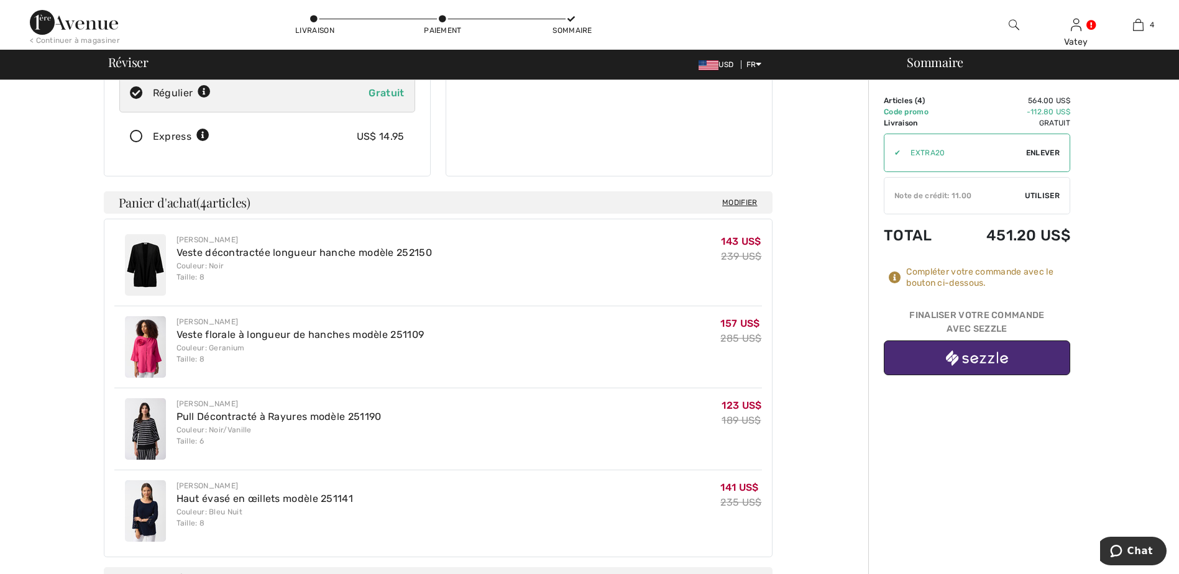
scroll to position [293, 0]
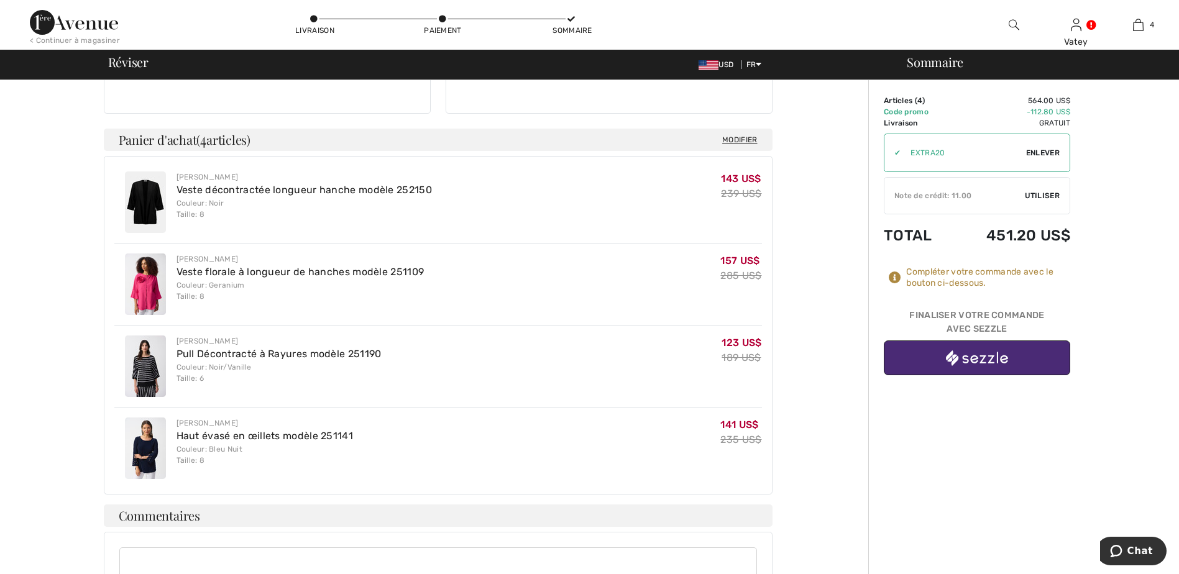
drag, startPoint x: 285, startPoint y: 411, endPoint x: 359, endPoint y: 411, distance: 74.6
click at [285, 430] on link "Haut évasé en œillets modèle 251141" at bounding box center [264, 436] width 177 height 12
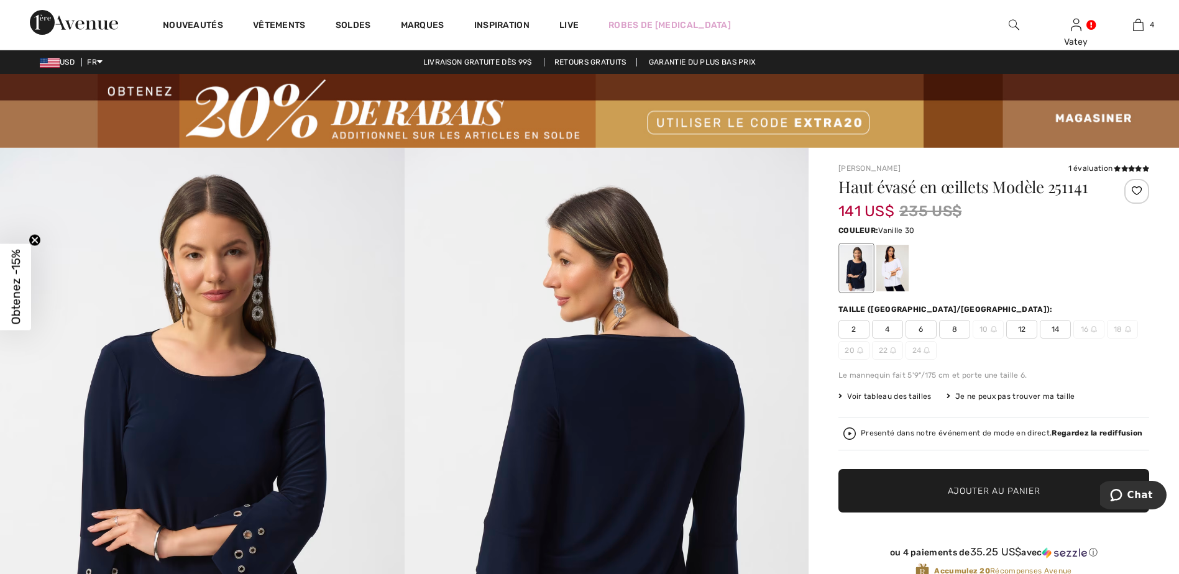
click at [890, 275] on div at bounding box center [892, 268] width 32 height 47
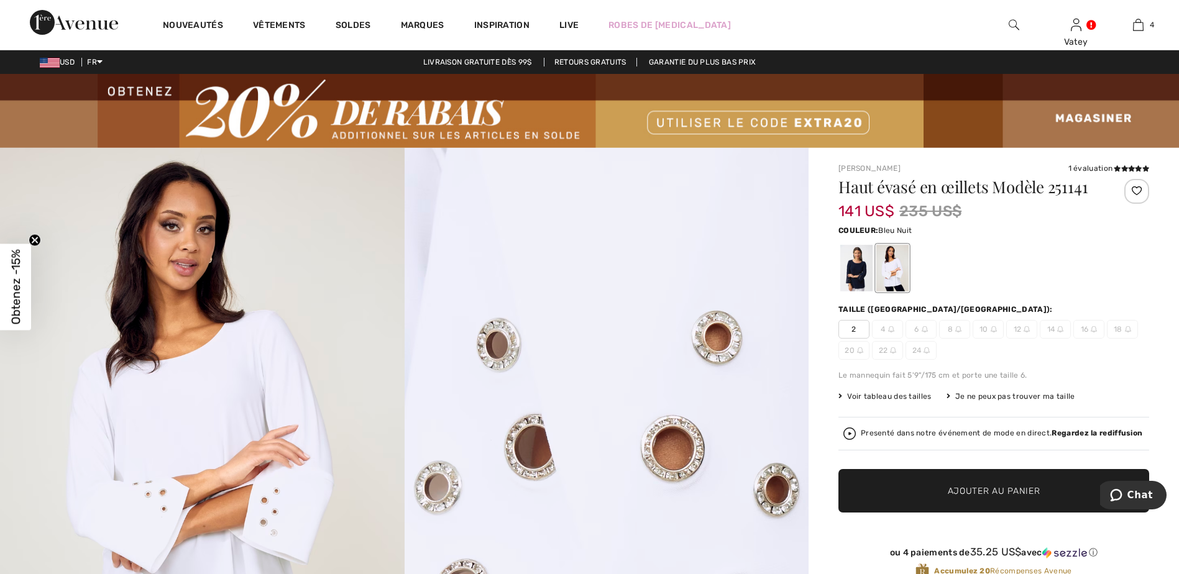
click at [861, 269] on div at bounding box center [856, 268] width 32 height 47
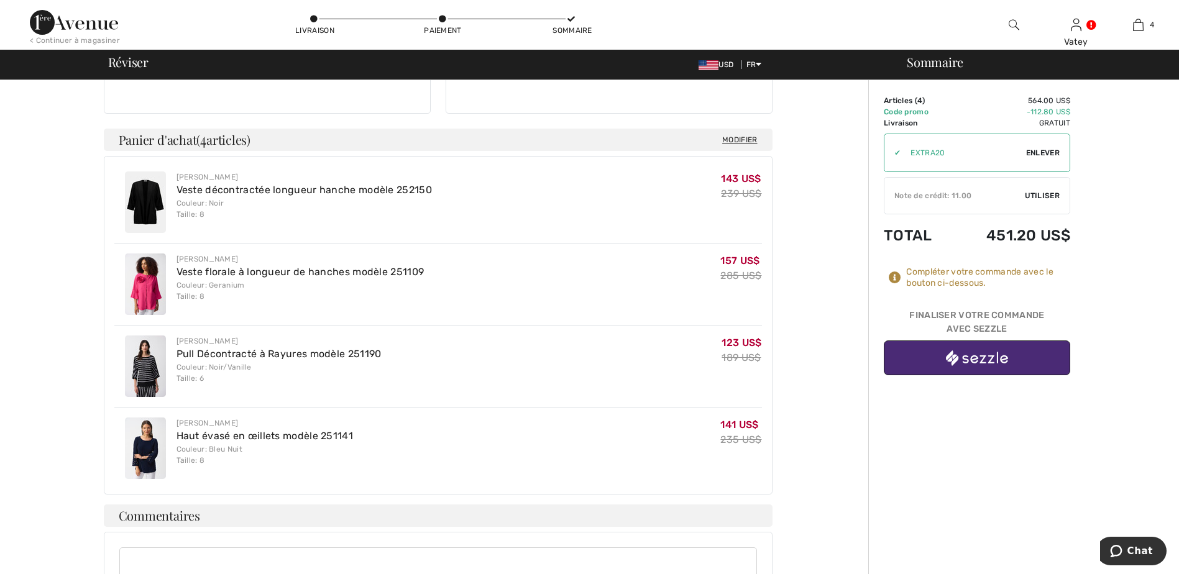
click at [144, 254] on img at bounding box center [145, 285] width 41 height 62
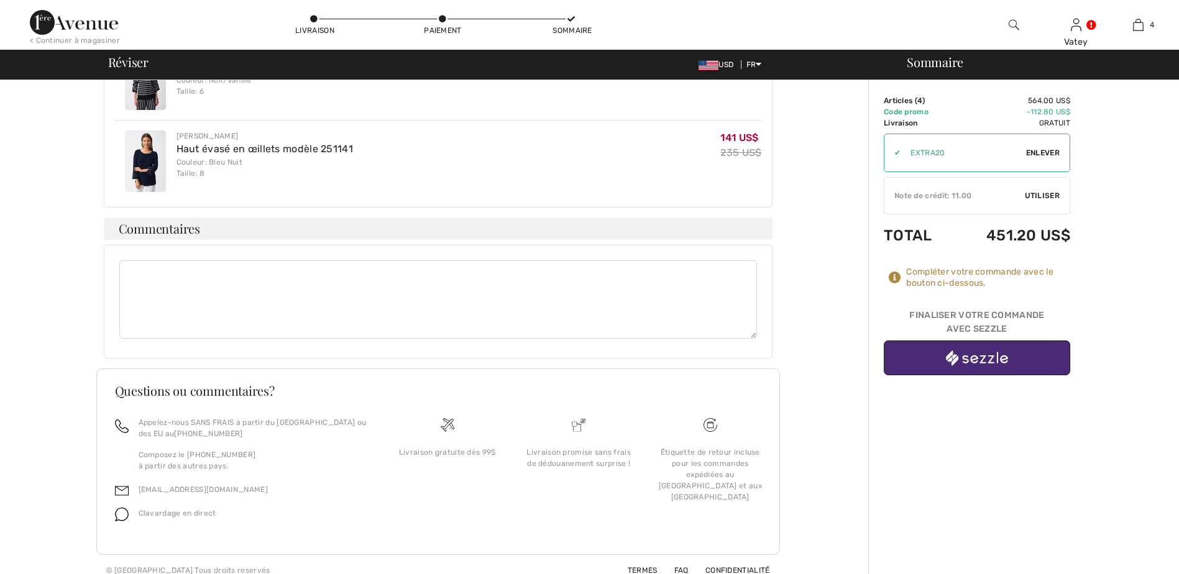
scroll to position [153, 0]
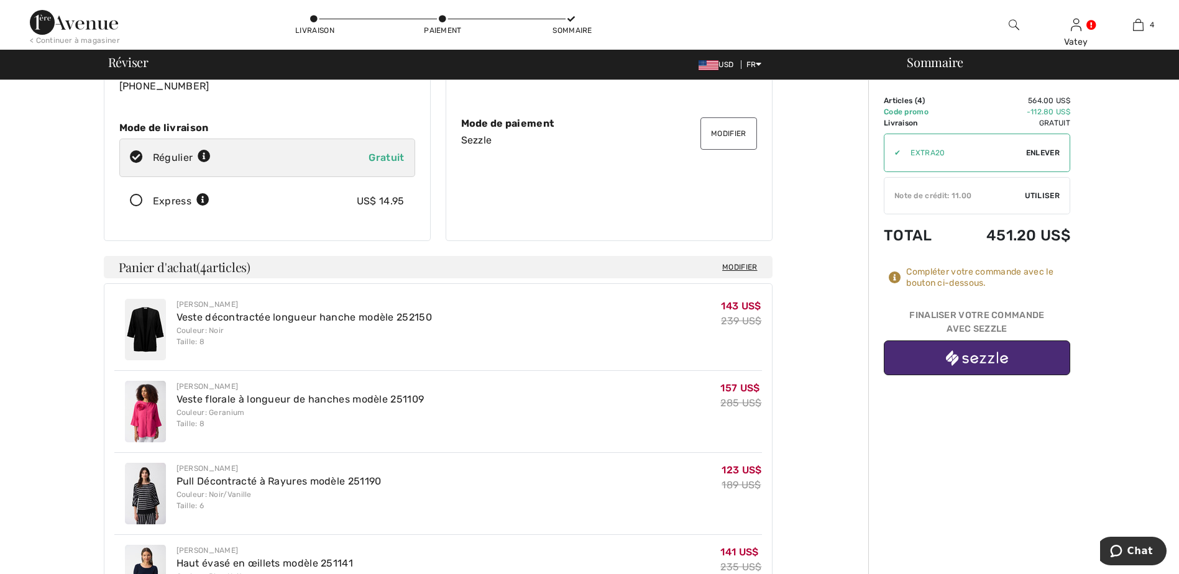
click at [1007, 361] on img "button" at bounding box center [977, 358] width 62 height 16
